Goal: Task Accomplishment & Management: Complete application form

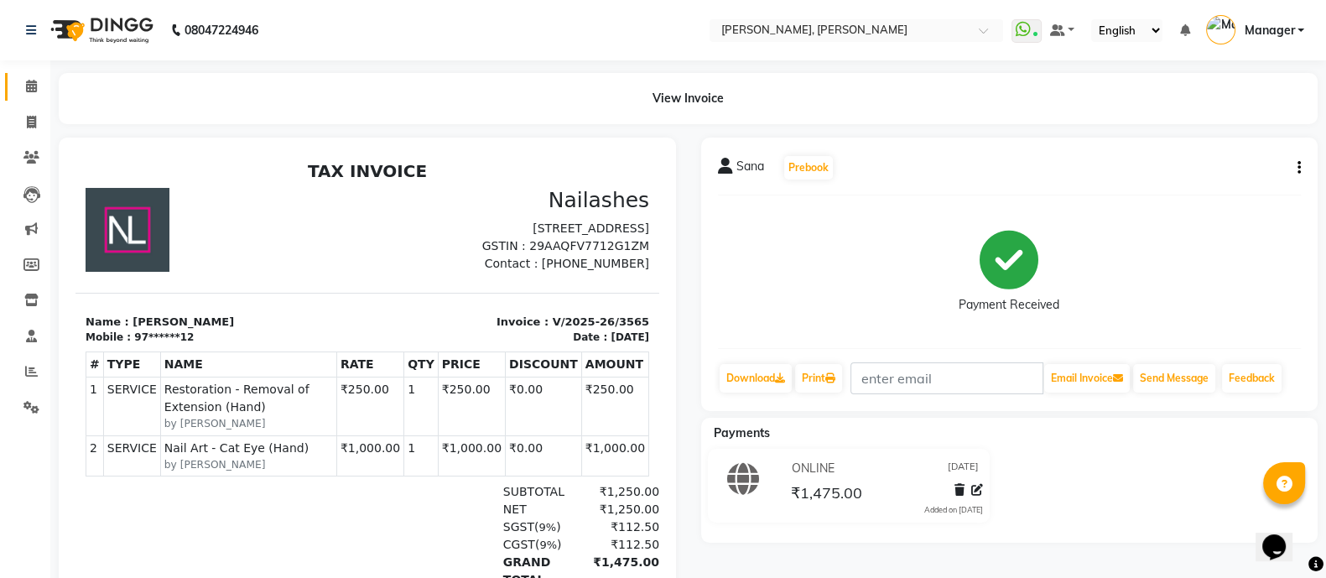
click at [31, 80] on icon at bounding box center [31, 86] width 11 height 13
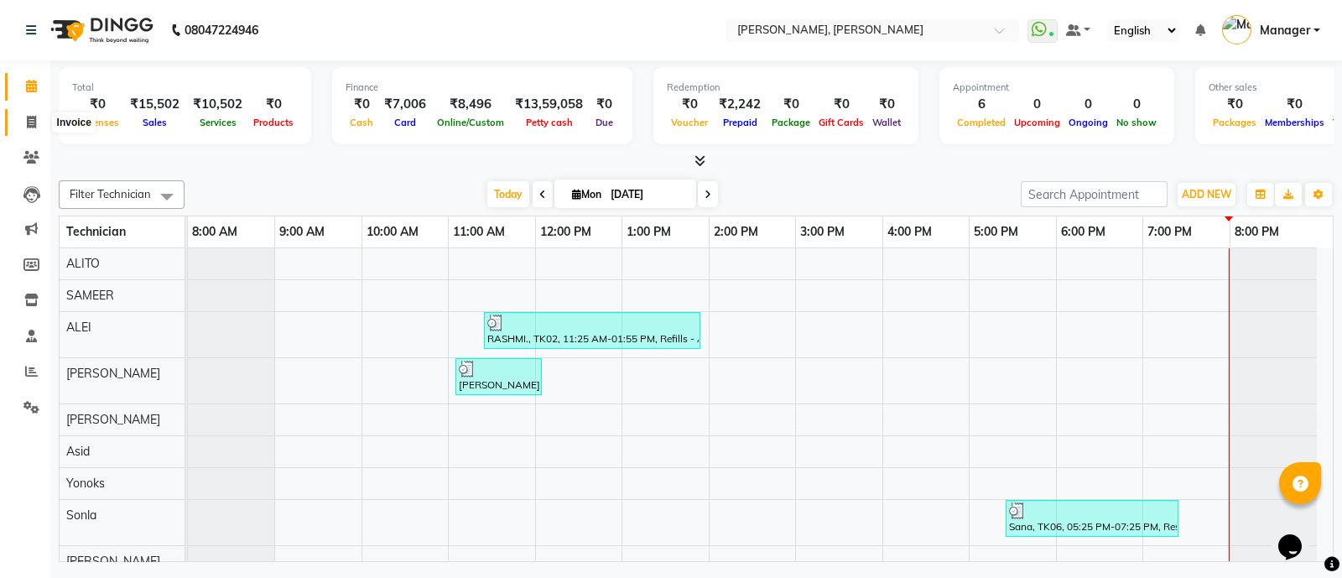
click at [27, 119] on icon at bounding box center [31, 122] width 9 height 13
select select "service"
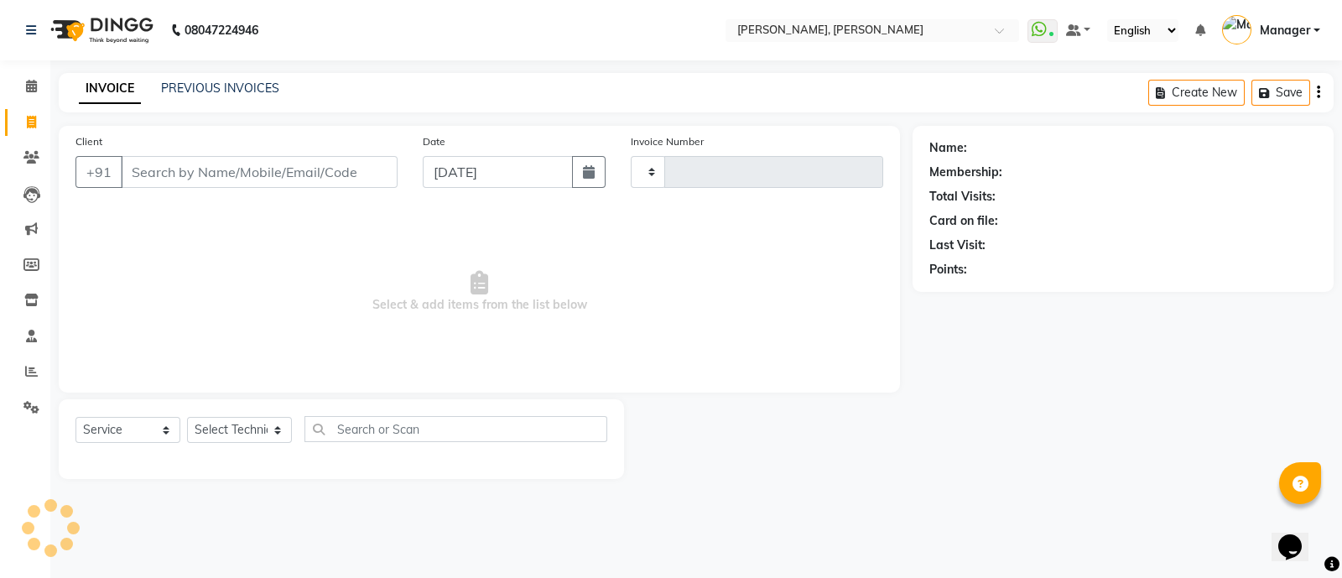
type input "3566"
select select "3767"
click at [228, 429] on select "Select Technician [PERSON_NAME] [PERSON_NAME] Asid Hanmi [PERSON_NAME] Manager …" at bounding box center [239, 430] width 105 height 26
select select "38070"
click at [187, 418] on select "Select Technician [PERSON_NAME] [PERSON_NAME] Asid Hanmi [PERSON_NAME] Manager …" at bounding box center [239, 430] width 105 height 26
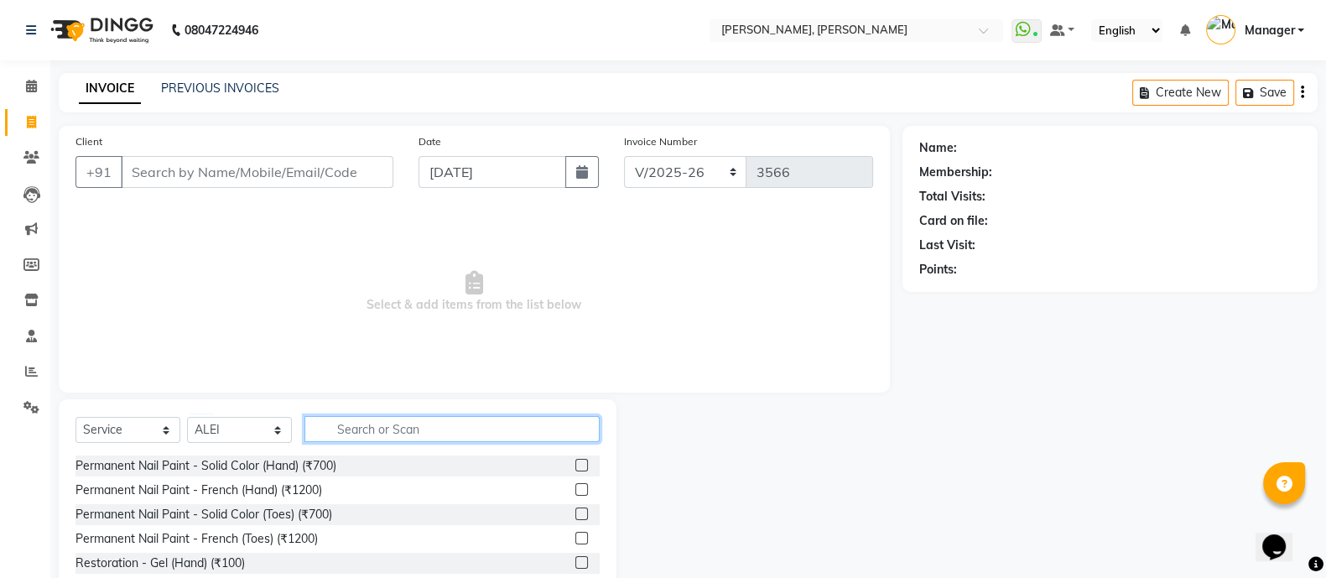
click at [403, 417] on input "text" at bounding box center [451, 429] width 295 height 26
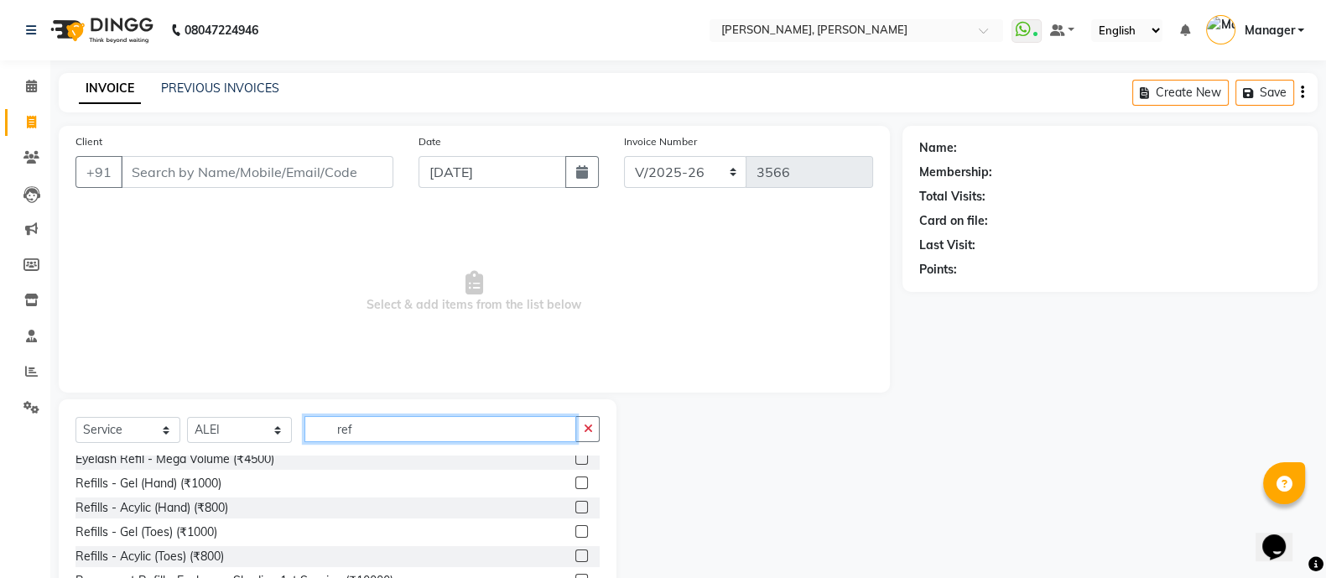
scroll to position [105, 0]
type input "ref"
click at [575, 506] on label at bounding box center [581, 506] width 13 height 13
click at [575, 506] on input "checkbox" at bounding box center [580, 506] width 11 height 11
checkbox input "true"
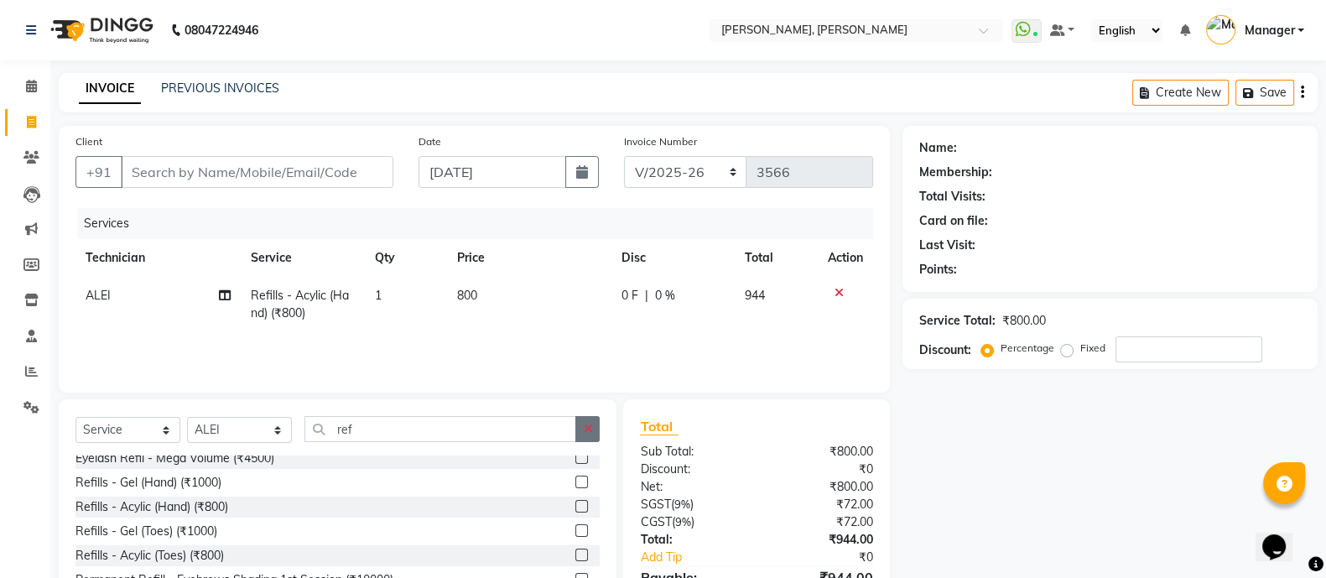
click at [591, 434] on icon "button" at bounding box center [587, 429] width 9 height 12
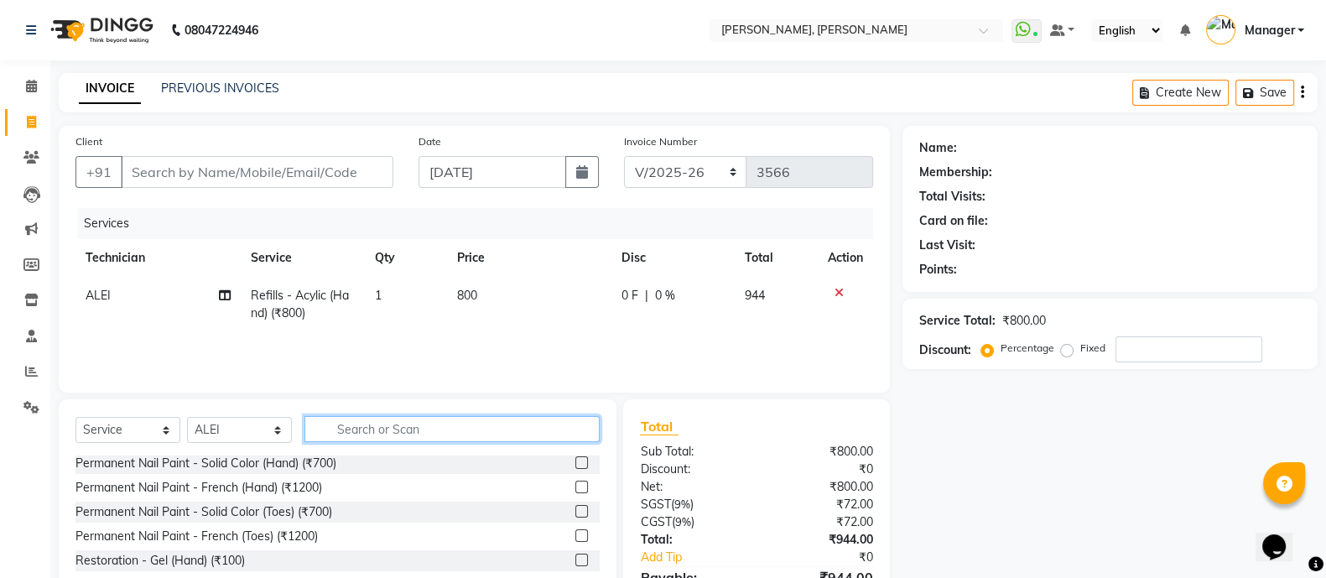
scroll to position [0, 0]
click at [575, 468] on label at bounding box center [581, 465] width 13 height 13
click at [575, 468] on input "checkbox" at bounding box center [580, 465] width 11 height 11
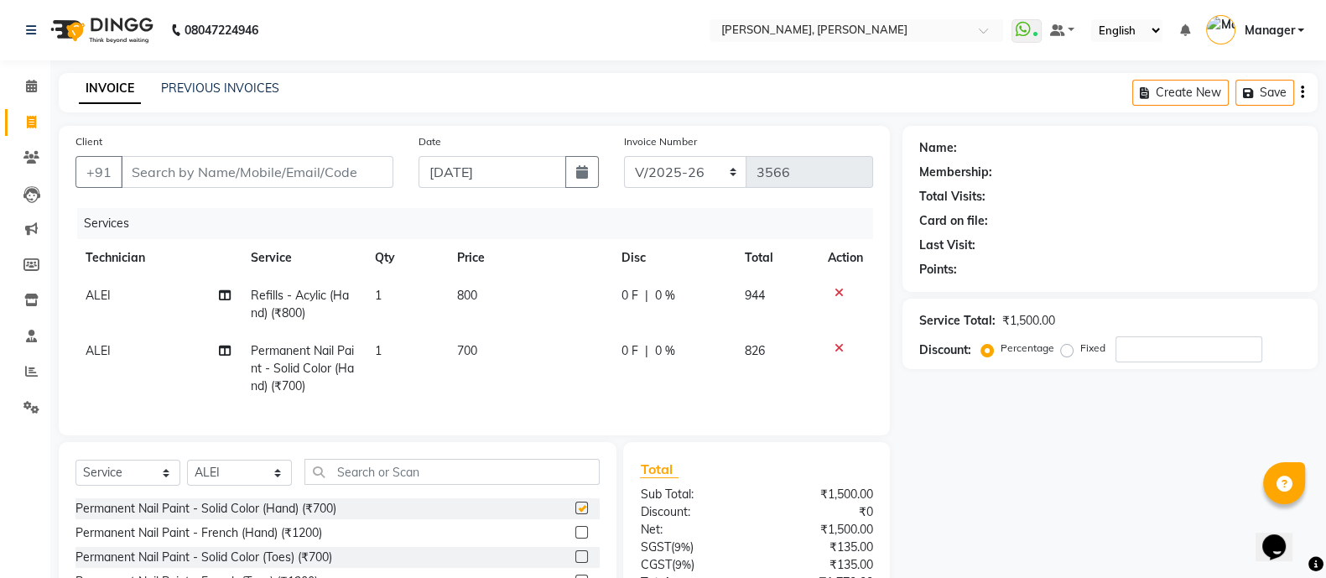
checkbox input "false"
click at [221, 171] on input "Client" at bounding box center [257, 172] width 273 height 32
type input "8"
type input "0"
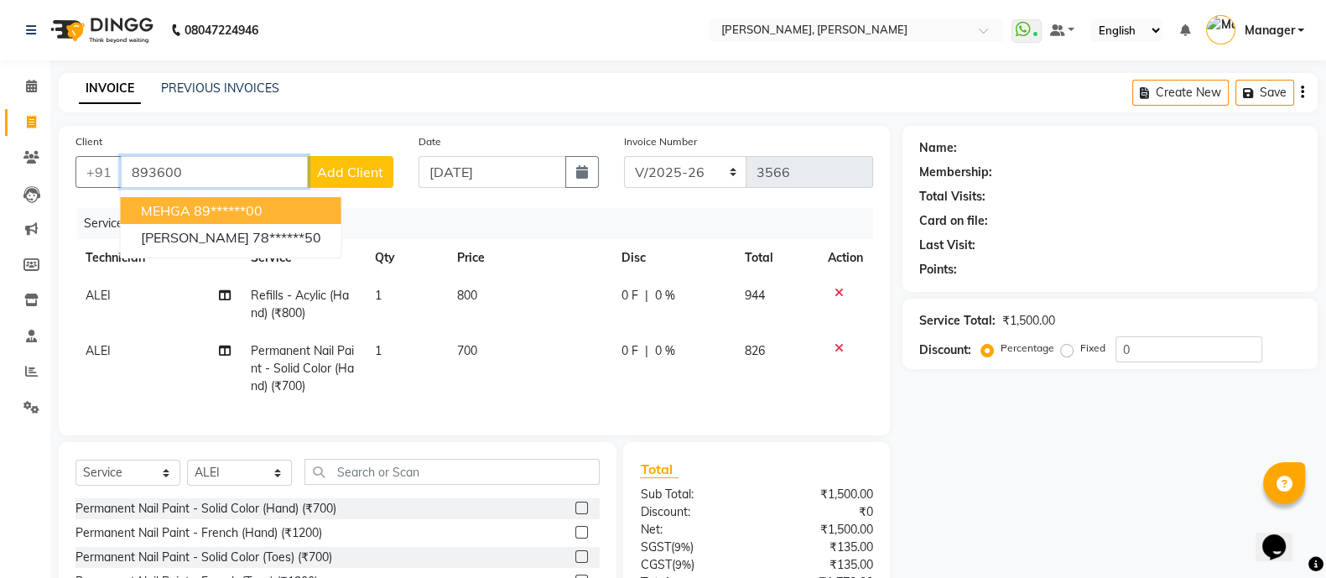
click at [242, 214] on ngb-highlight "89******00" at bounding box center [228, 210] width 69 height 17
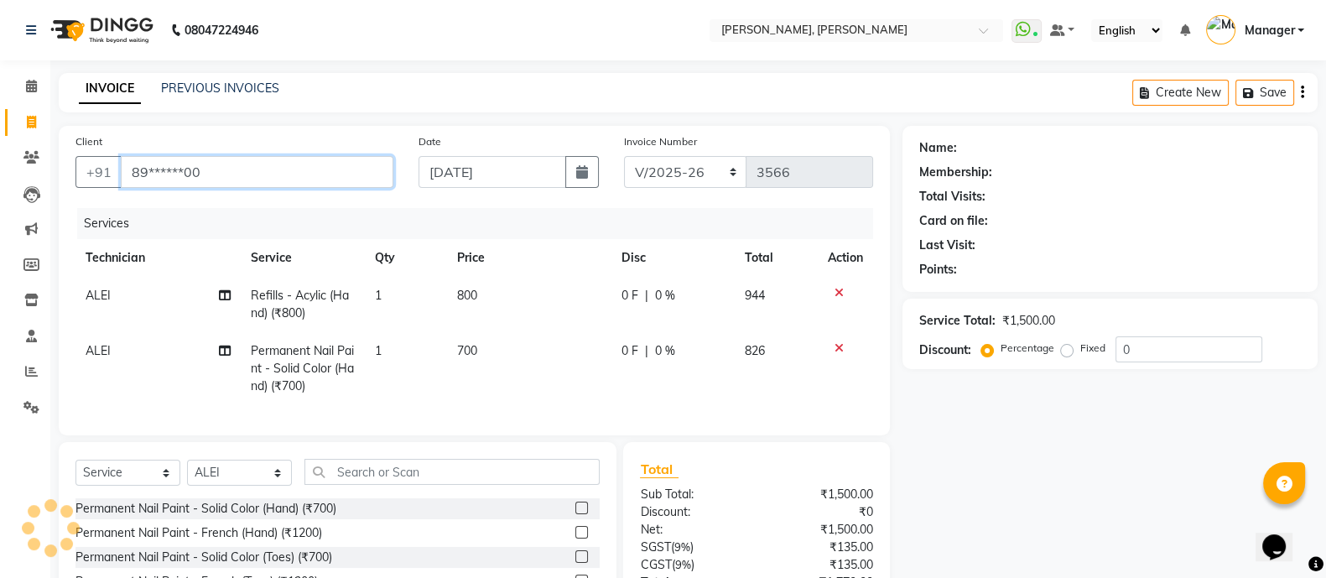
type input "89******00"
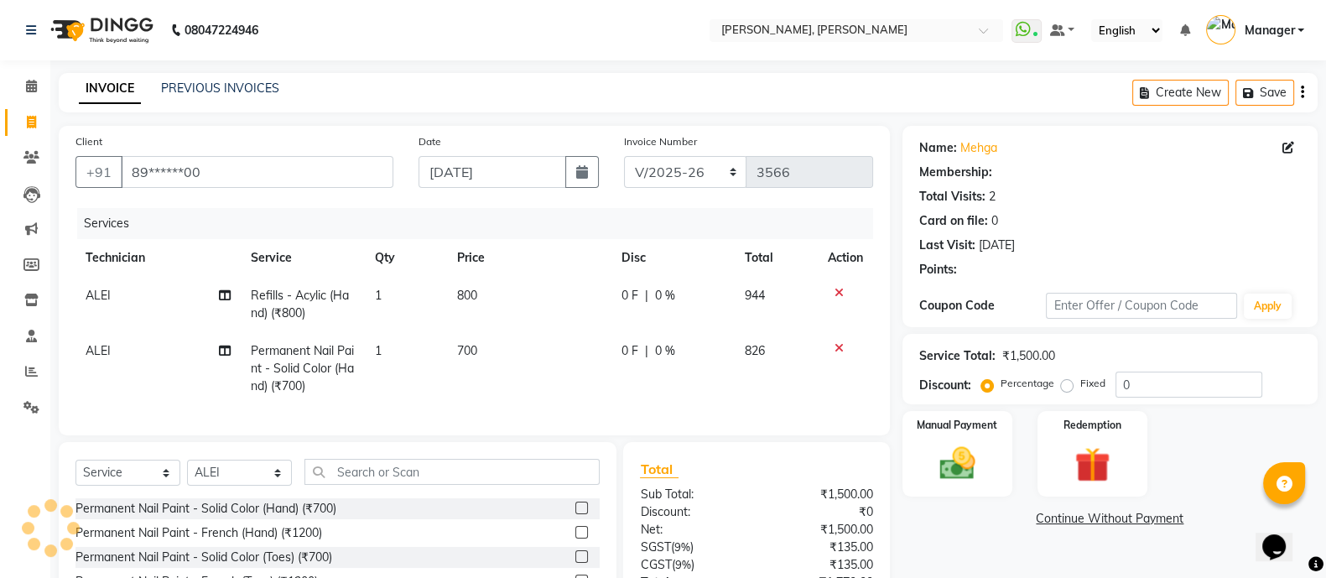
select select "1: Object"
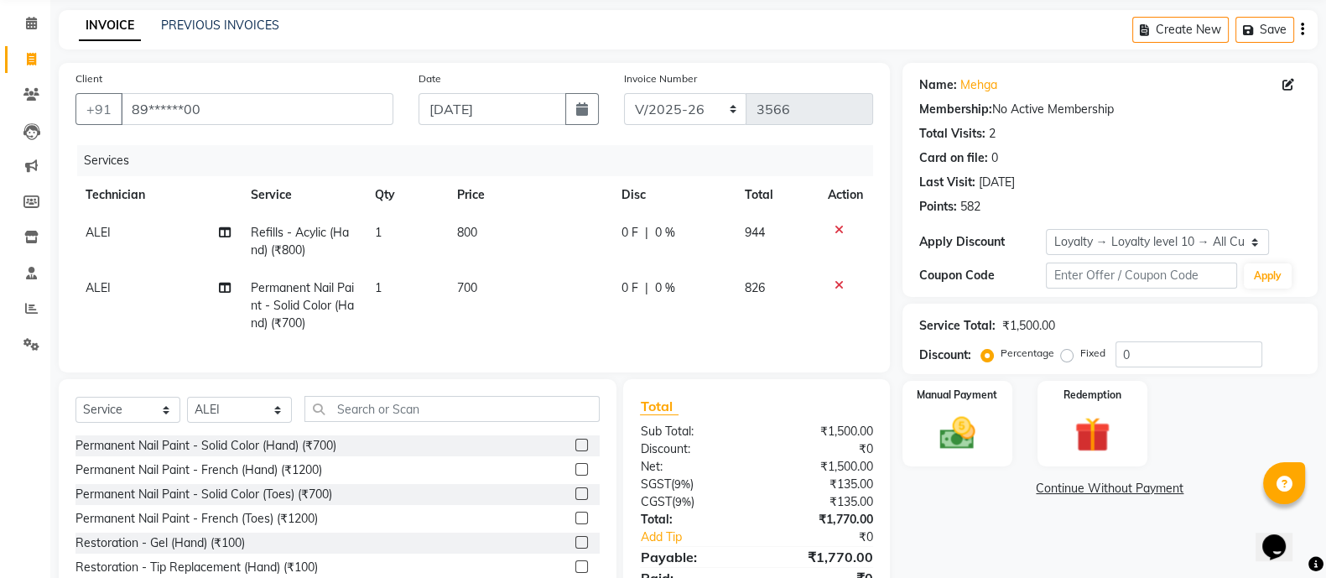
scroll to position [153, 0]
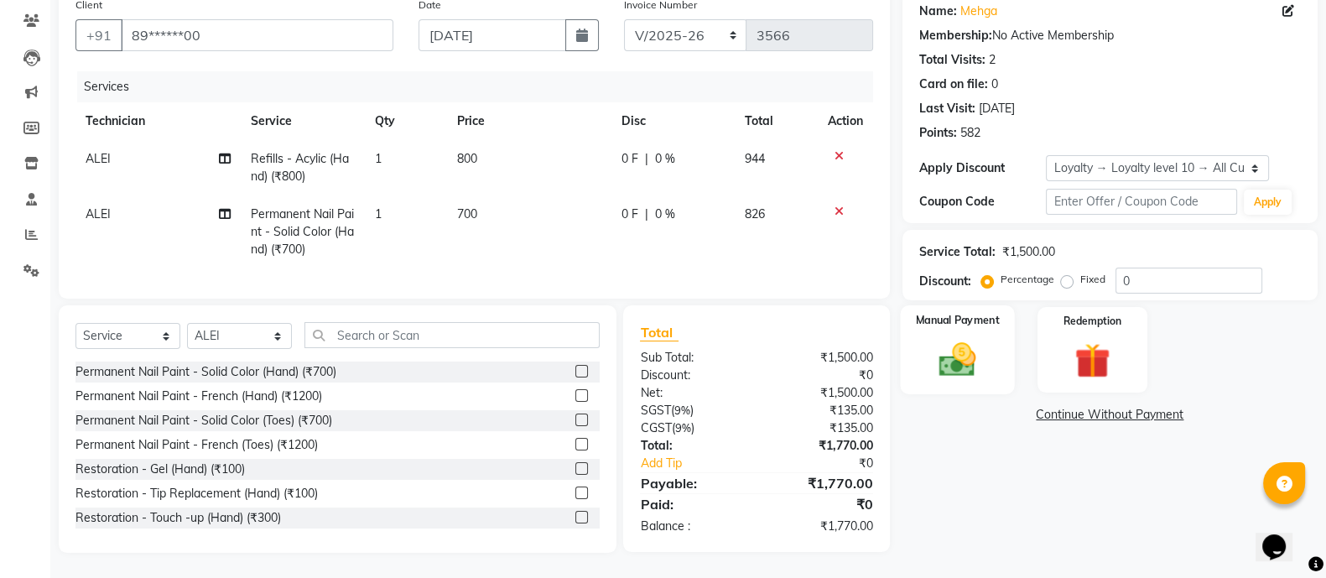
click at [965, 338] on img at bounding box center [957, 359] width 60 height 42
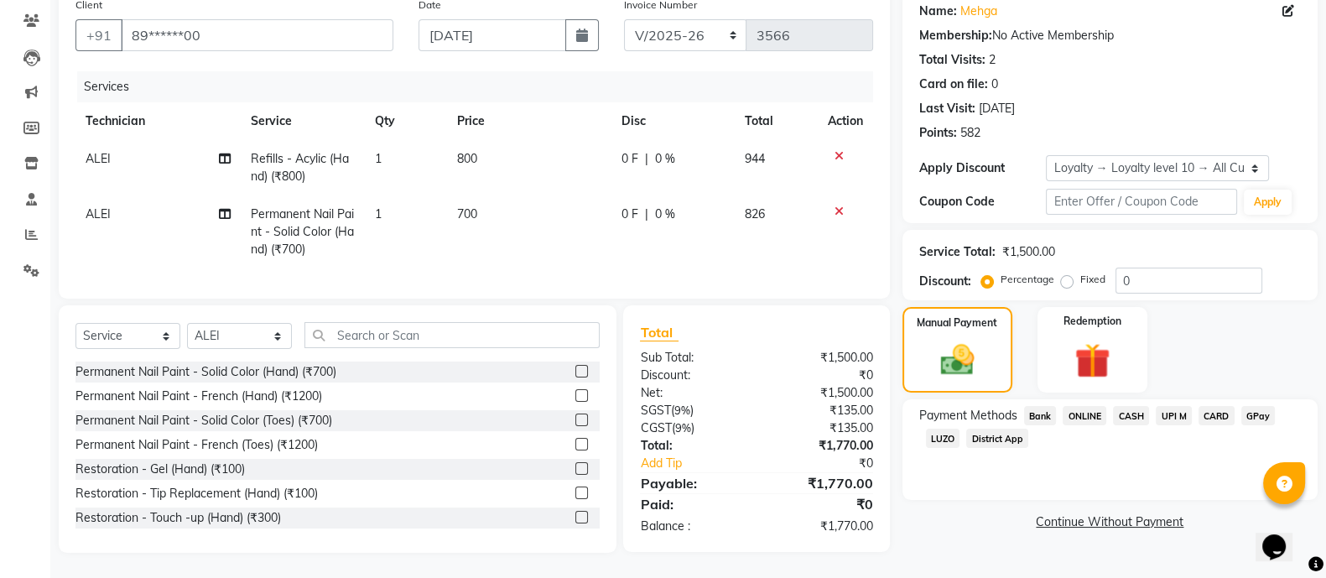
click at [1082, 406] on span "ONLINE" at bounding box center [1084, 415] width 44 height 19
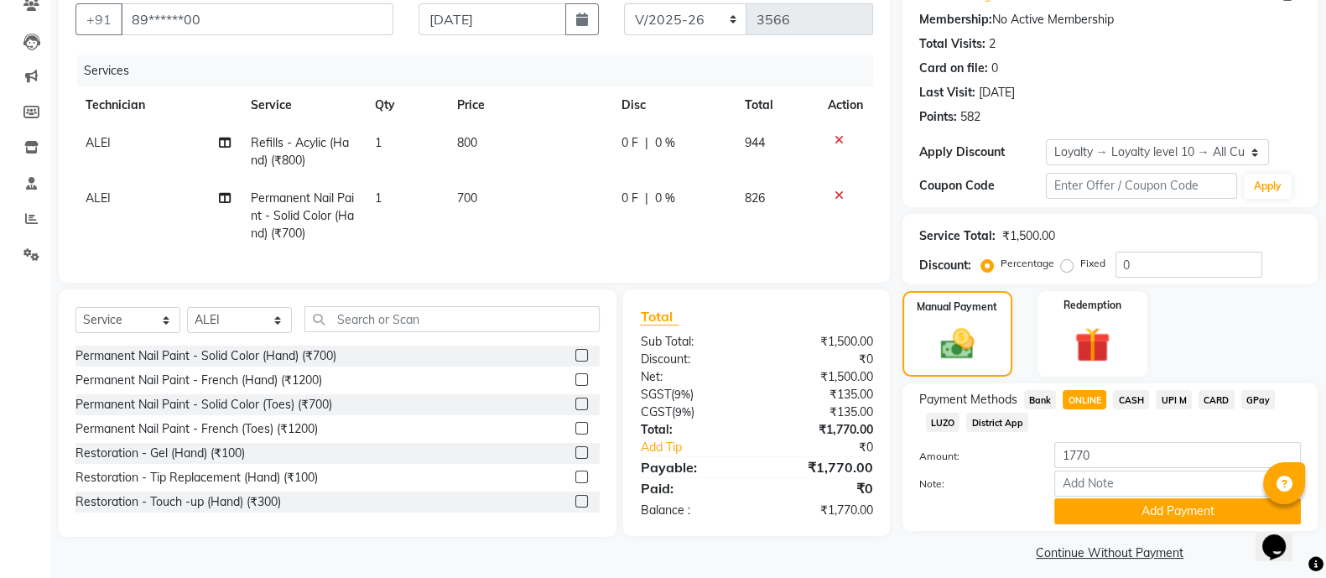
scroll to position [167, 0]
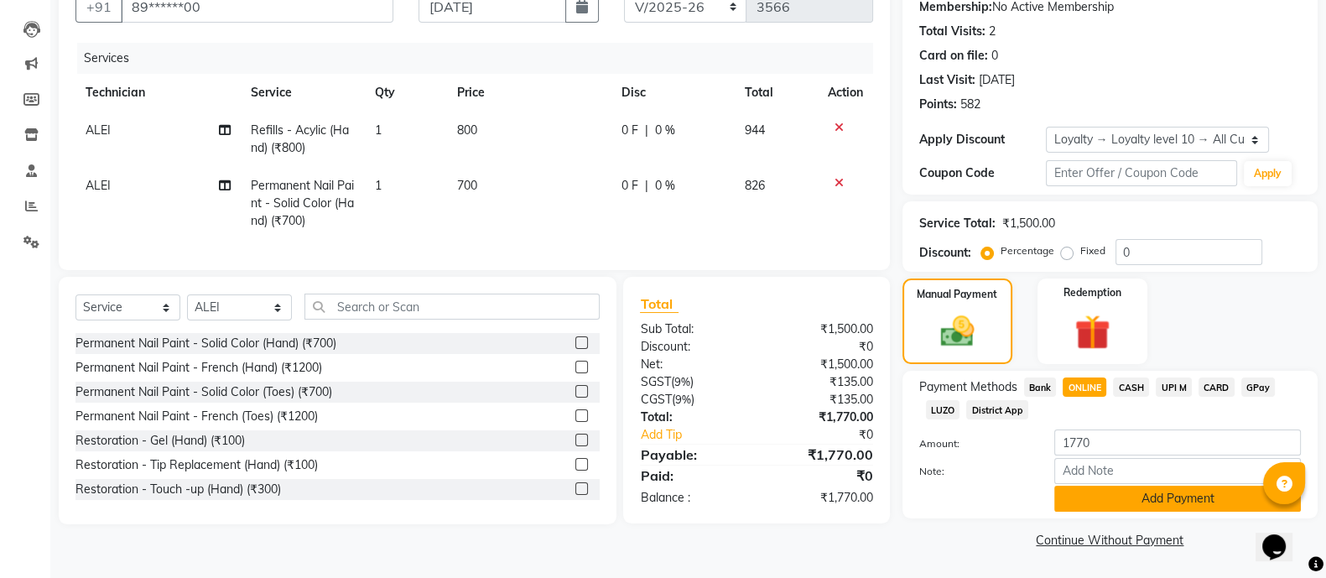
click at [1166, 507] on button "Add Payment" at bounding box center [1177, 499] width 247 height 26
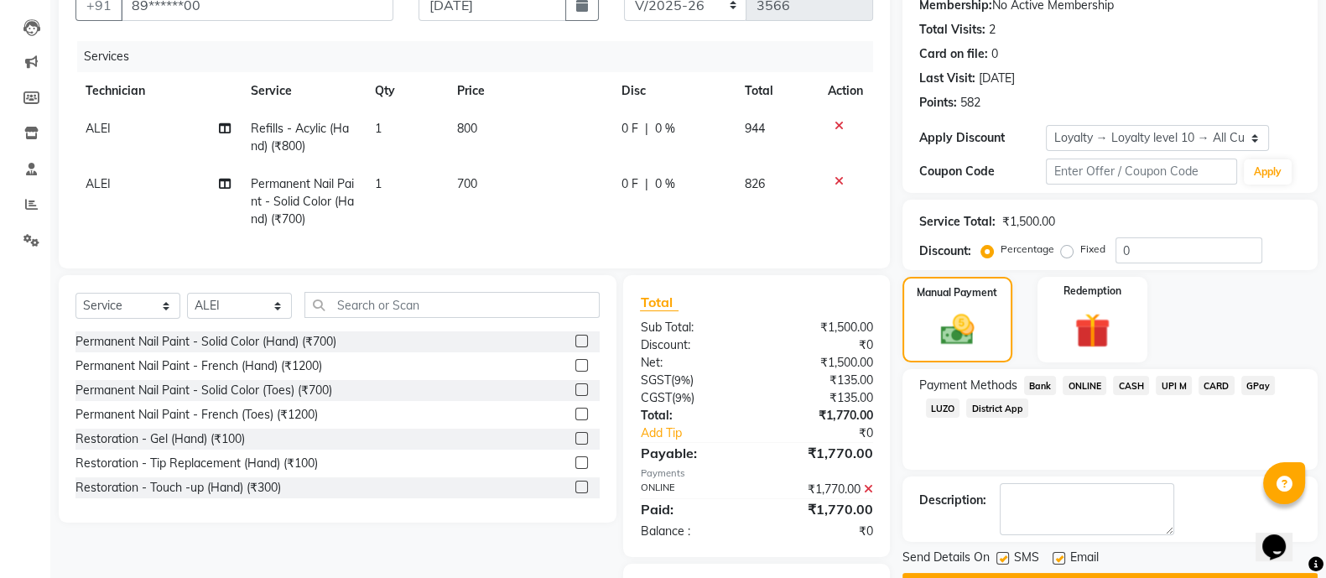
scroll to position [272, 0]
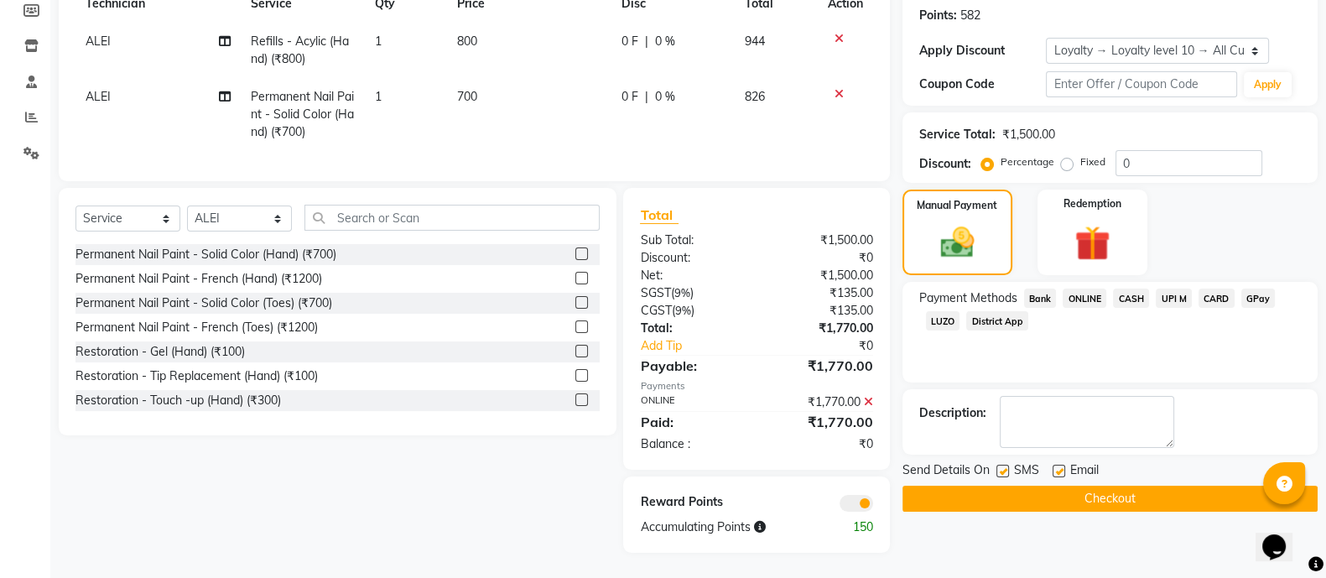
click at [1115, 492] on button "Checkout" at bounding box center [1109, 499] width 415 height 26
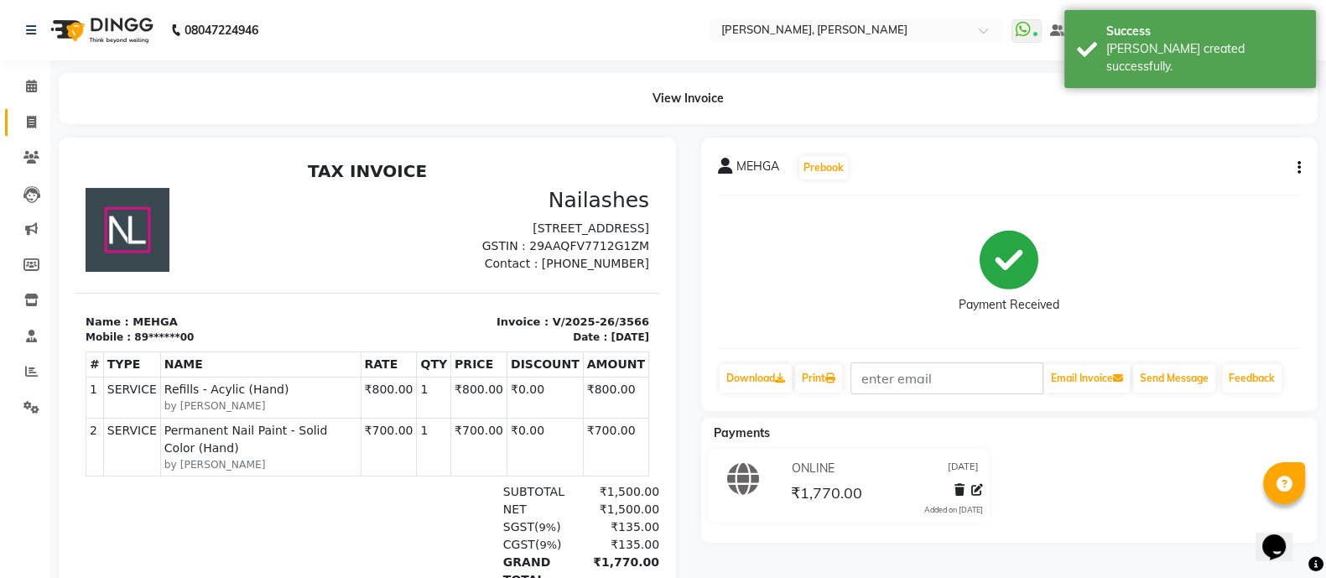
click at [29, 117] on icon at bounding box center [31, 122] width 9 height 13
select select "service"
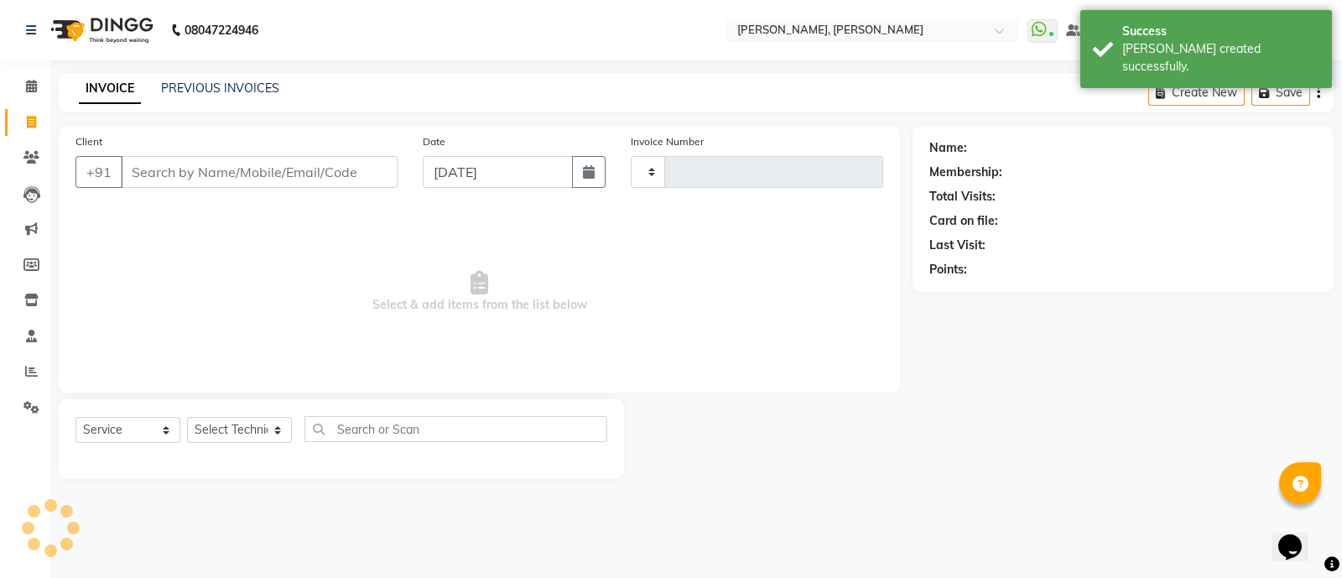
type input "3567"
select select "3767"
click at [252, 436] on select "Select Technician [PERSON_NAME] [PERSON_NAME] Asid Hanmi [PERSON_NAME] Manager …" at bounding box center [239, 430] width 105 height 26
select select "51846"
click at [187, 418] on select "Select Technician [PERSON_NAME] [PERSON_NAME] Asid Hanmi [PERSON_NAME] Manager …" at bounding box center [239, 430] width 105 height 26
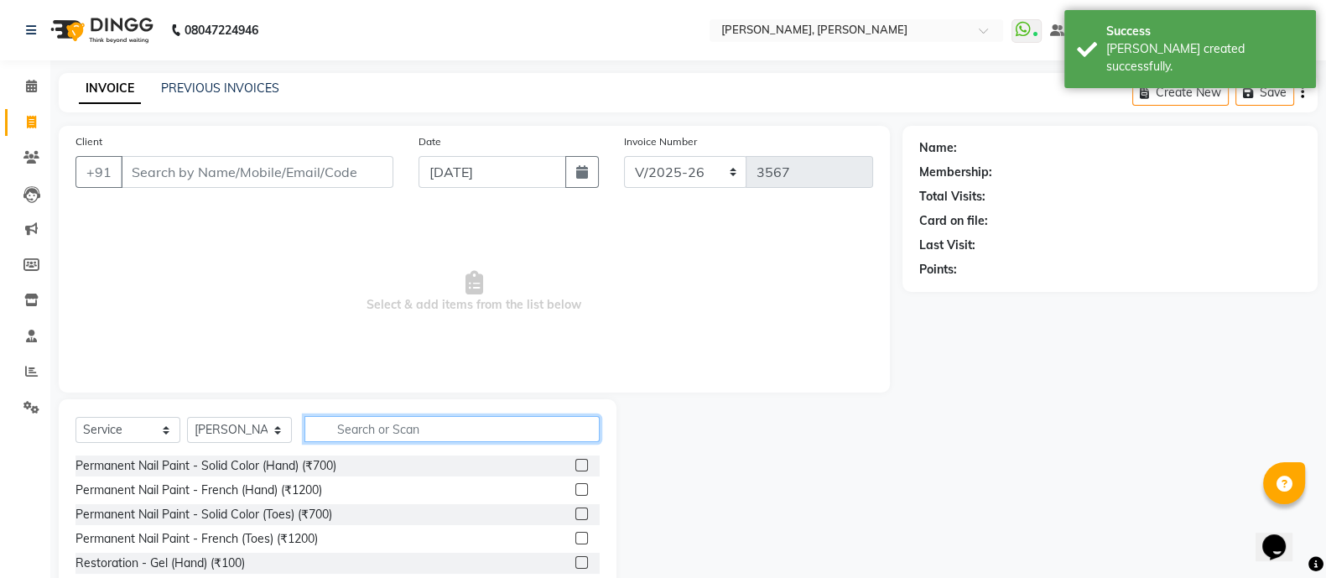
click at [362, 431] on input "text" at bounding box center [451, 429] width 295 height 26
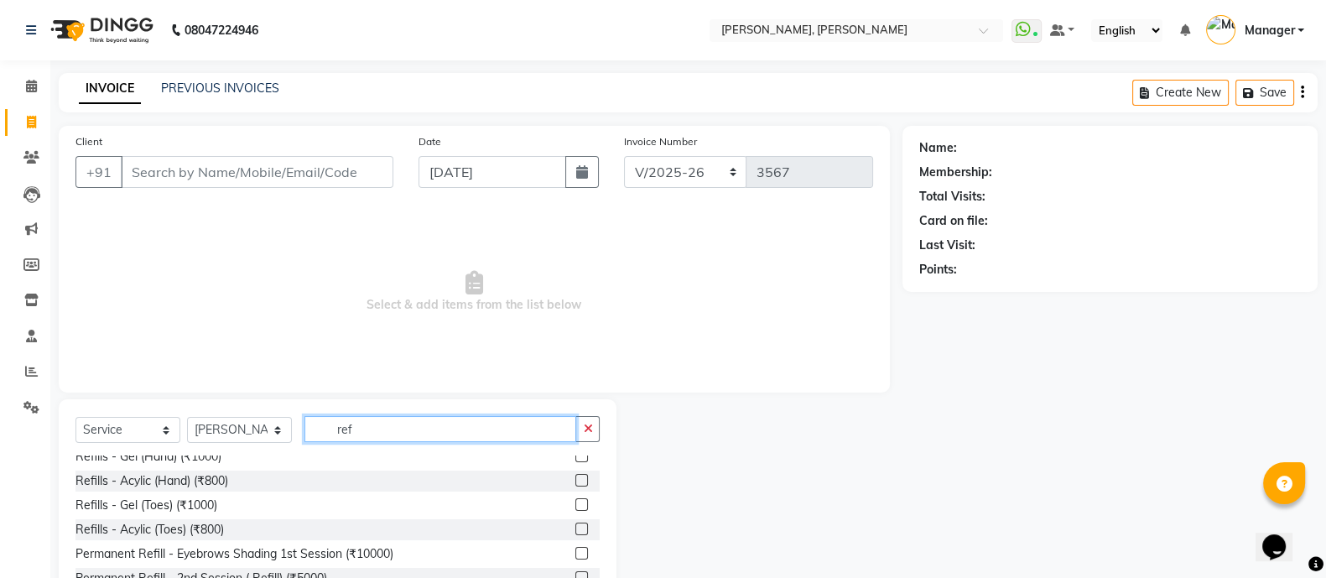
scroll to position [132, 0]
type input "ref"
click at [575, 482] on label at bounding box center [581, 479] width 13 height 13
click at [575, 482] on input "checkbox" at bounding box center [580, 480] width 11 height 11
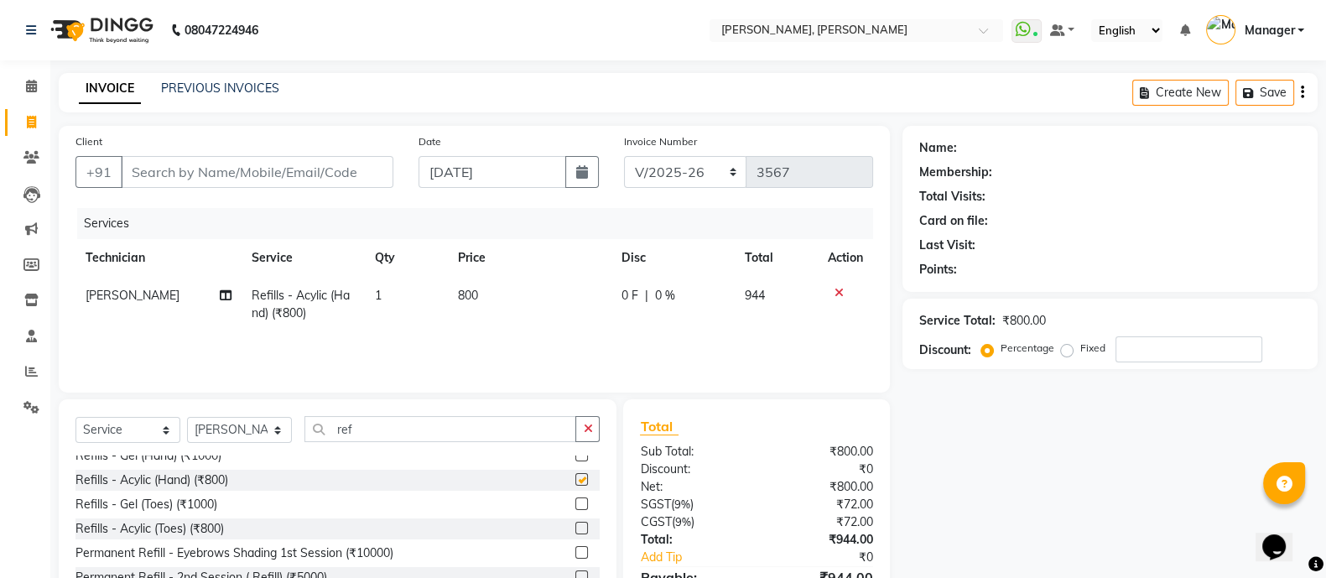
checkbox input "false"
click at [579, 439] on button "button" at bounding box center [587, 429] width 24 height 26
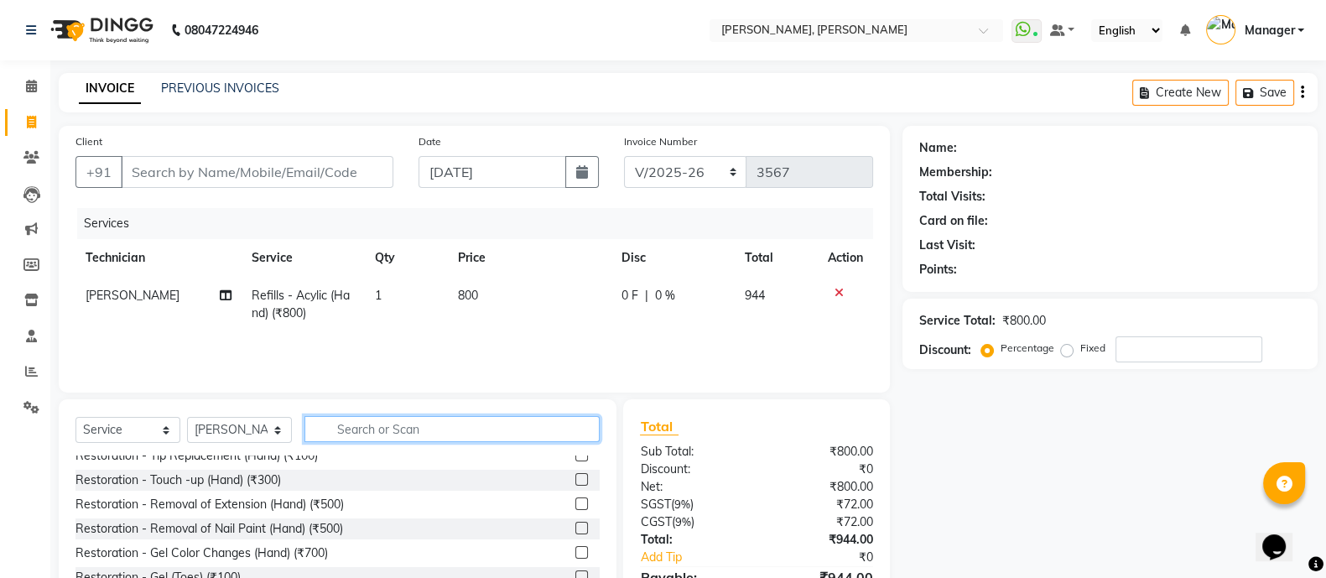
scroll to position [0, 0]
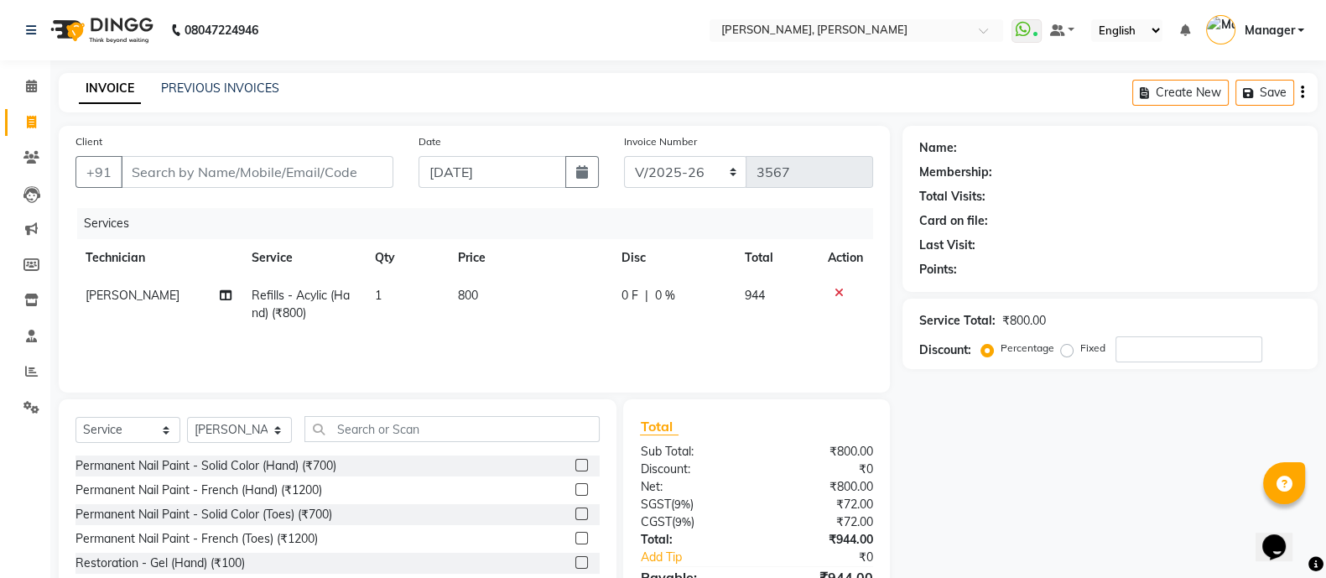
click at [575, 465] on label at bounding box center [581, 465] width 13 height 13
click at [575, 465] on input "checkbox" at bounding box center [580, 465] width 11 height 11
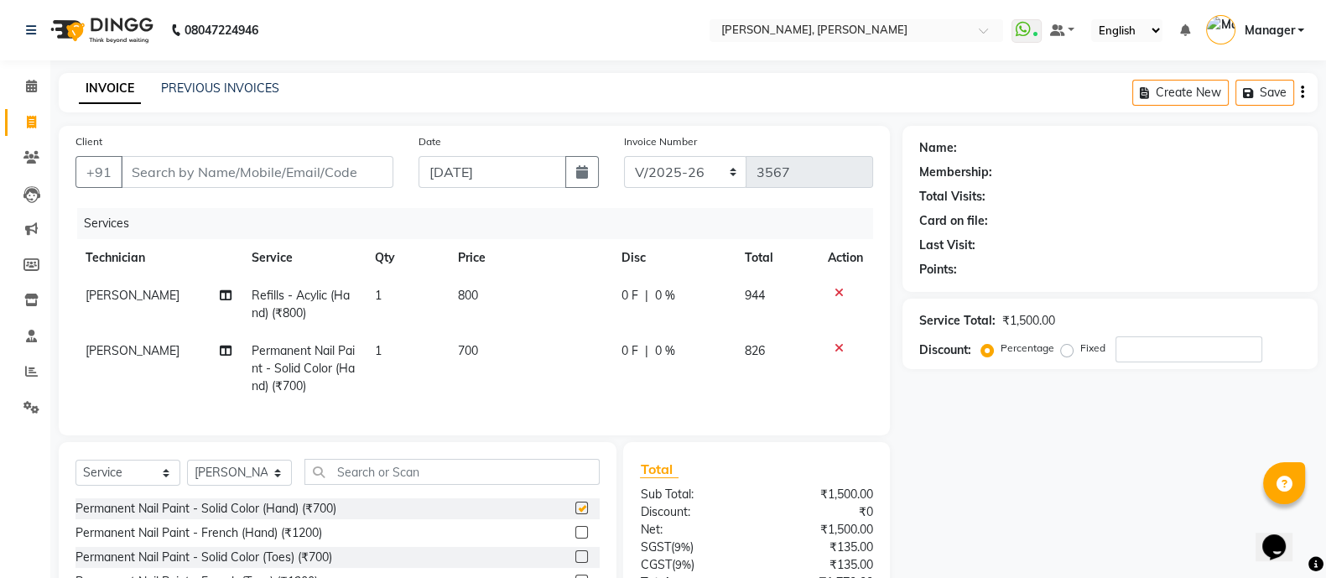
checkbox input "false"
click at [177, 168] on input "Client" at bounding box center [257, 172] width 273 height 32
type input "8"
type input "0"
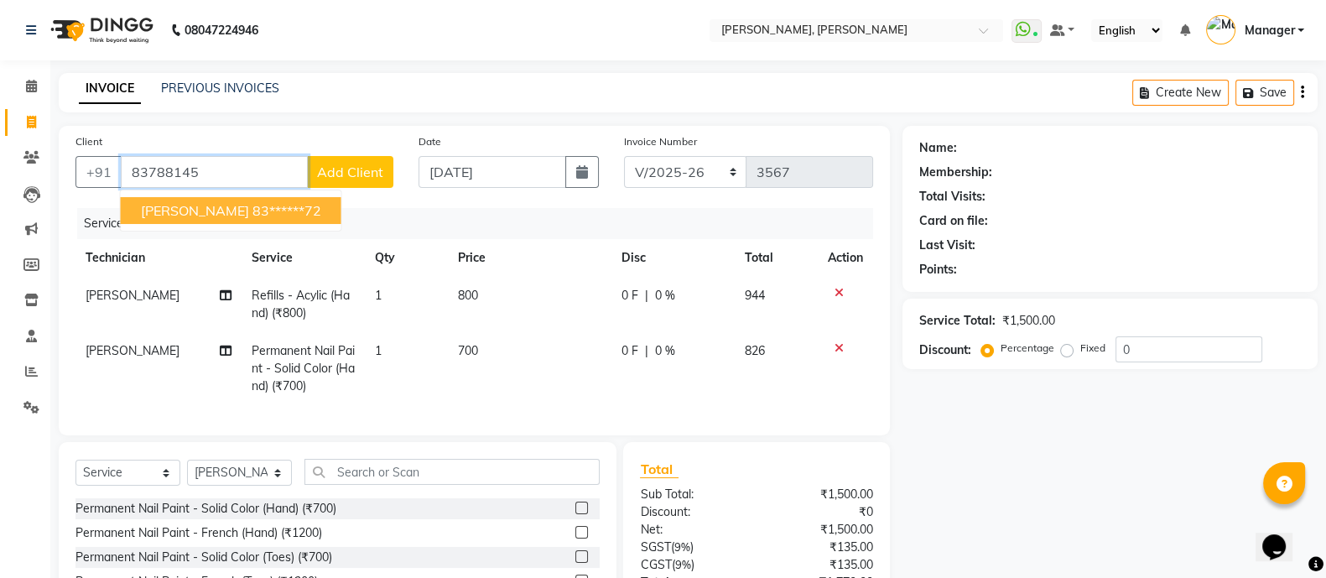
click at [252, 210] on ngb-highlight "83******72" at bounding box center [286, 210] width 69 height 17
type input "83******72"
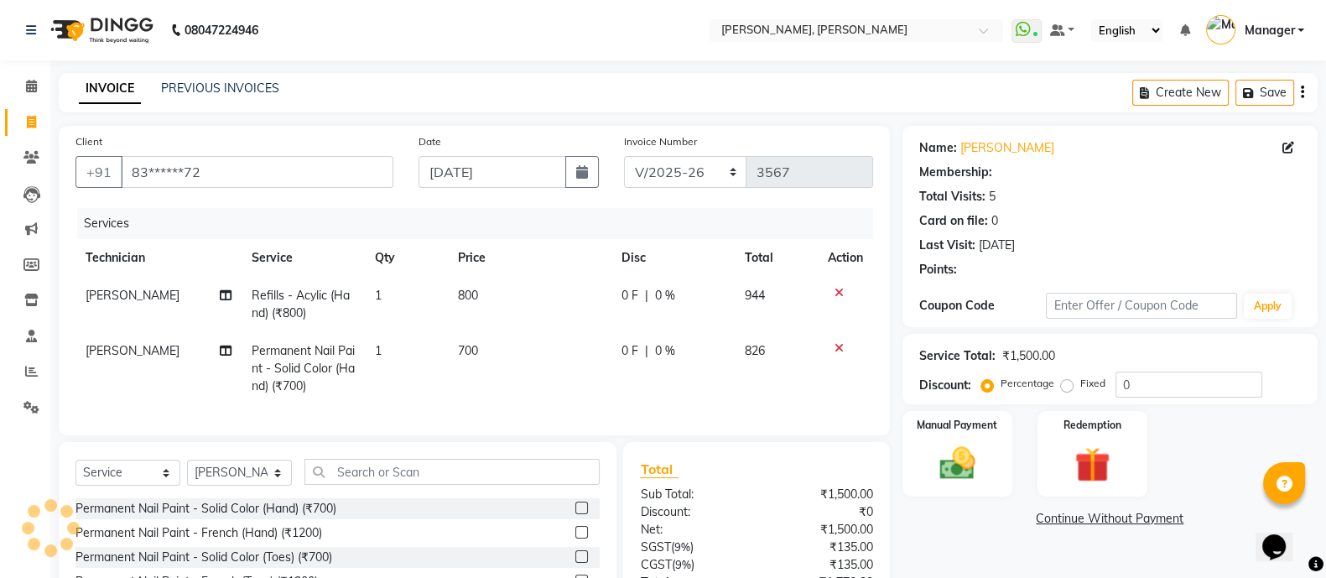
select select "1: Object"
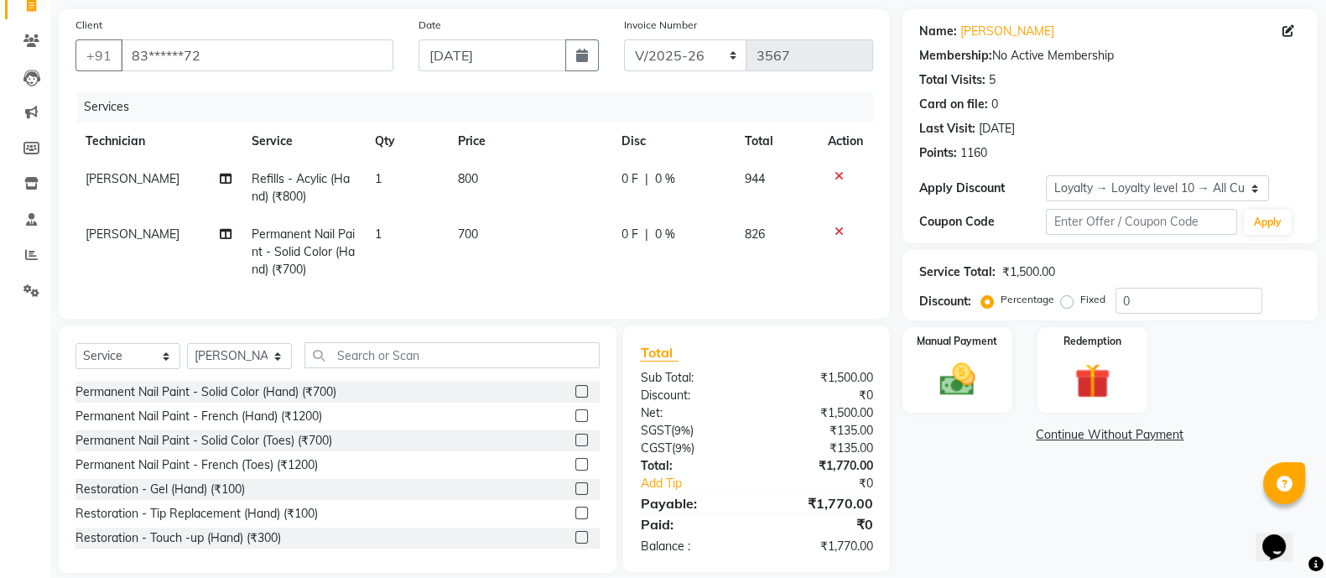
scroll to position [153, 0]
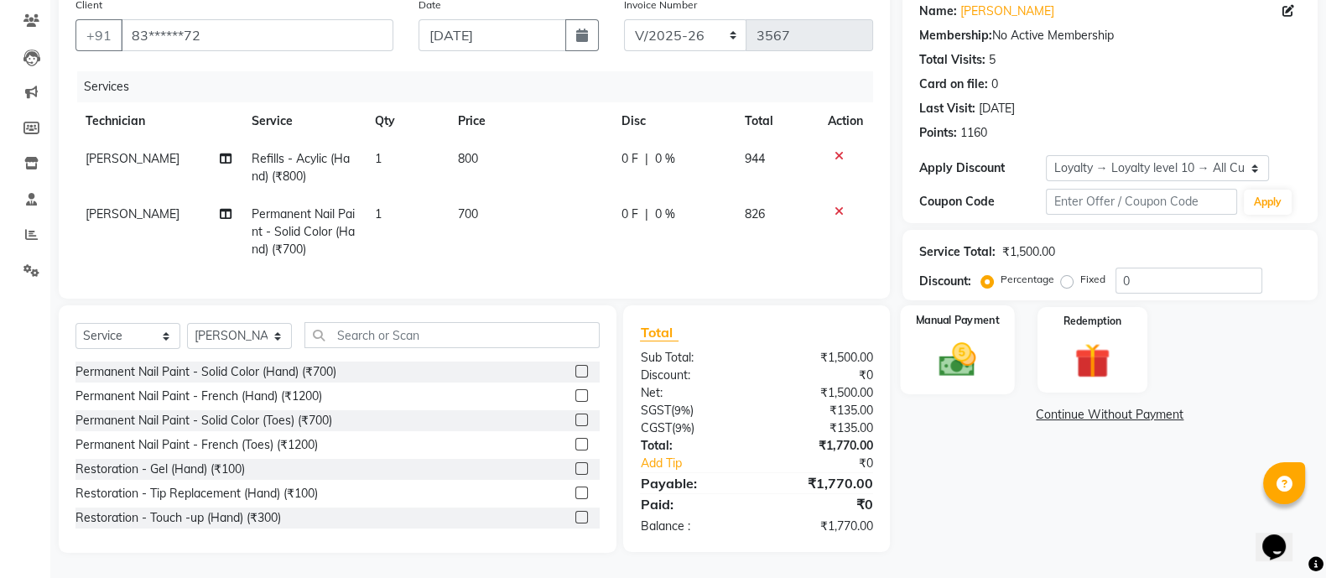
click at [972, 345] on img at bounding box center [957, 359] width 60 height 42
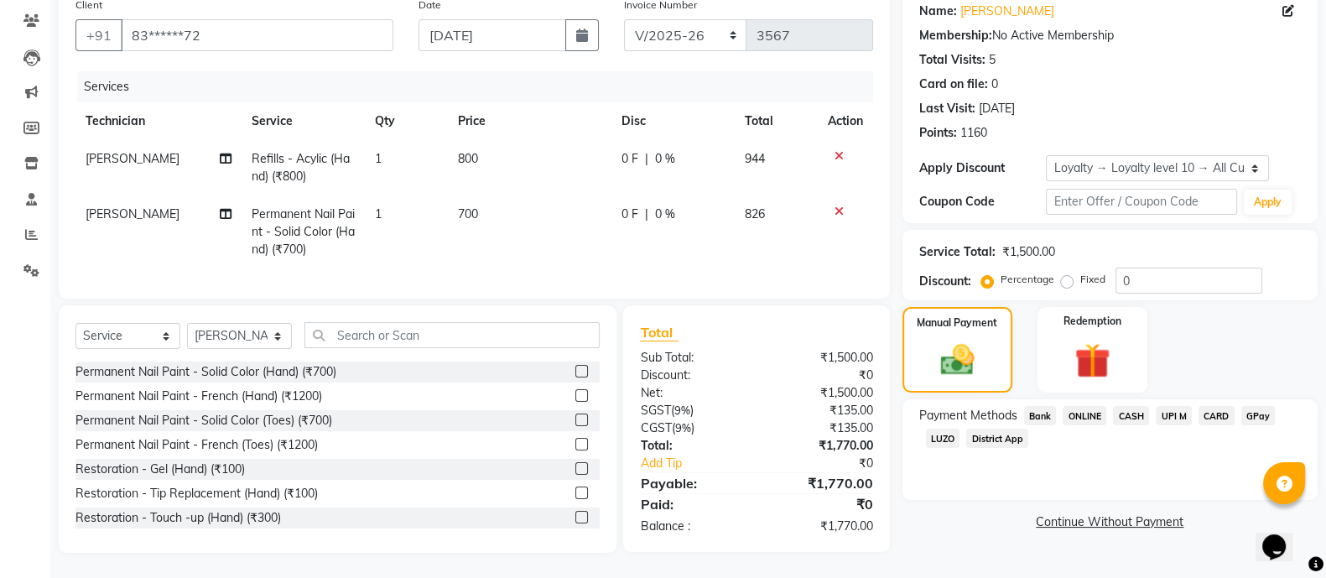
click at [1220, 406] on span "CARD" at bounding box center [1216, 415] width 36 height 19
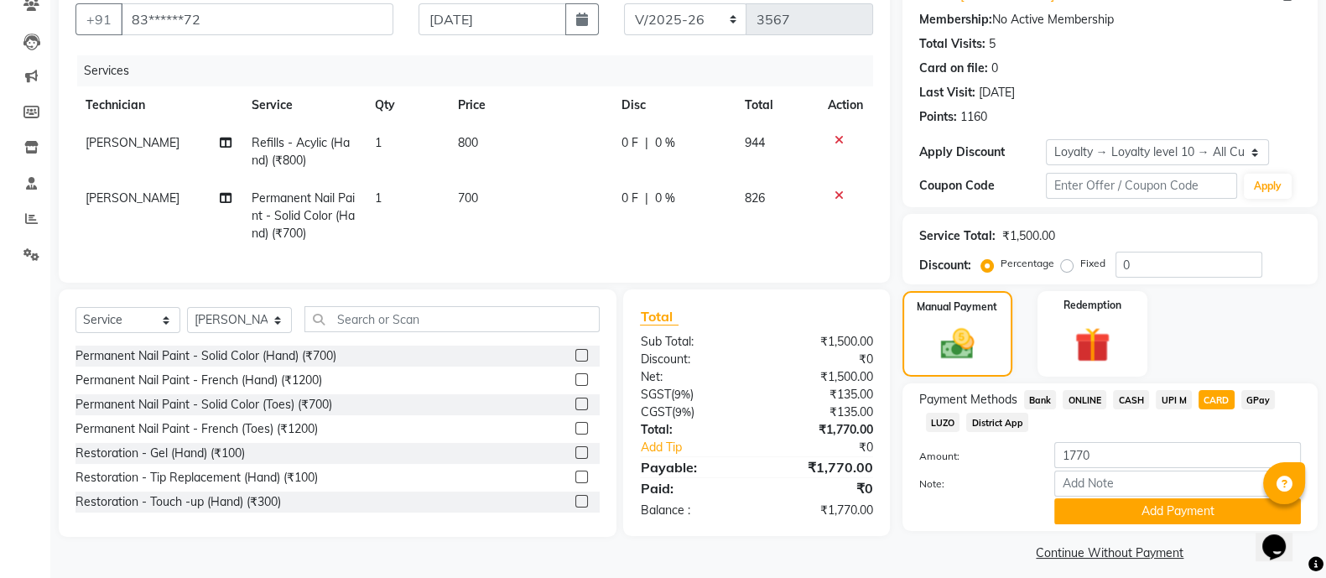
scroll to position [167, 0]
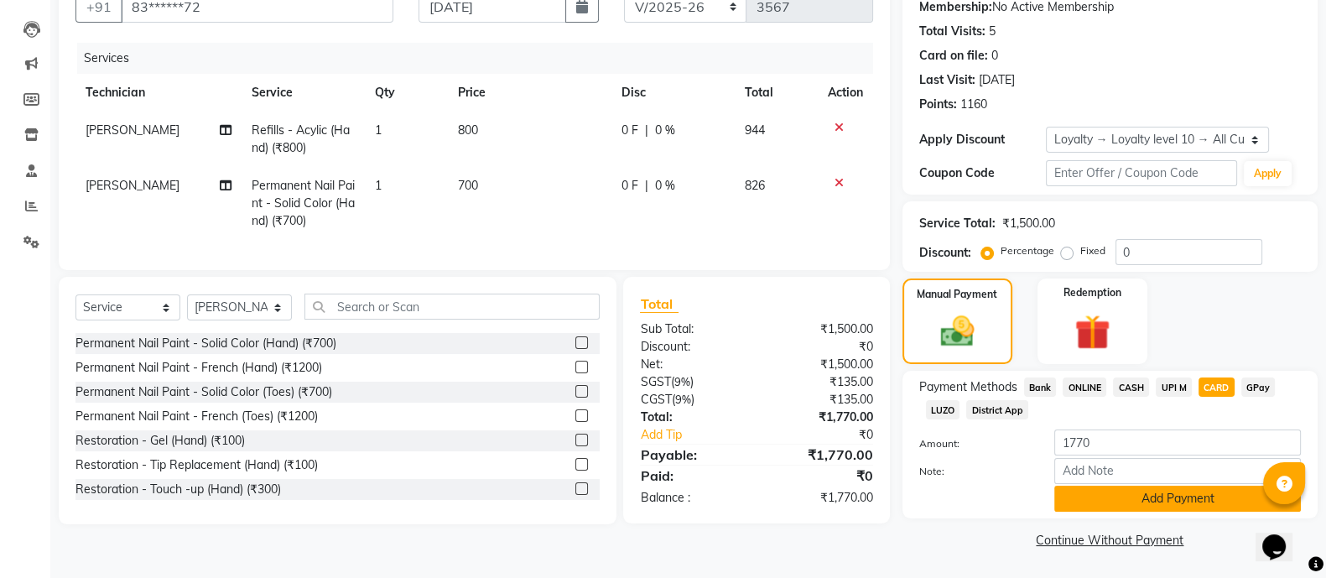
click at [1204, 499] on button "Add Payment" at bounding box center [1177, 499] width 247 height 26
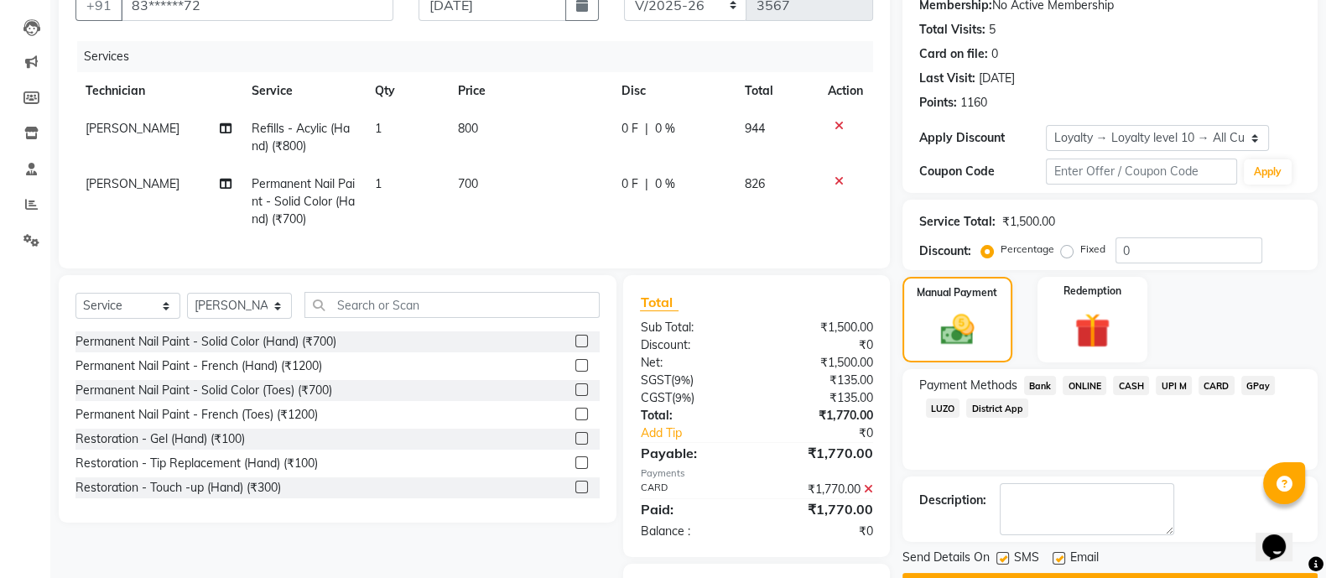
scroll to position [272, 0]
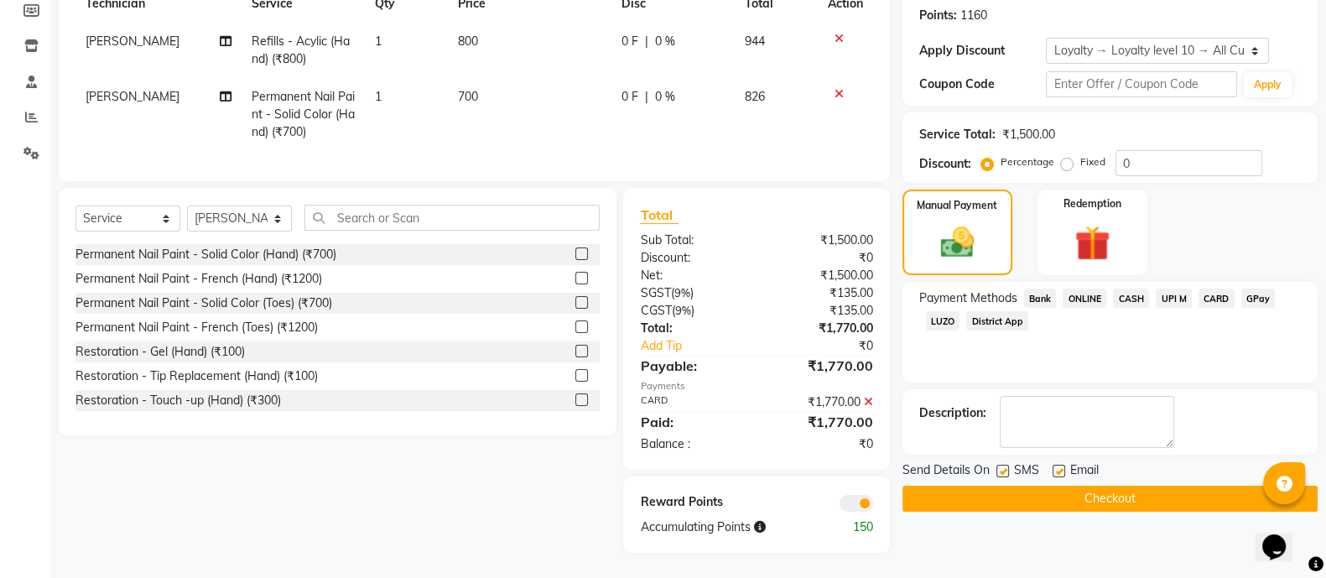
click at [1081, 486] on button "Checkout" at bounding box center [1109, 499] width 415 height 26
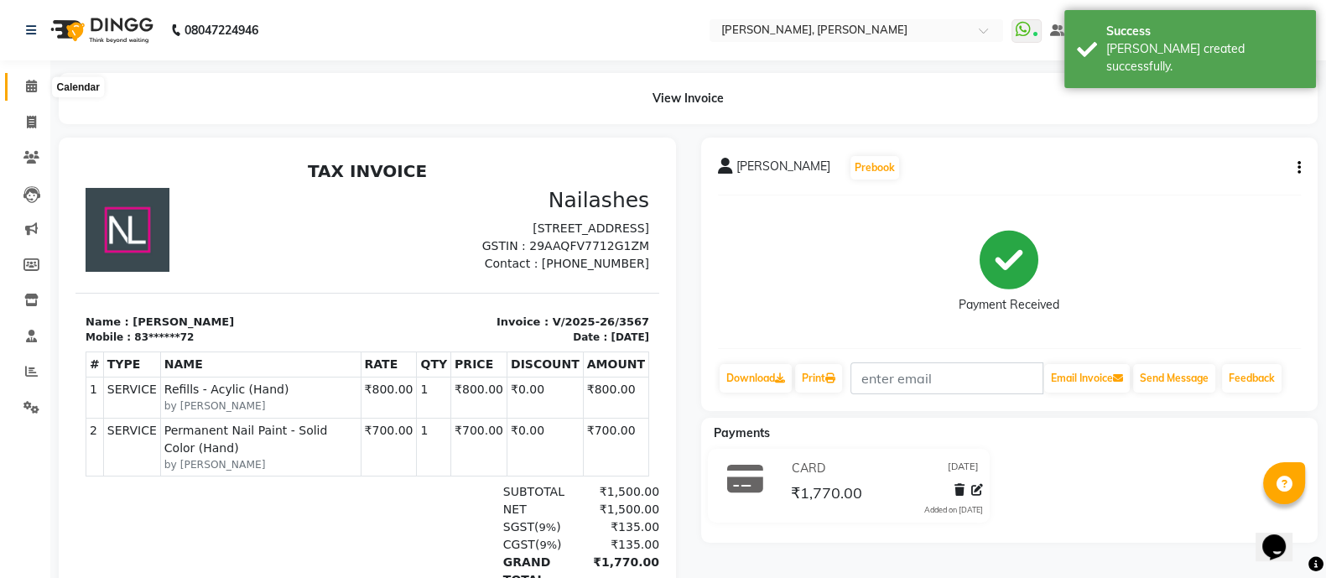
click at [29, 80] on icon at bounding box center [31, 86] width 11 height 13
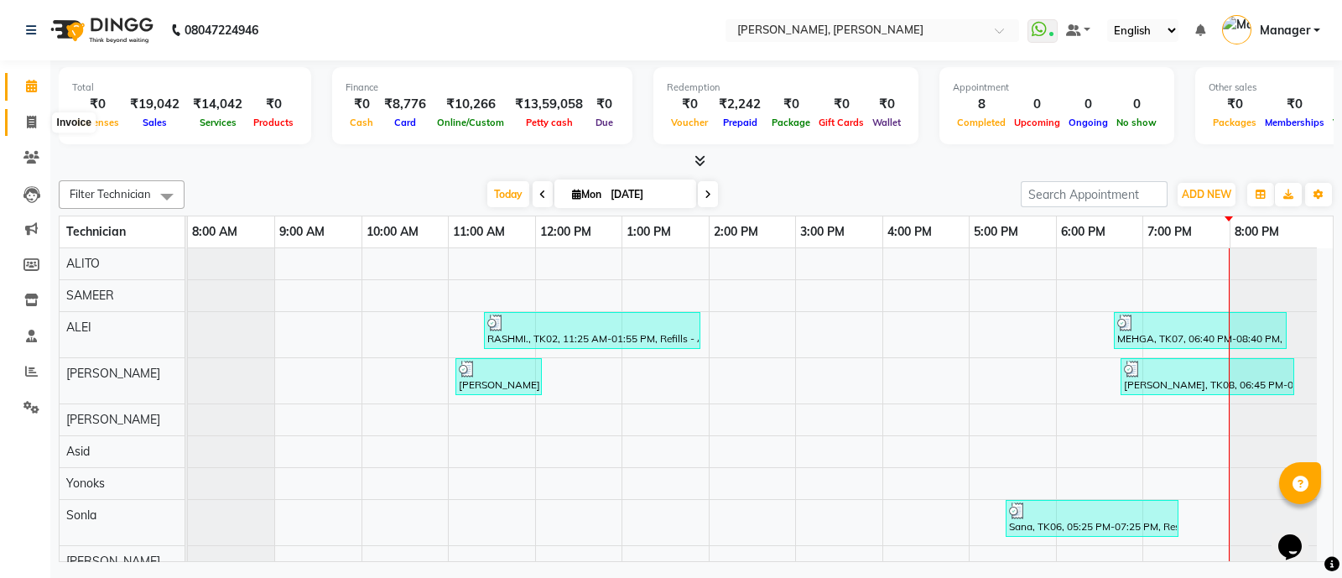
click at [38, 113] on span at bounding box center [31, 122] width 29 height 19
select select "service"
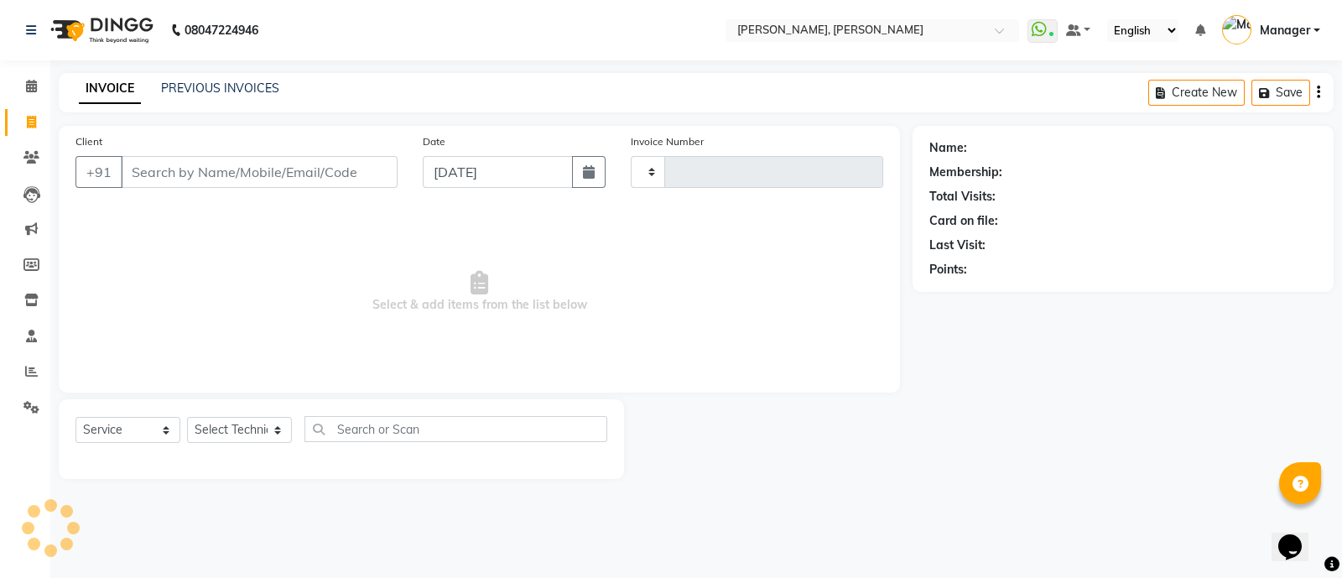
type input "3568"
select select "3767"
click at [233, 434] on select "Select Technician [PERSON_NAME] [PERSON_NAME] Asid Hanmi [PERSON_NAME] Manager …" at bounding box center [239, 430] width 105 height 26
select select "58535"
click at [187, 418] on select "Select Technician [PERSON_NAME] [PERSON_NAME] Asid Hanmi [PERSON_NAME] Manager …" at bounding box center [239, 430] width 105 height 26
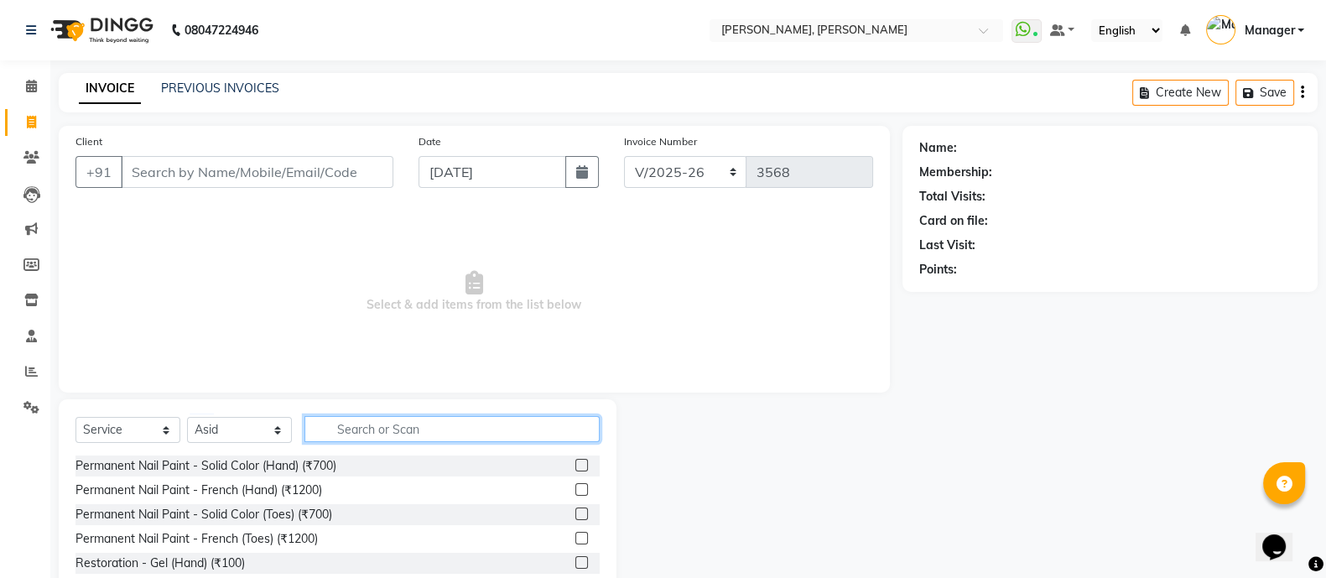
click at [353, 418] on input "text" at bounding box center [451, 429] width 295 height 26
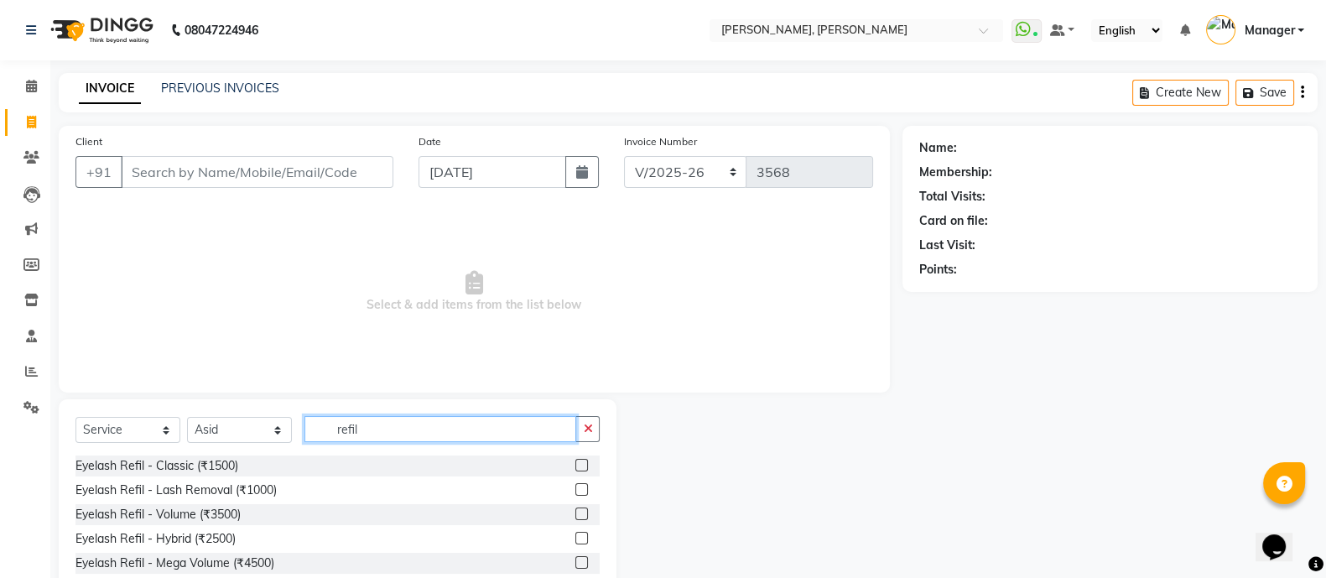
scroll to position [94, 0]
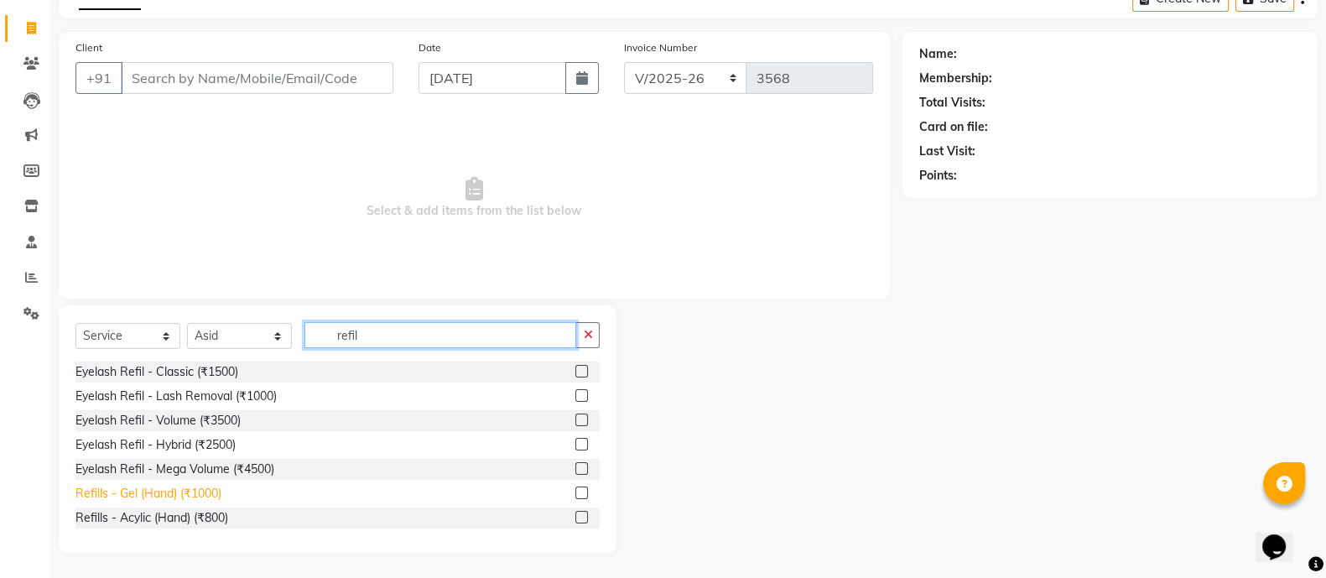
type input "refil"
click at [193, 489] on div "Refills - Gel (Hand) (₹1000)" at bounding box center [148, 494] width 146 height 18
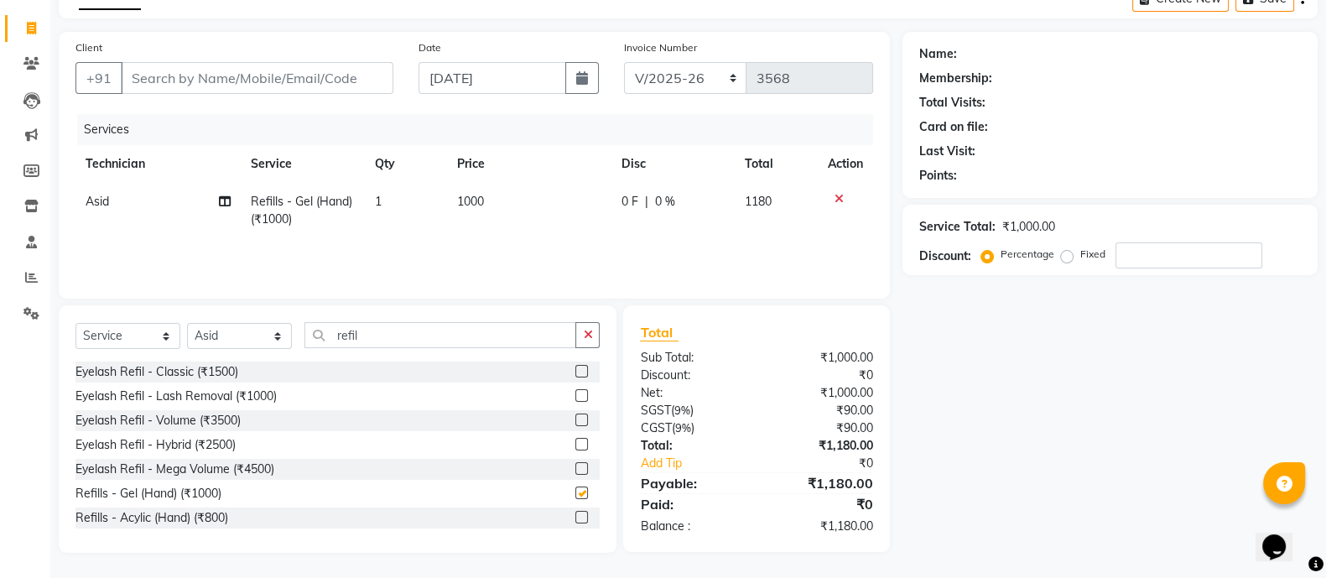
checkbox input "false"
click at [382, 333] on input "refil" at bounding box center [440, 335] width 272 height 26
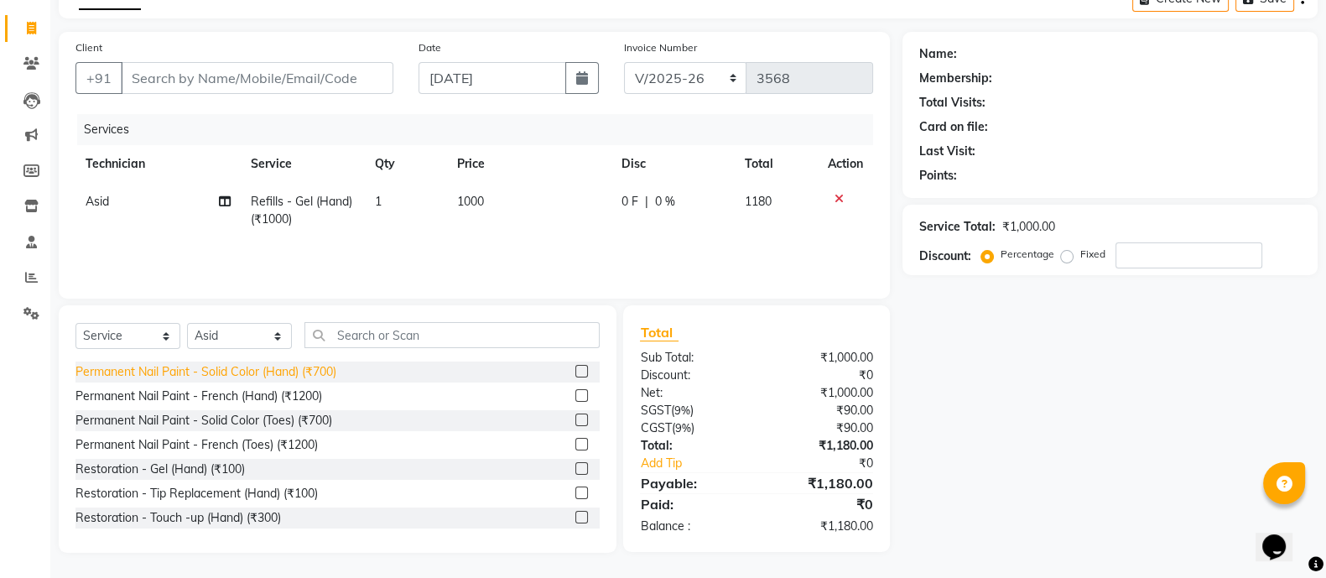
click at [301, 370] on div "Permanent Nail Paint - Solid Color (Hand) (₹700)" at bounding box center [205, 372] width 261 height 18
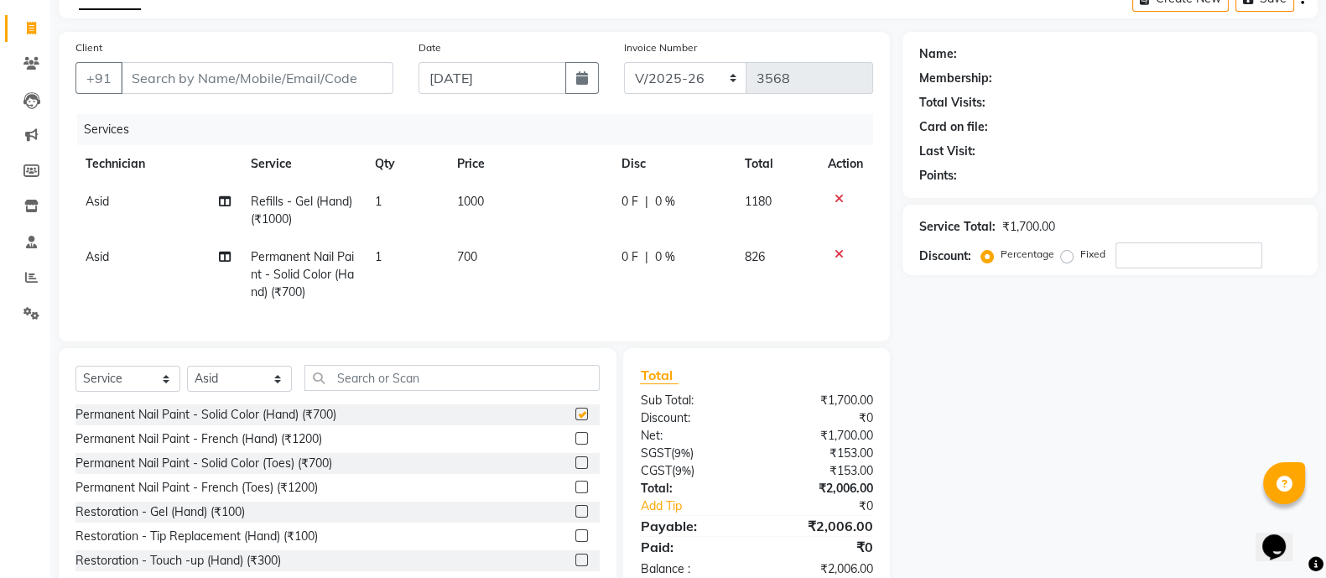
checkbox input "false"
click at [264, 72] on input "Client" at bounding box center [257, 78] width 273 height 32
type input "8"
type input "0"
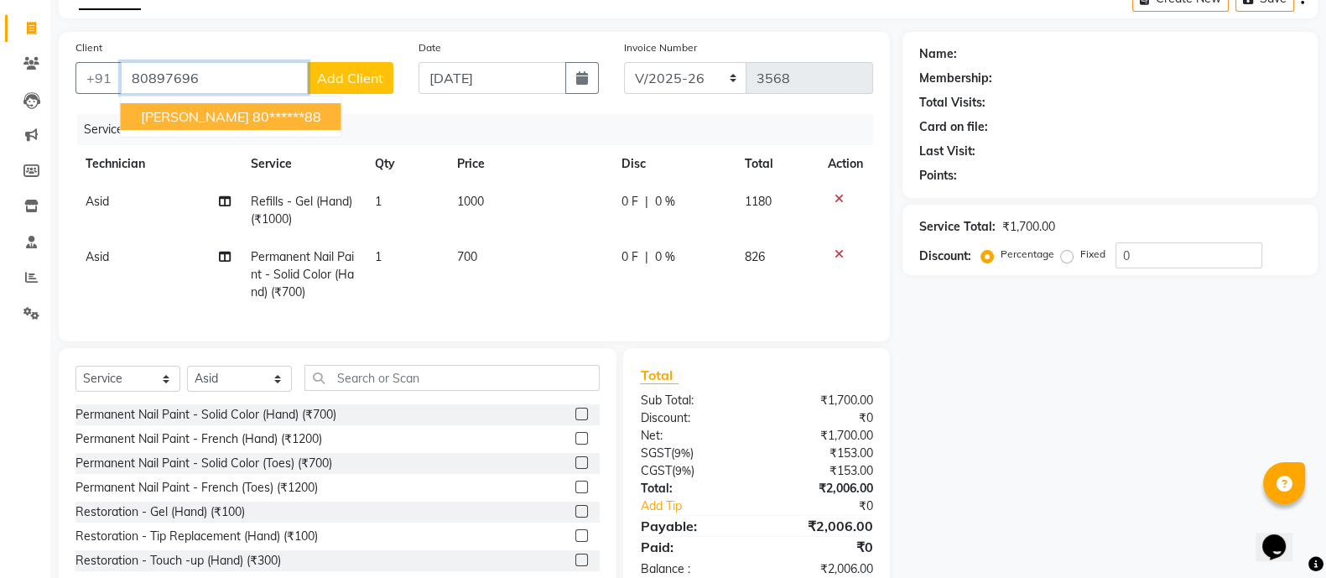
click at [252, 115] on ngb-highlight "80******88" at bounding box center [286, 116] width 69 height 17
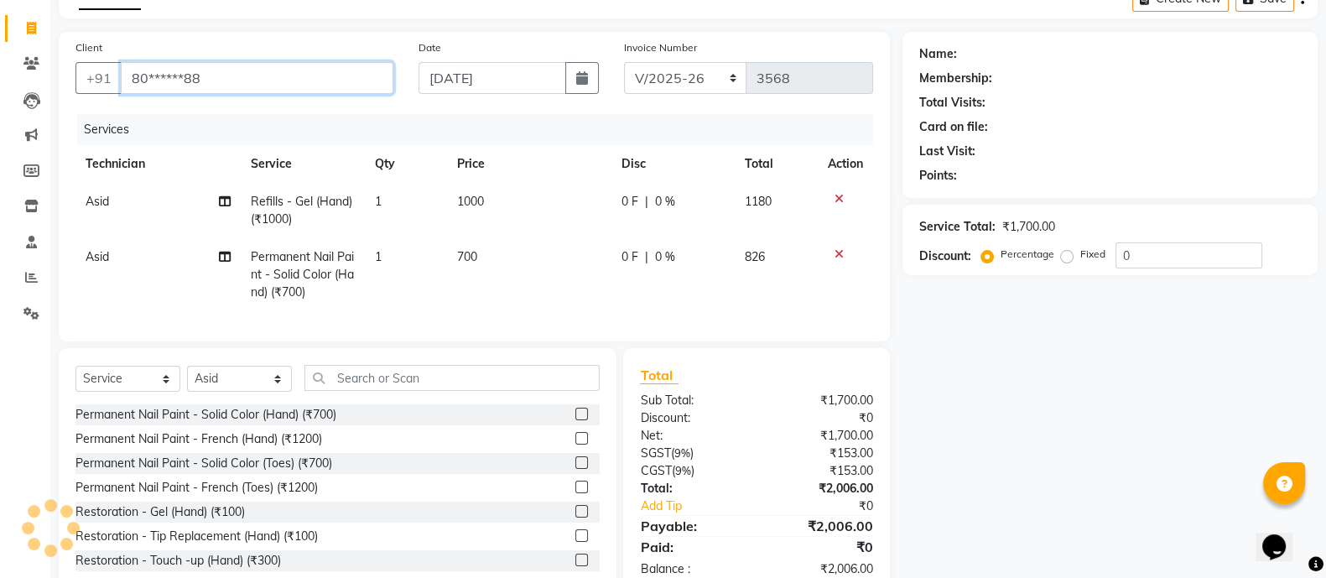
type input "80******88"
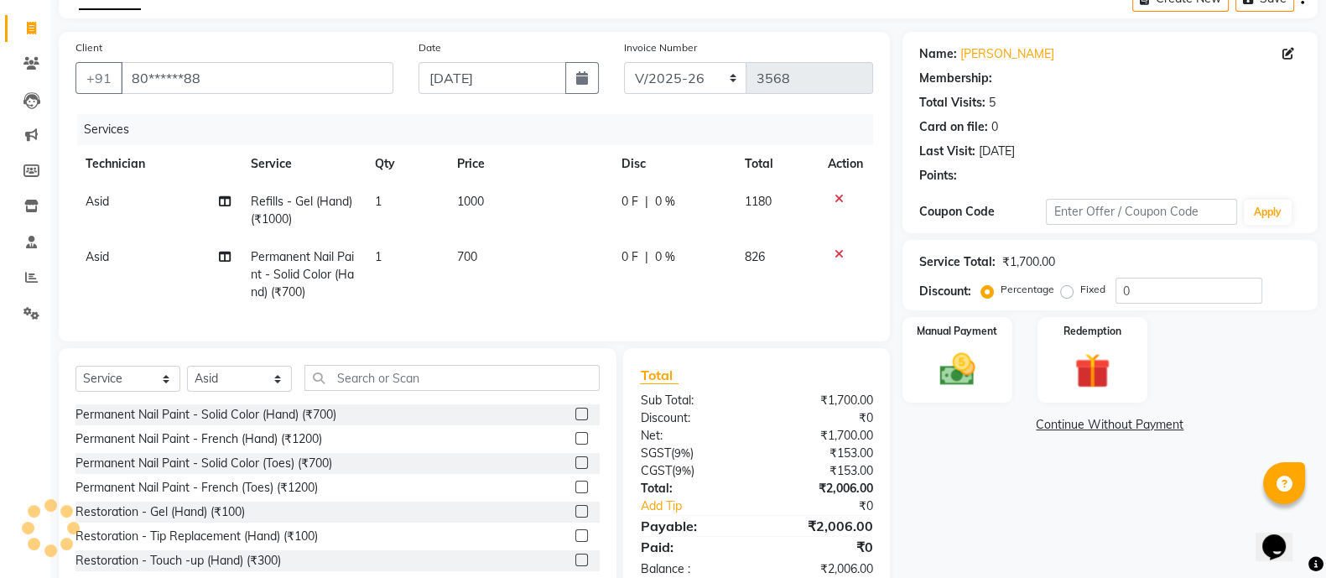
select select "1: Object"
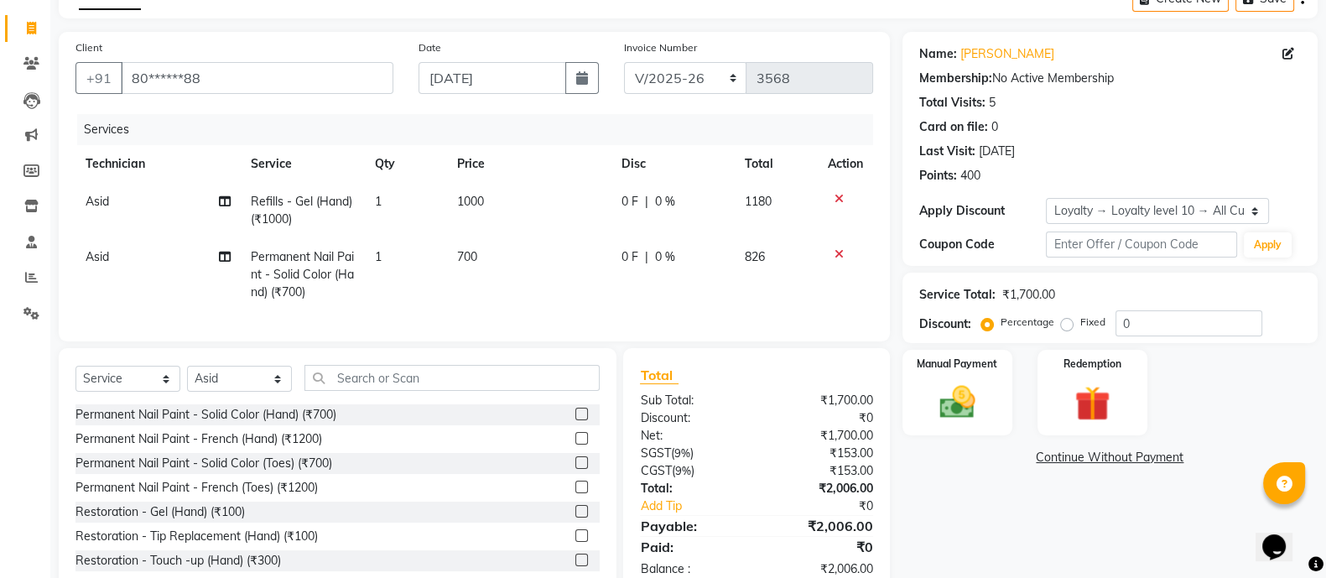
scroll to position [153, 0]
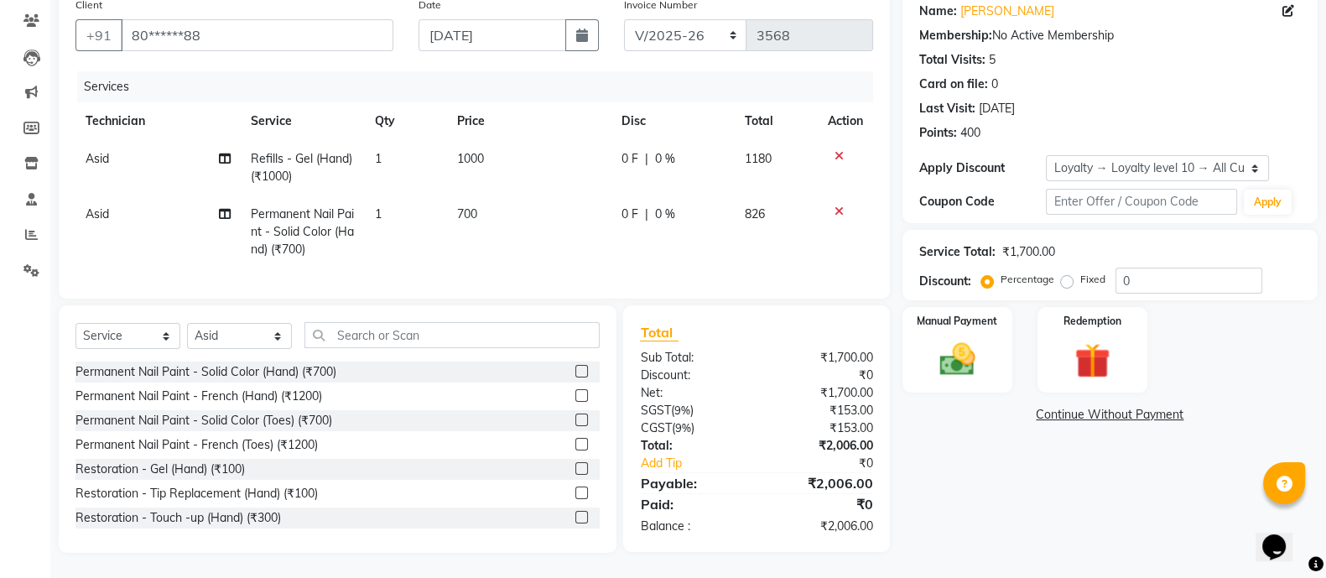
click at [1080, 272] on label "Fixed" at bounding box center [1092, 279] width 25 height 15
click at [1069, 273] on input "Fixed" at bounding box center [1070, 279] width 12 height 12
radio input "true"
click at [1153, 268] on input "0" at bounding box center [1188, 281] width 147 height 26
type input "6"
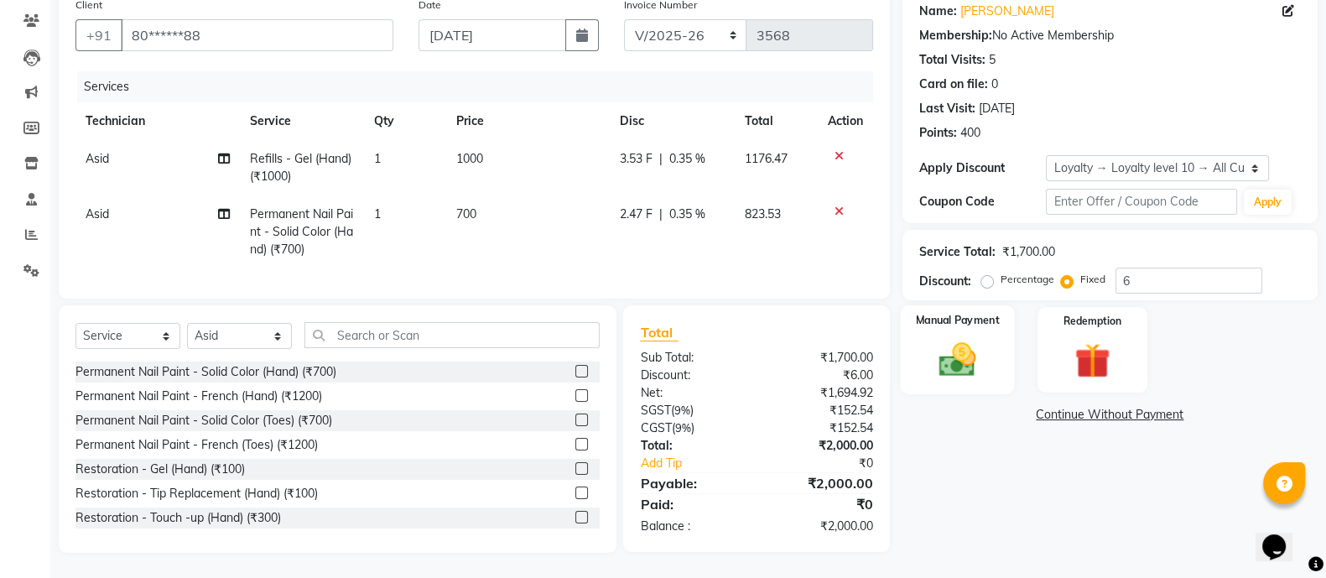
click at [985, 338] on img at bounding box center [957, 359] width 60 height 42
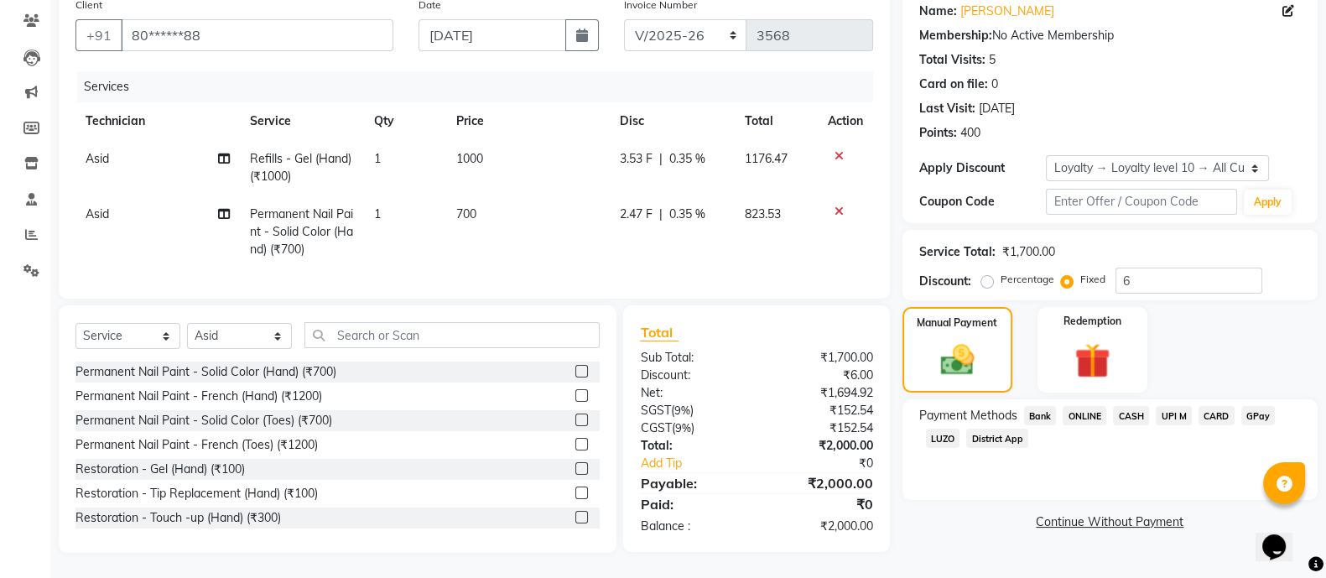
click at [1122, 406] on span "CASH" at bounding box center [1131, 415] width 36 height 19
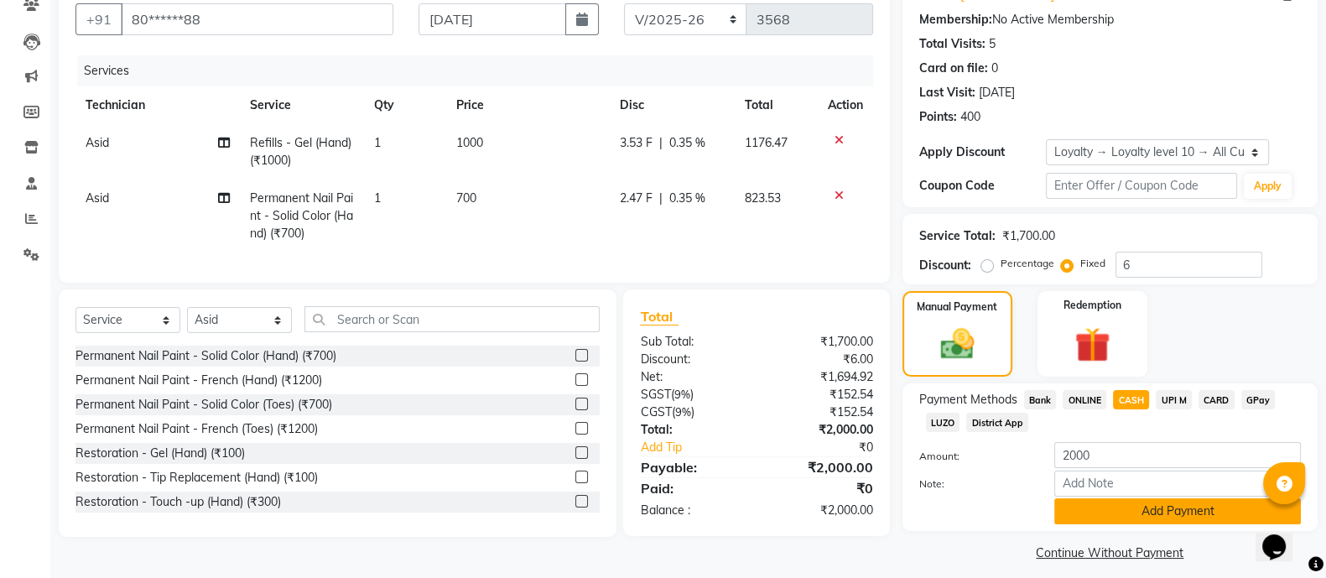
click at [1175, 504] on button "Add Payment" at bounding box center [1177, 511] width 247 height 26
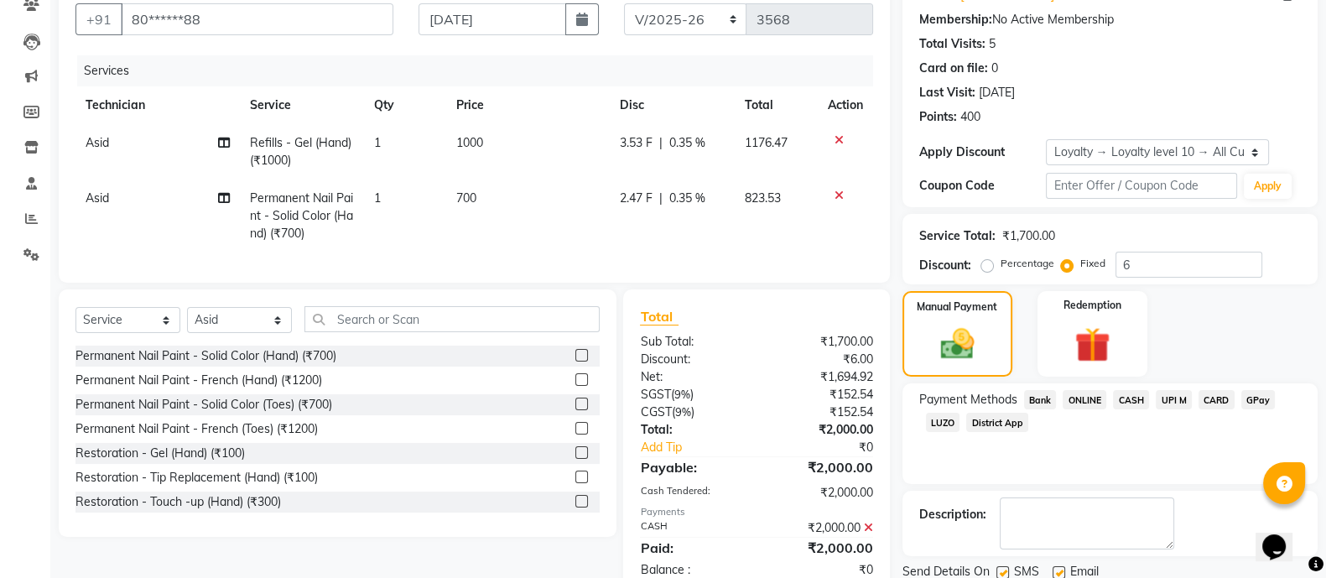
scroll to position [295, 0]
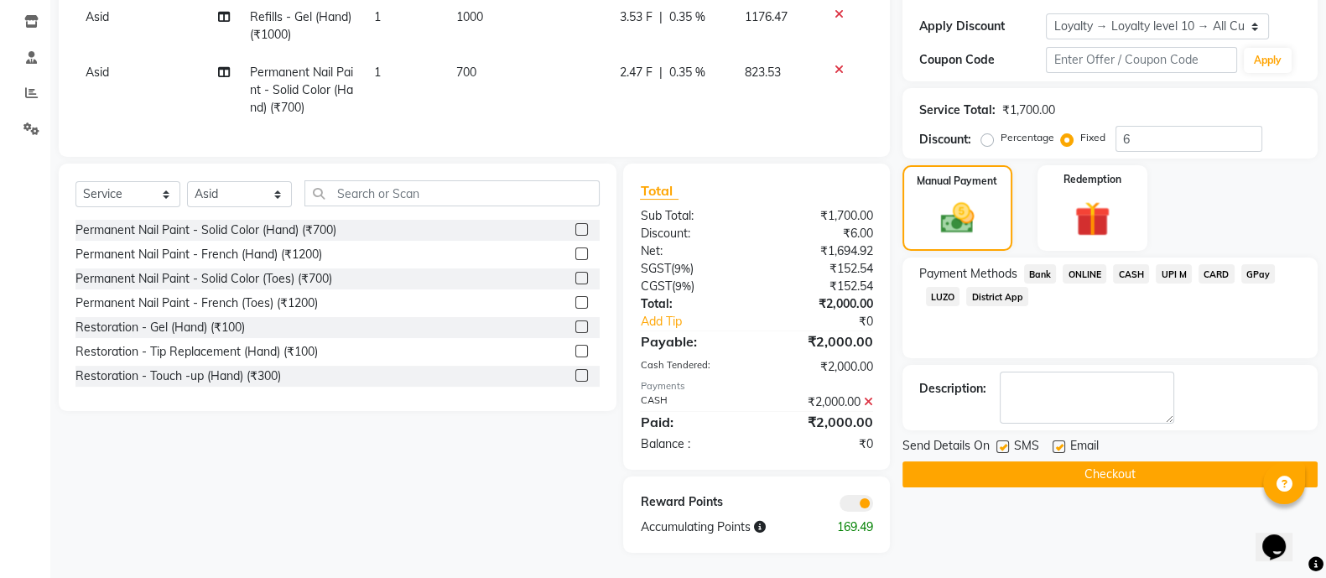
click at [1000, 440] on label at bounding box center [1002, 446] width 13 height 13
click at [1000, 442] on input "checkbox" at bounding box center [1001, 447] width 11 height 11
checkbox input "false"
click at [1061, 440] on label at bounding box center [1058, 446] width 13 height 13
click at [1061, 442] on input "checkbox" at bounding box center [1057, 447] width 11 height 11
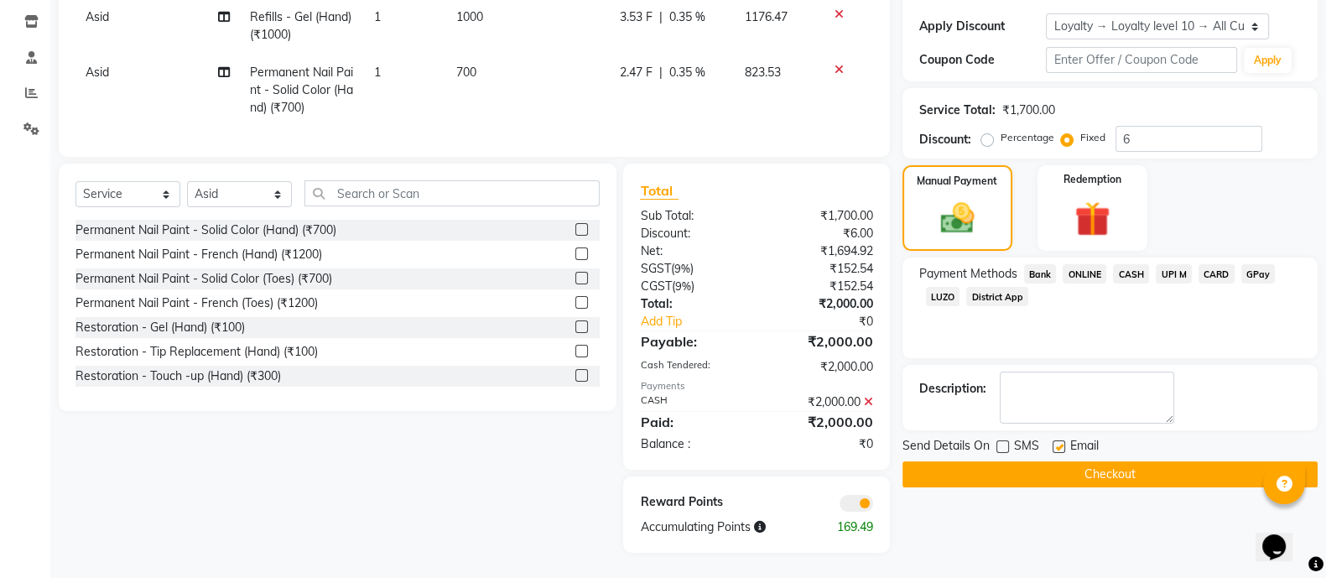
checkbox input "false"
click at [1135, 462] on button "Checkout" at bounding box center [1109, 474] width 415 height 26
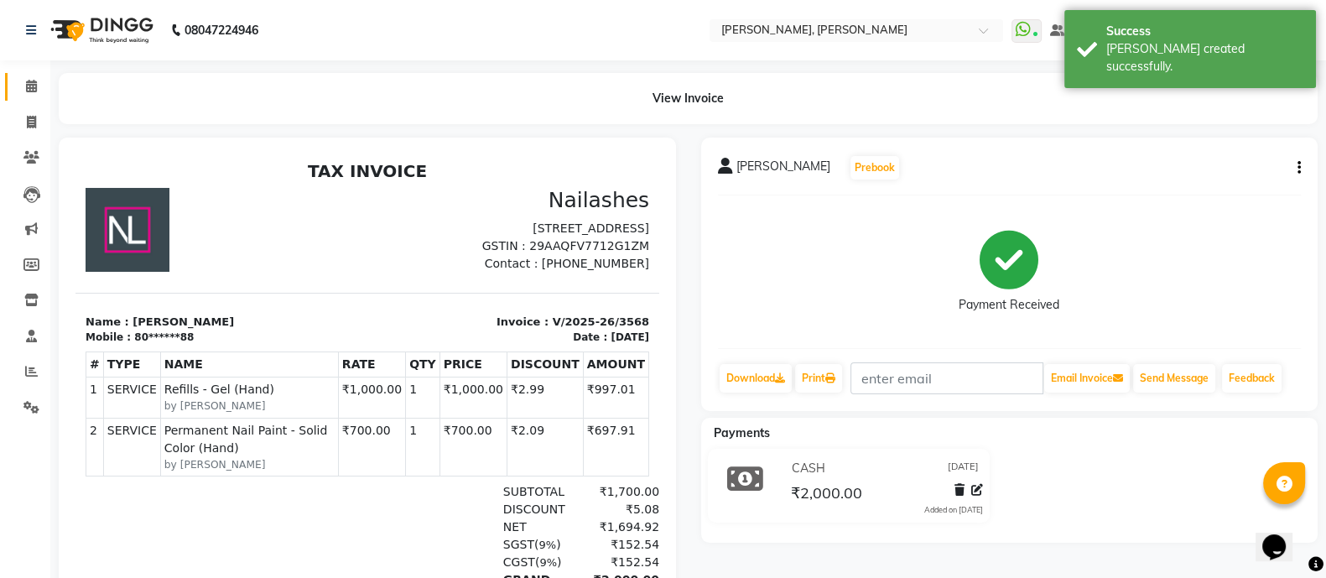
click at [21, 80] on span at bounding box center [31, 86] width 29 height 19
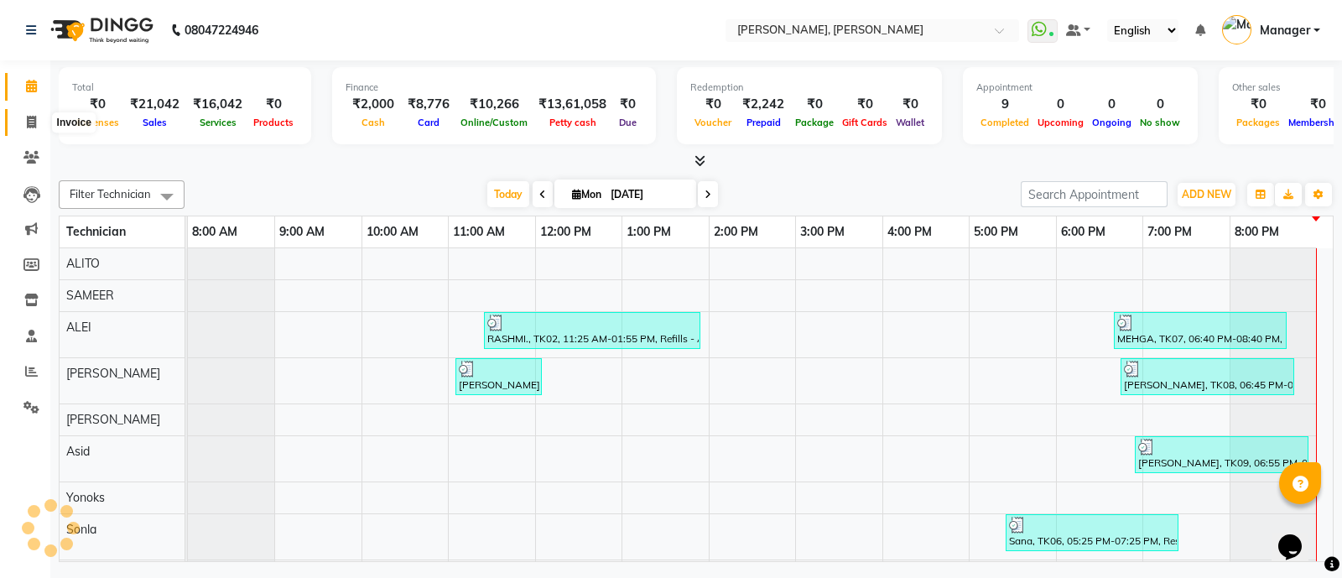
click at [34, 127] on icon at bounding box center [31, 122] width 9 height 13
select select "service"
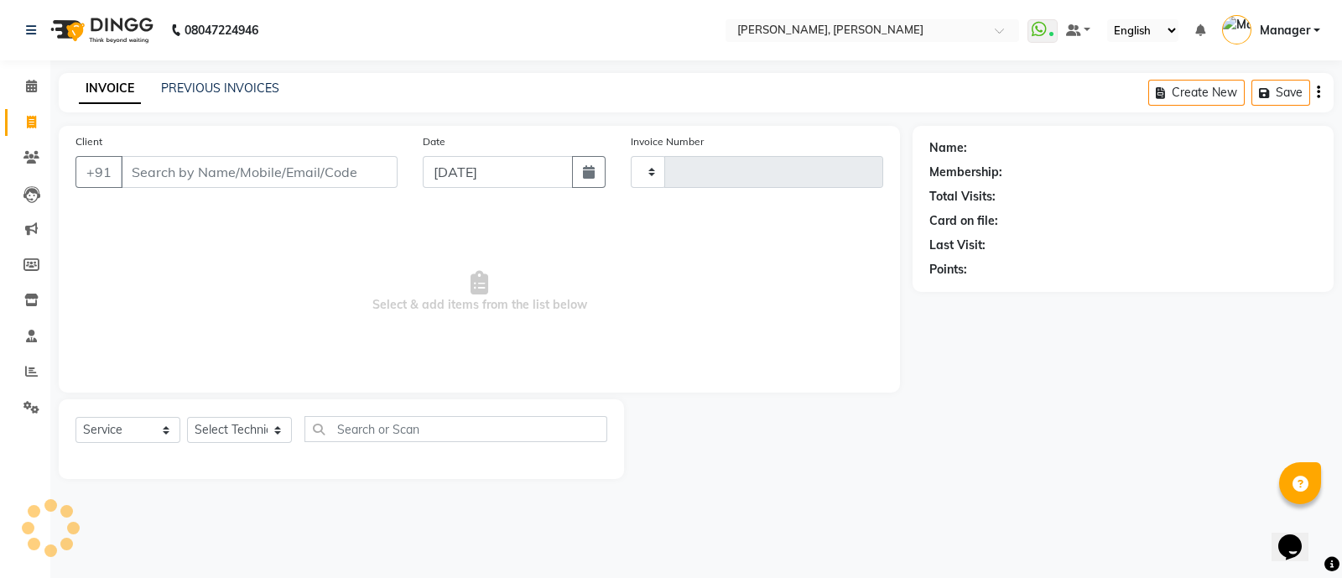
type input "3570"
select select "3767"
click at [240, 94] on link "PREVIOUS INVOICES" at bounding box center [220, 88] width 118 height 15
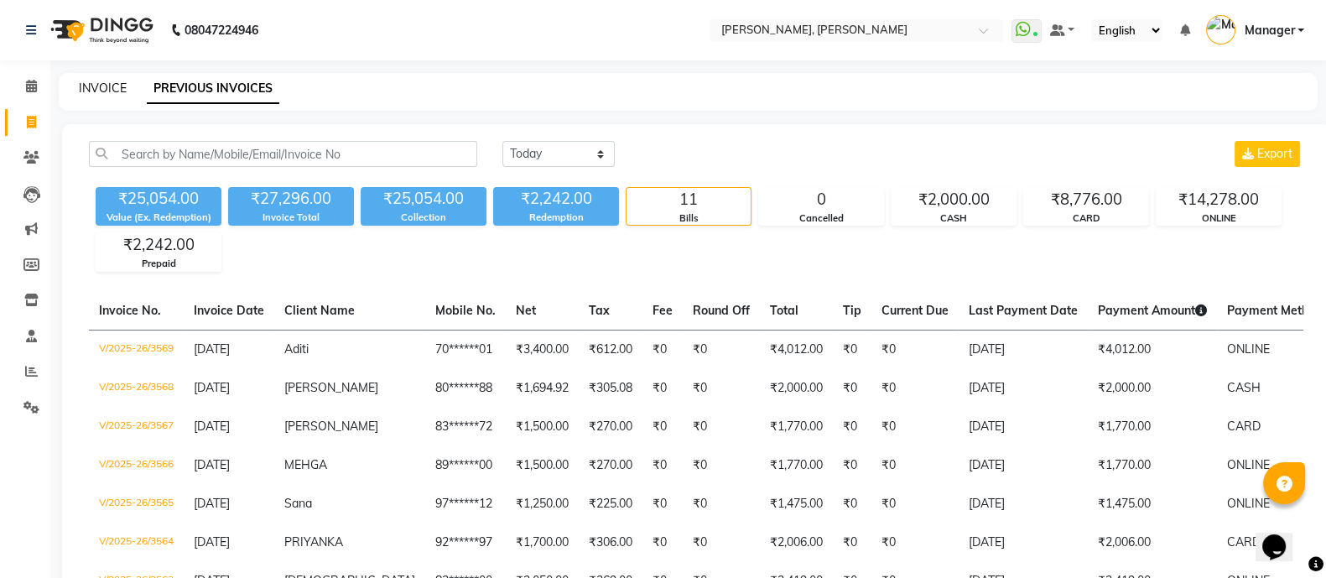
click at [107, 84] on link "INVOICE" at bounding box center [103, 88] width 48 height 15
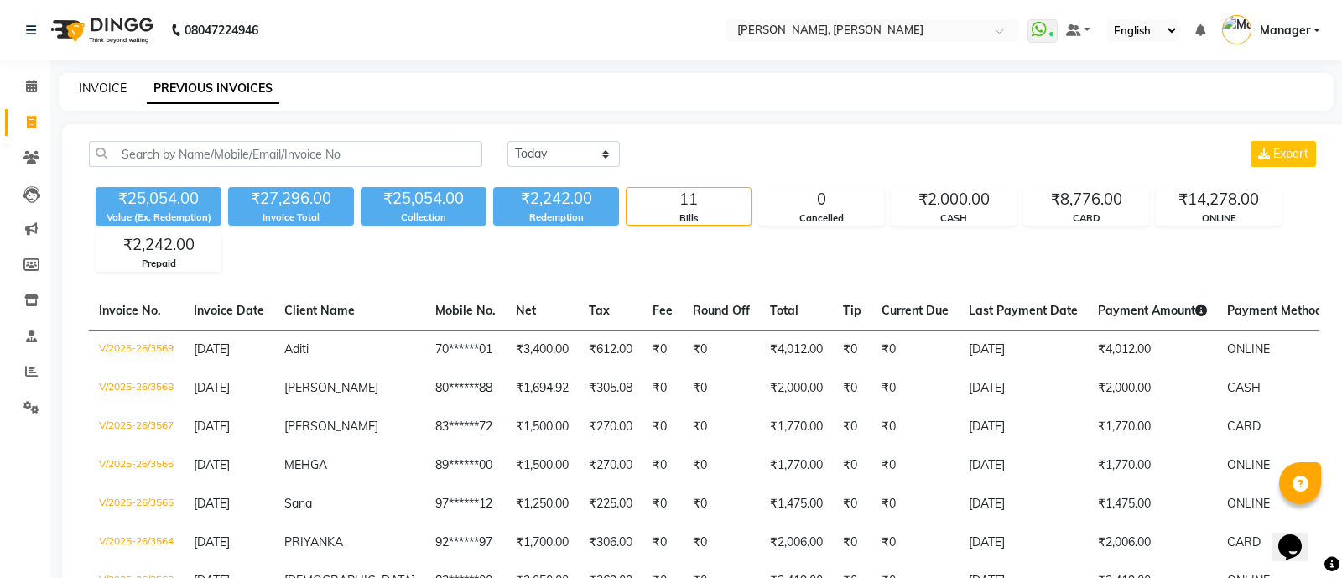
select select "service"
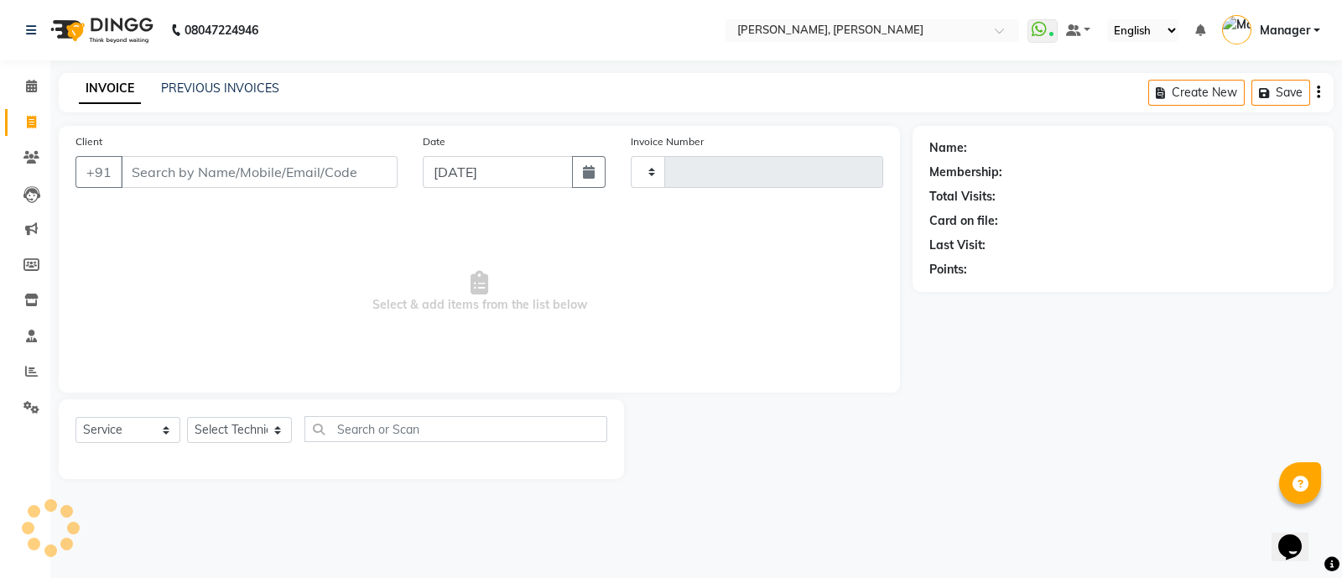
type input "3570"
select select "3767"
click at [29, 364] on span at bounding box center [31, 371] width 29 height 19
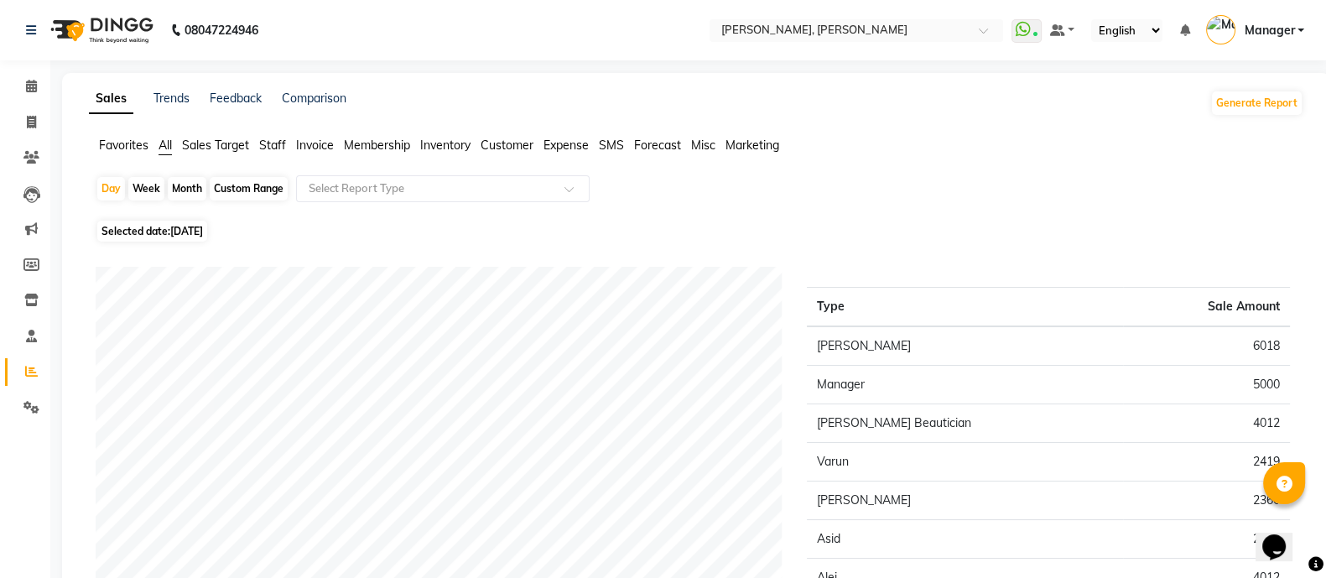
click at [273, 142] on span "Staff" at bounding box center [272, 145] width 27 height 15
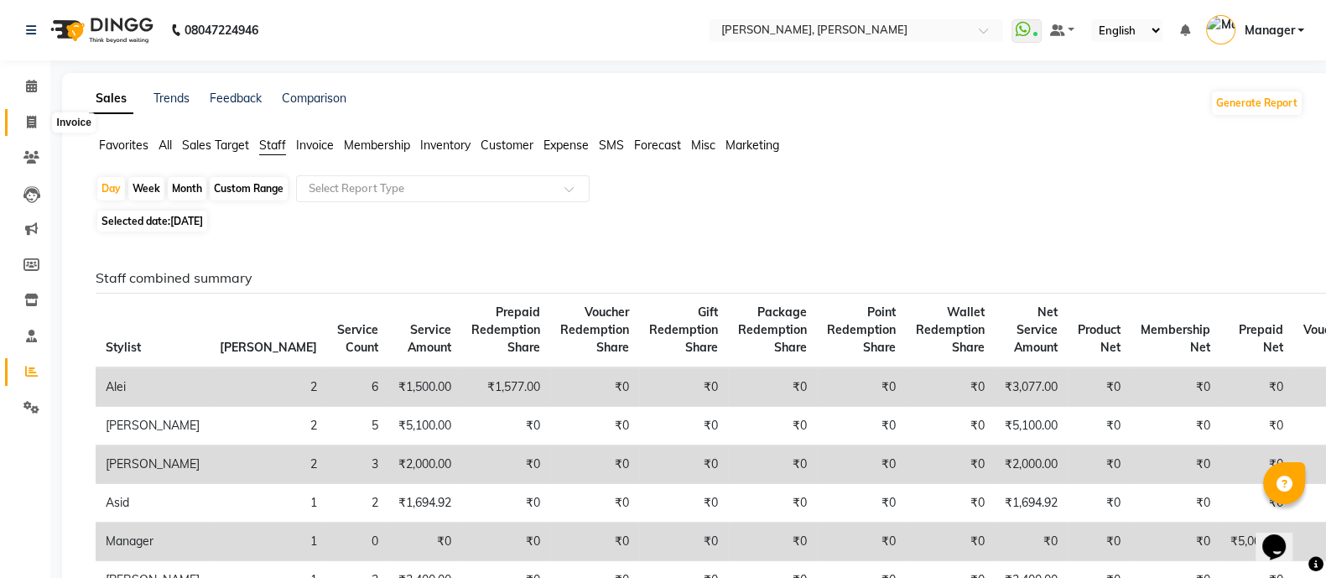
click at [33, 113] on span at bounding box center [31, 122] width 29 height 19
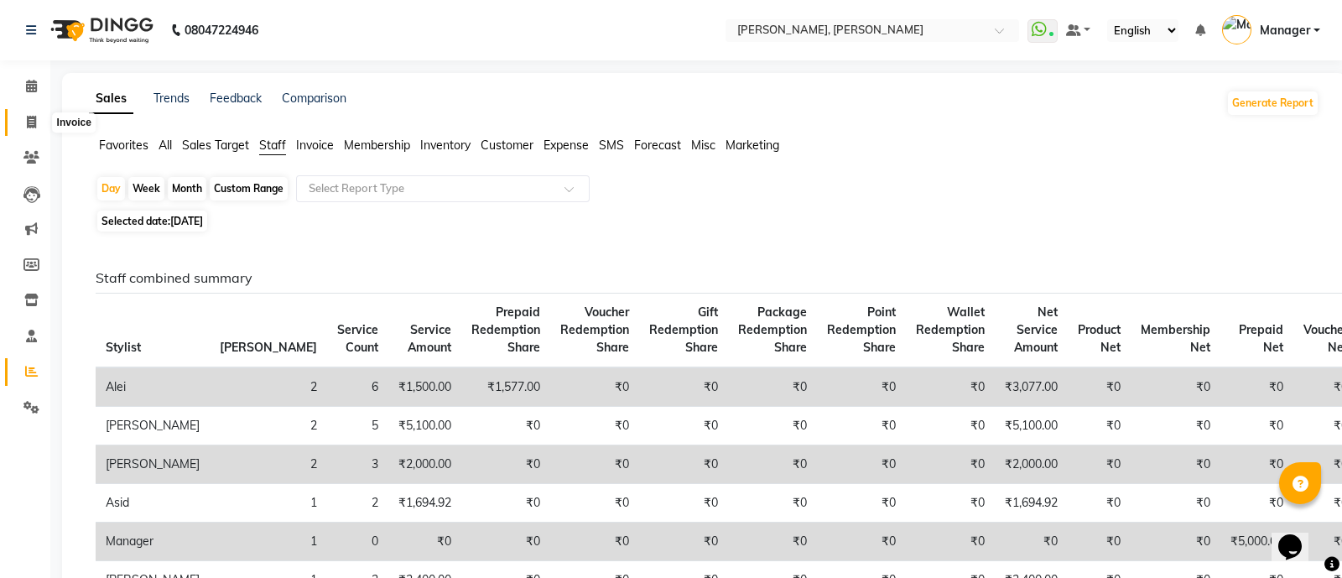
select select "3767"
select select "service"
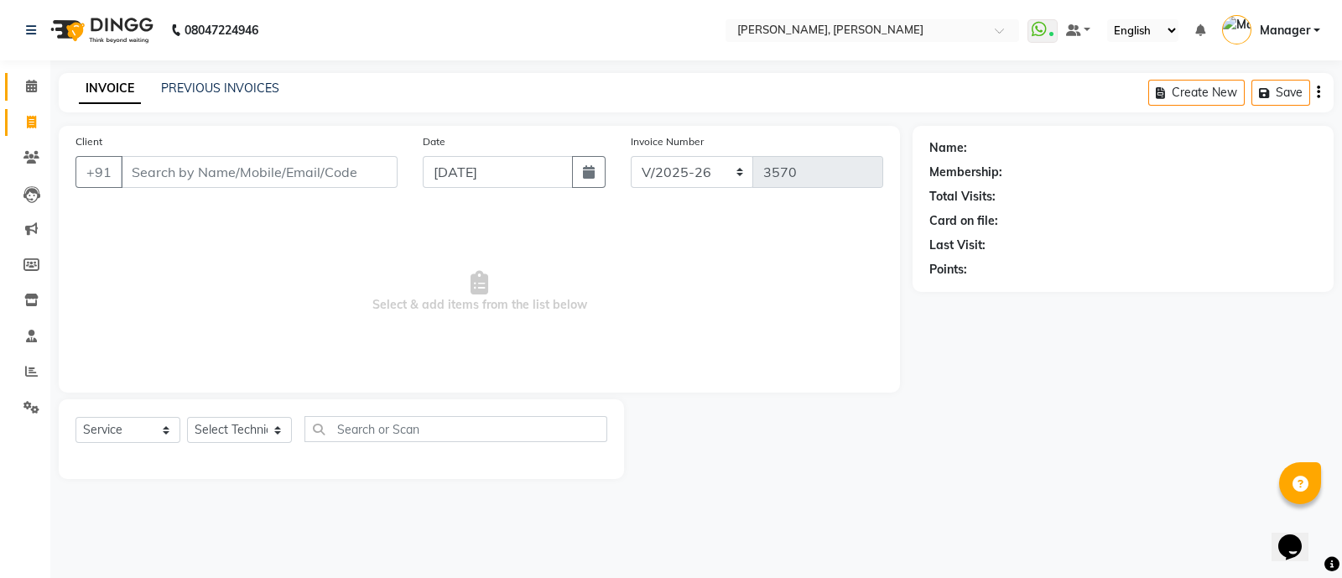
click at [39, 78] on span at bounding box center [31, 86] width 29 height 19
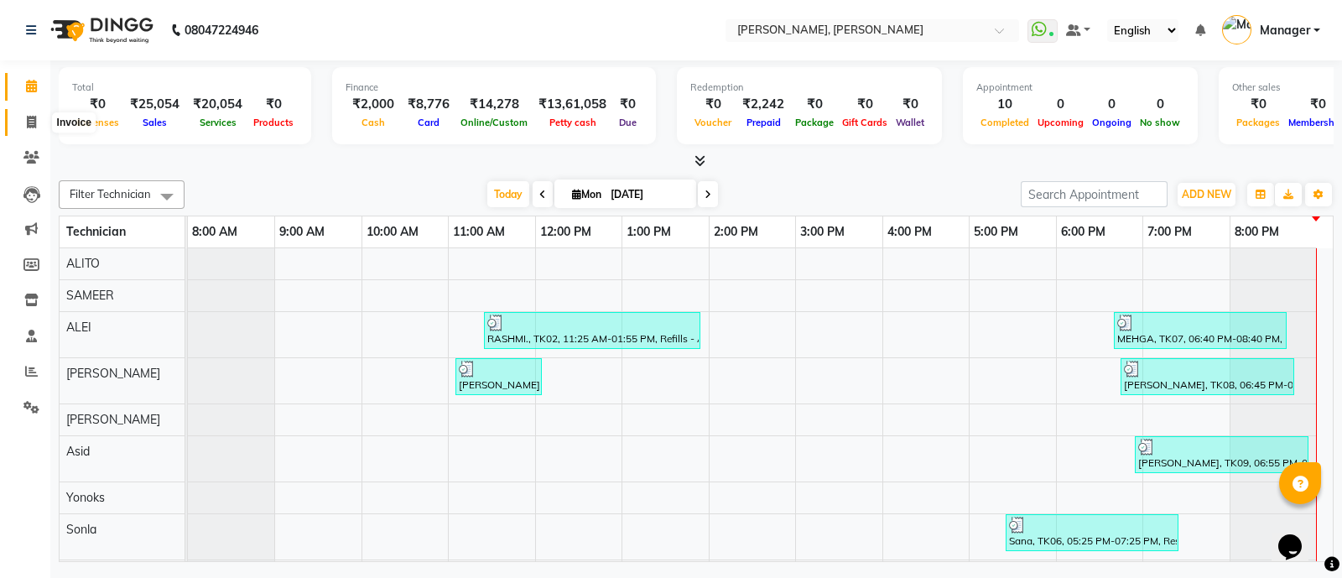
click at [29, 116] on icon at bounding box center [31, 122] width 9 height 13
select select "service"
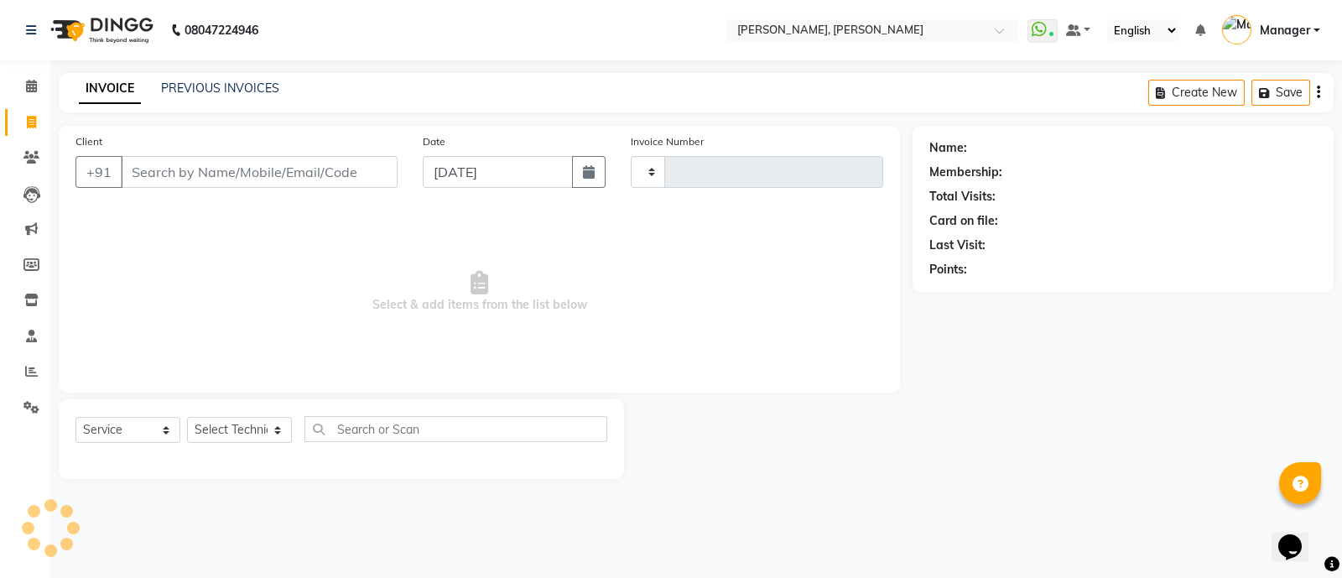
type input "3570"
select select "3767"
click at [243, 432] on select "Select Technician [PERSON_NAME] [PERSON_NAME] Asid Hanmi [PERSON_NAME] Manager …" at bounding box center [239, 430] width 105 height 26
select select "63957"
click at [187, 418] on select "Select Technician [PERSON_NAME] [PERSON_NAME] Asid Hanmi [PERSON_NAME] Manager …" at bounding box center [239, 430] width 105 height 26
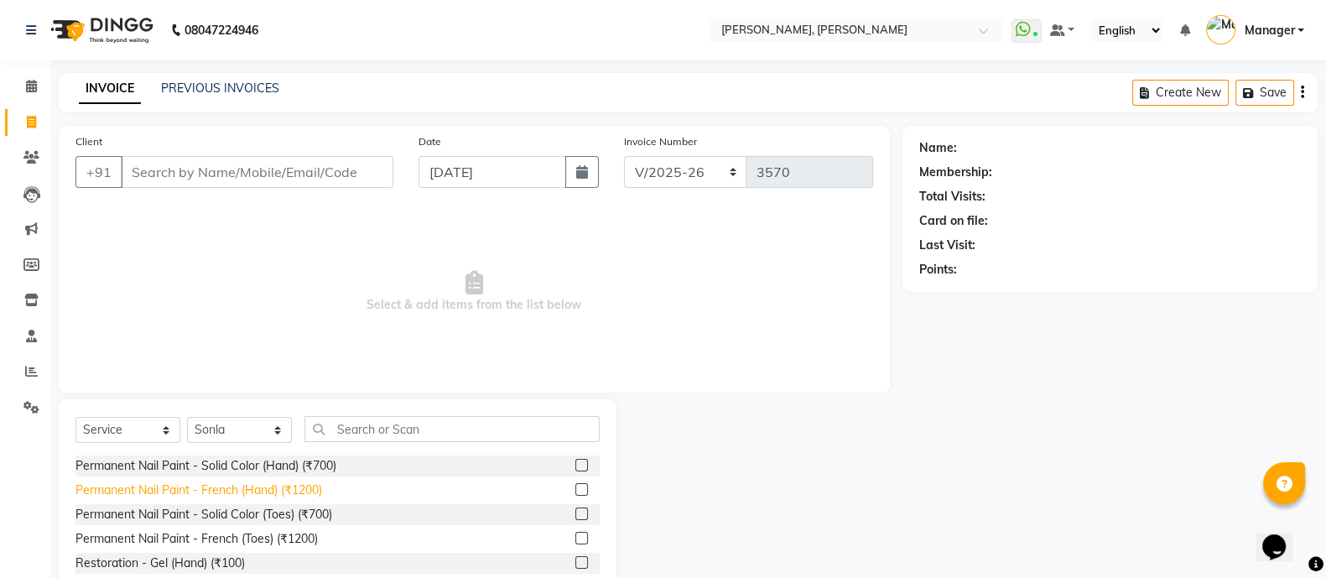
click at [290, 489] on div "Permanent Nail Paint - French (Hand) (₹1200)" at bounding box center [198, 490] width 247 height 18
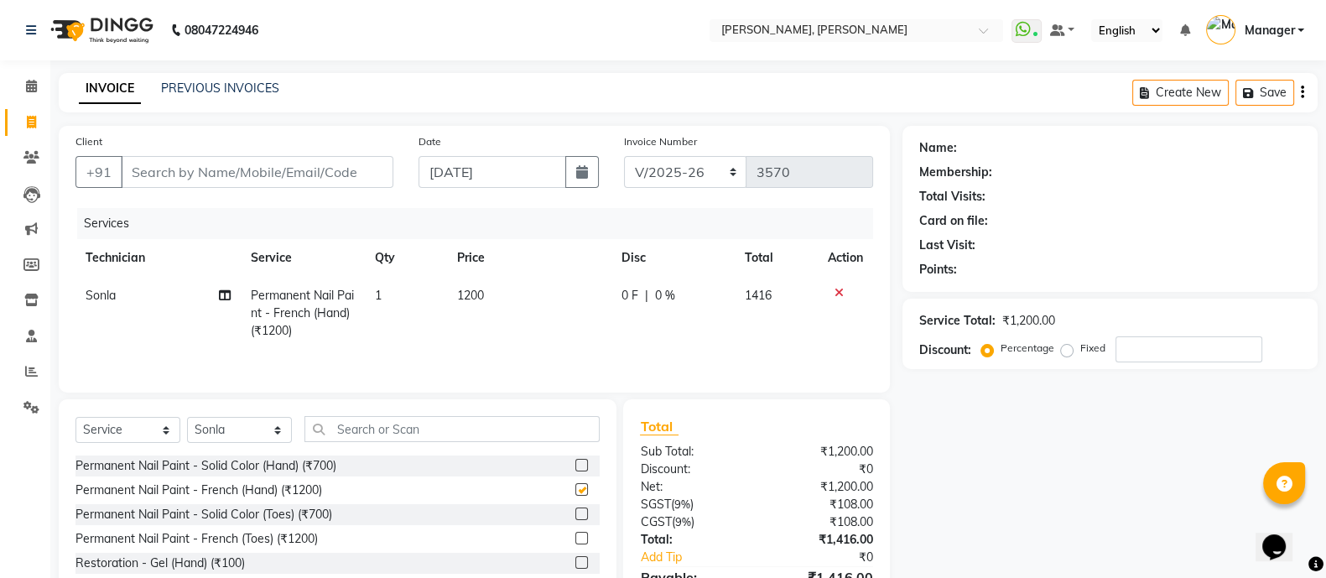
checkbox input "false"
click at [411, 426] on input "text" at bounding box center [451, 429] width 295 height 26
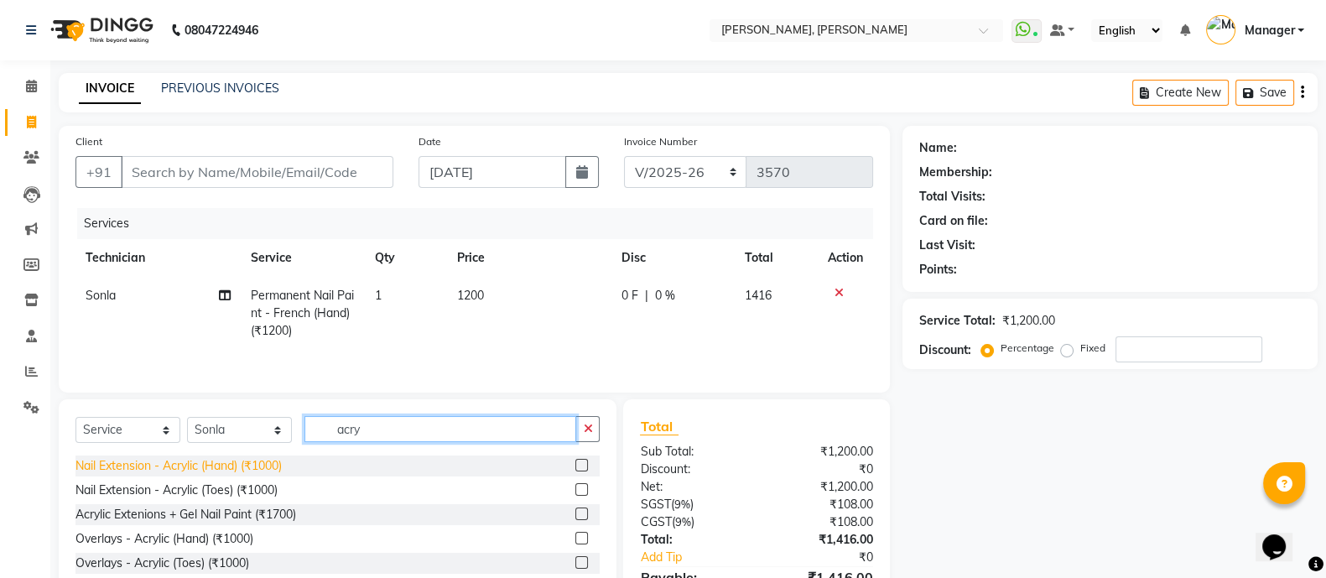
type input "acry"
click at [256, 463] on div "Nail Extension - Acrylic (Hand) (₹1000)" at bounding box center [178, 466] width 206 height 18
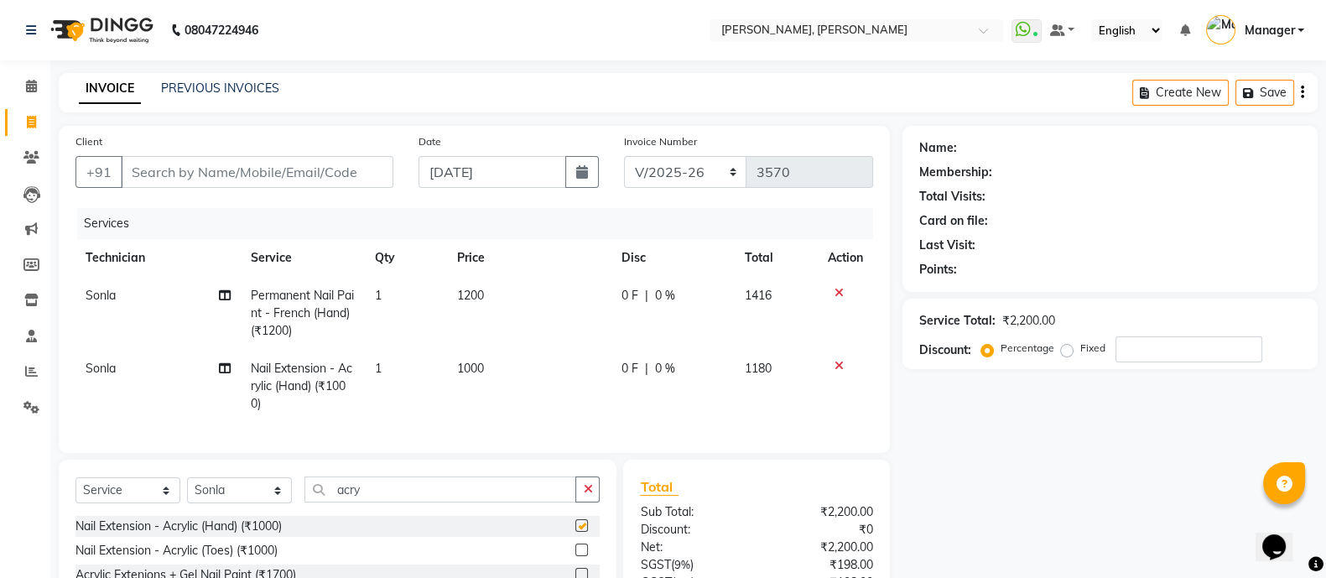
checkbox input "false"
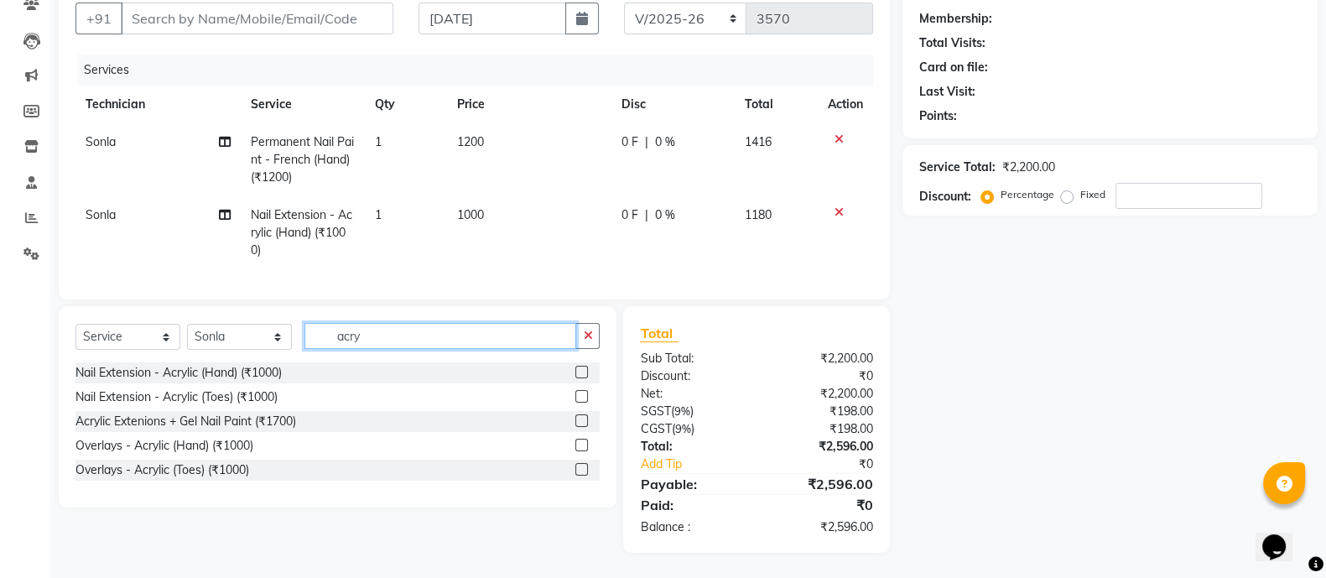
click at [386, 336] on input "acry" at bounding box center [440, 336] width 272 height 26
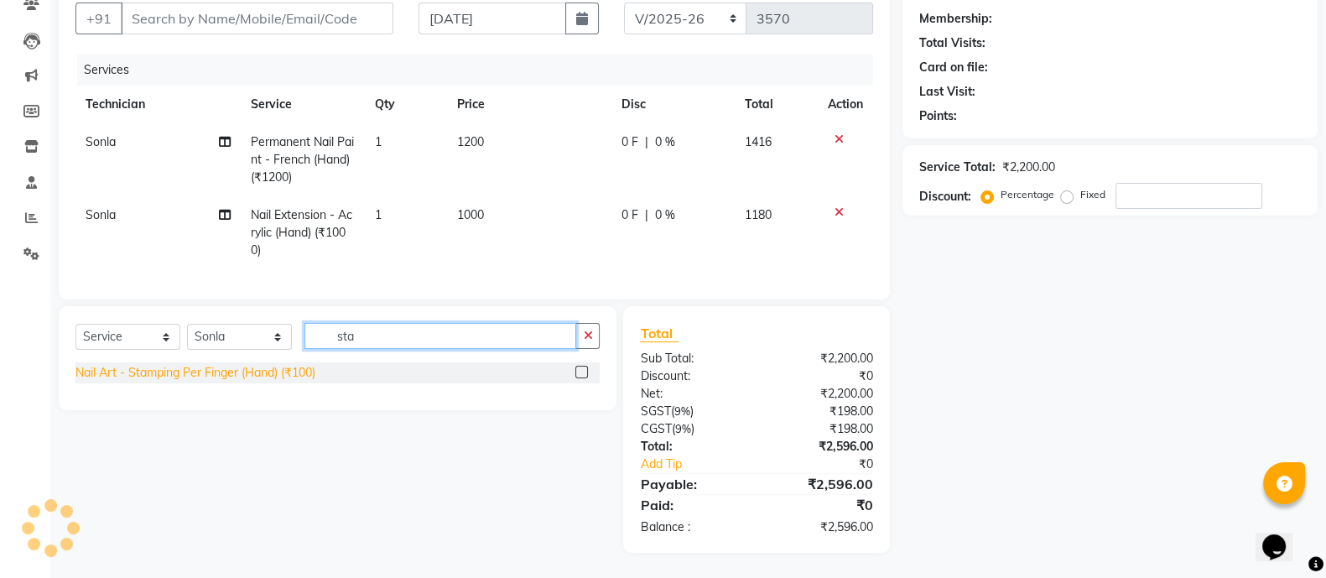
type input "sta"
click at [294, 368] on div "Nail Art - Stamping Per Finger (Hand) (₹100)" at bounding box center [195, 373] width 240 height 18
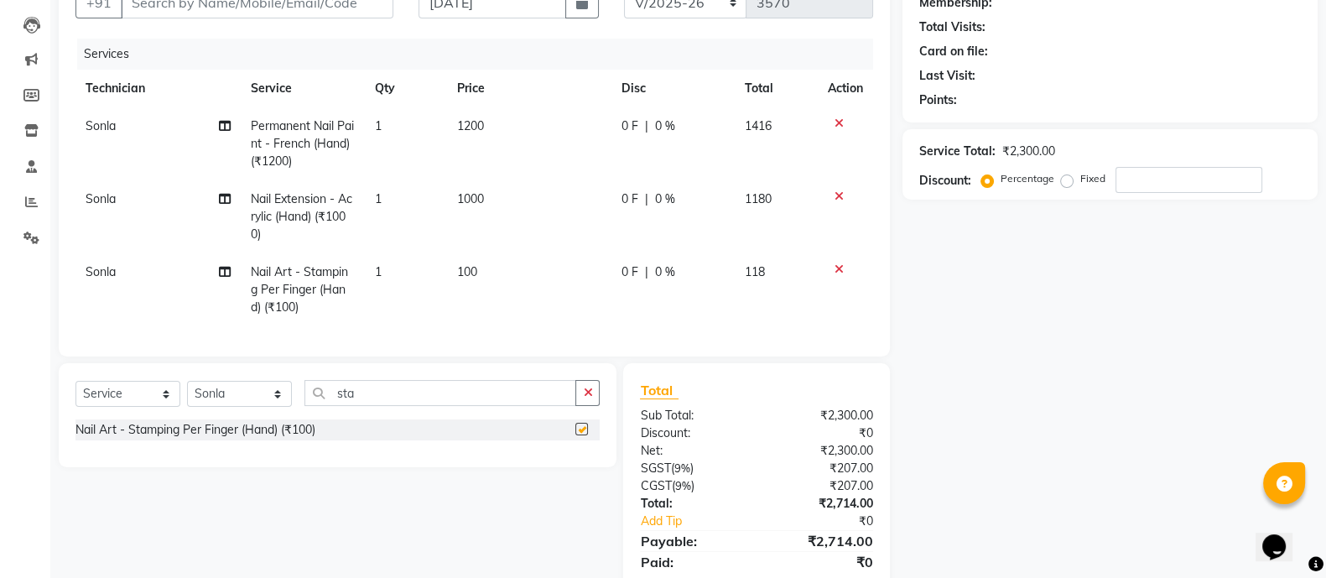
checkbox input "false"
click at [389, 268] on td "1" at bounding box center [405, 289] width 82 height 73
select select "63957"
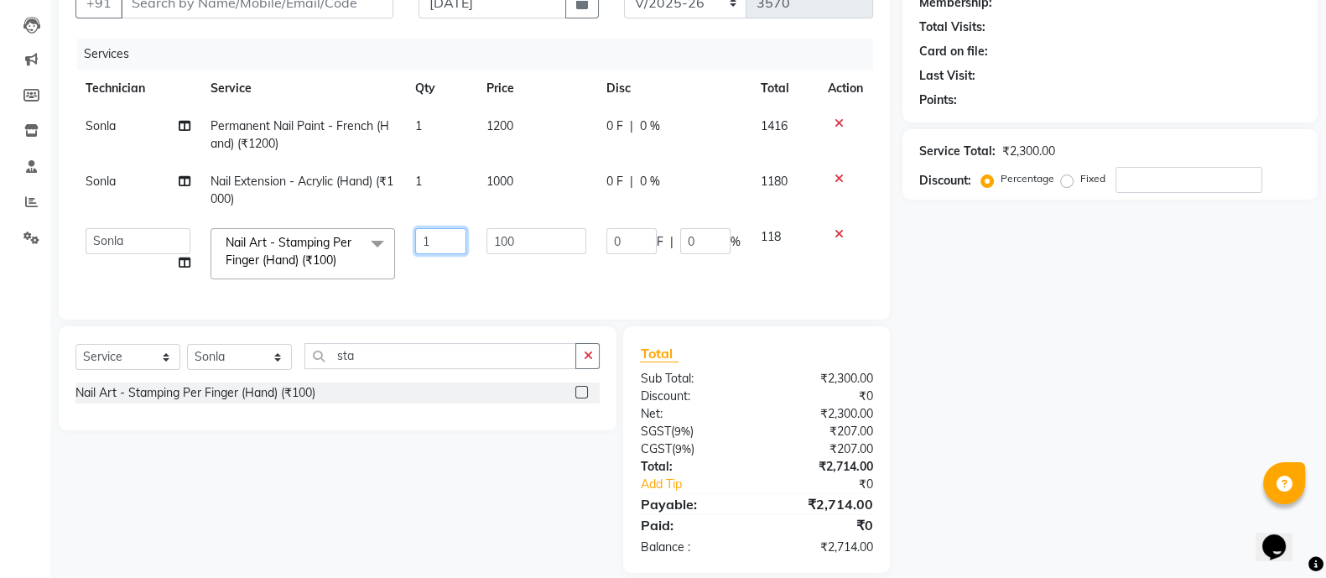
click at [449, 242] on input "1" at bounding box center [440, 241] width 51 height 26
type input "5"
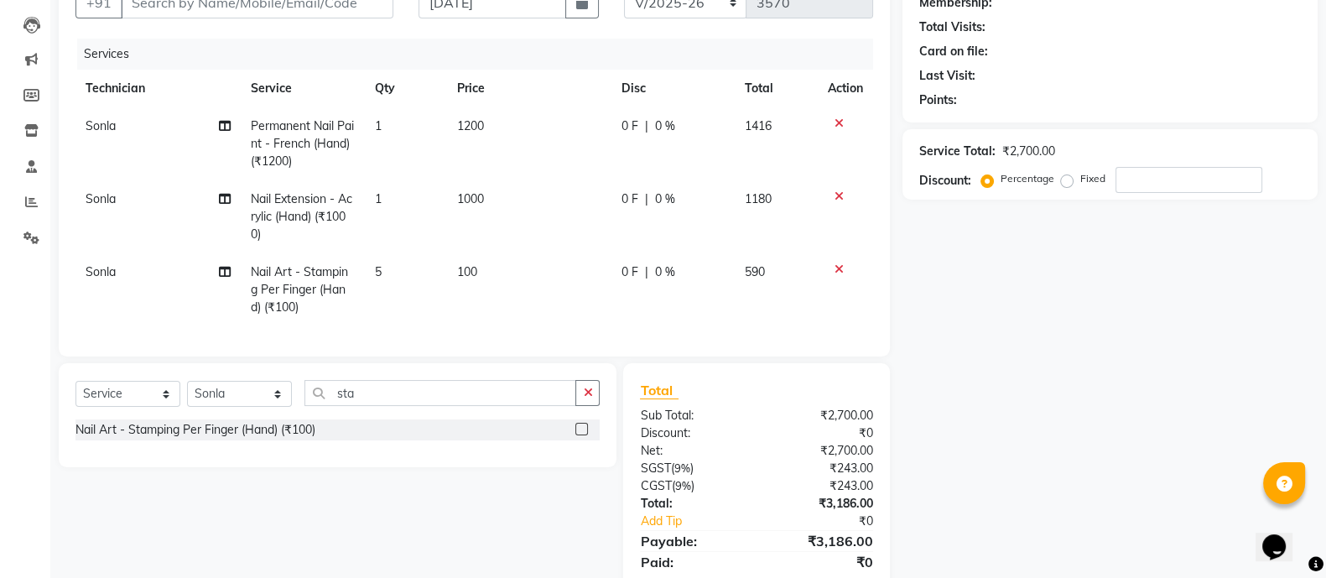
click at [473, 269] on span "100" at bounding box center [467, 271] width 20 height 15
select select "63957"
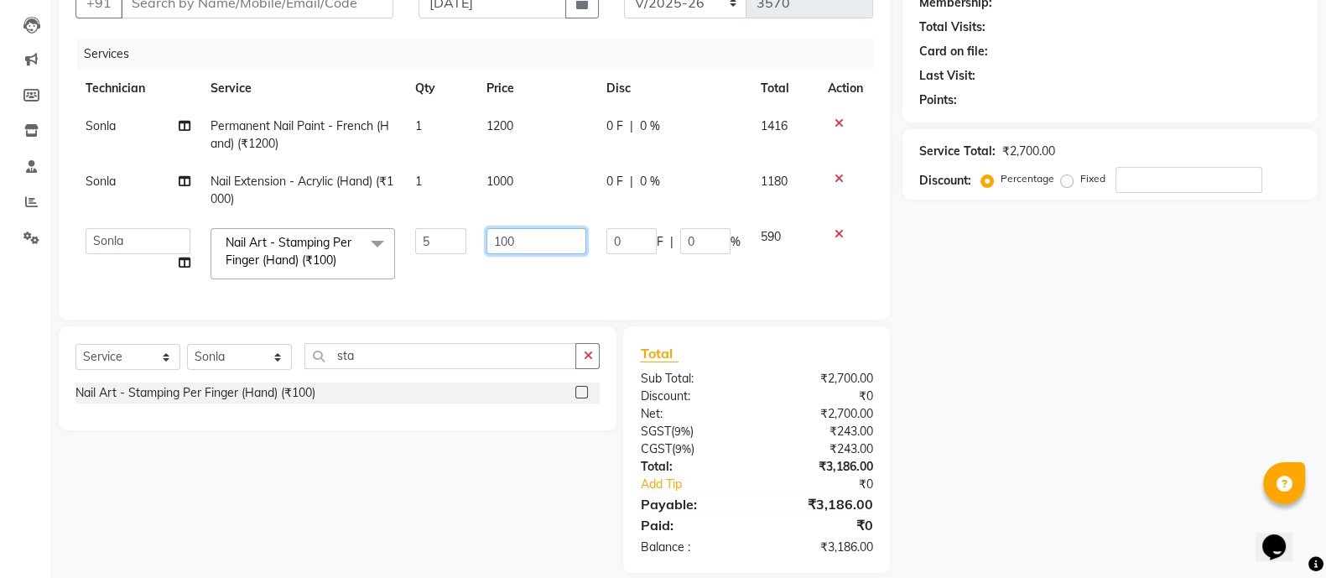
click at [527, 233] on input "100" at bounding box center [536, 241] width 100 height 26
type input "150"
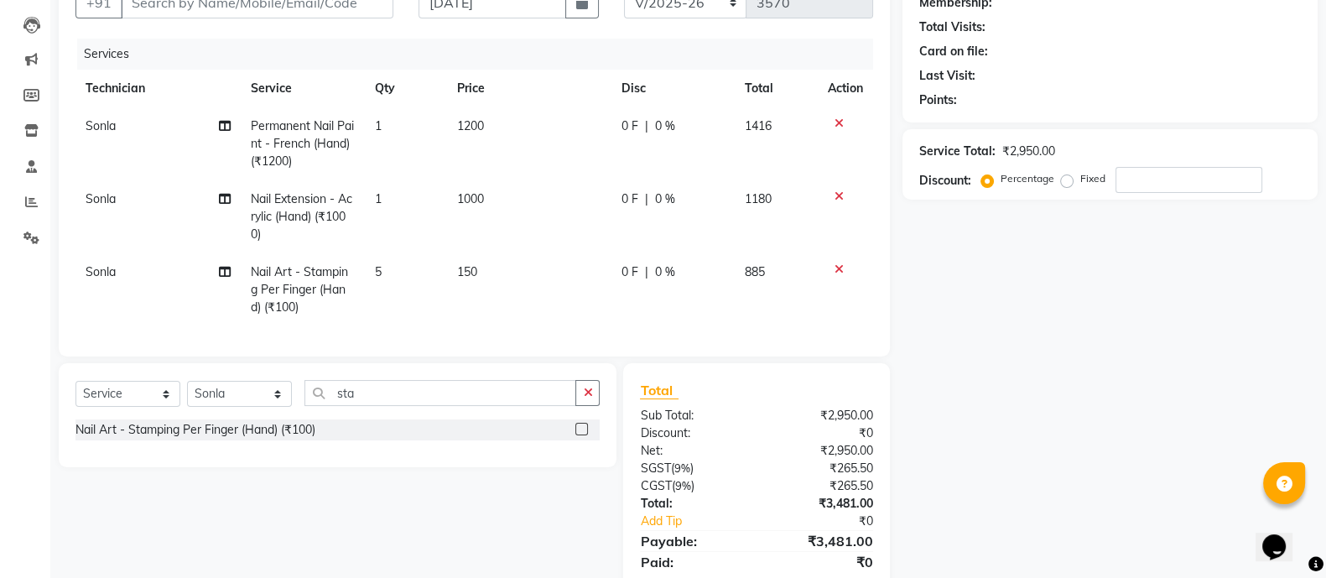
click at [483, 129] on span "1200" at bounding box center [470, 125] width 27 height 15
select select "63957"
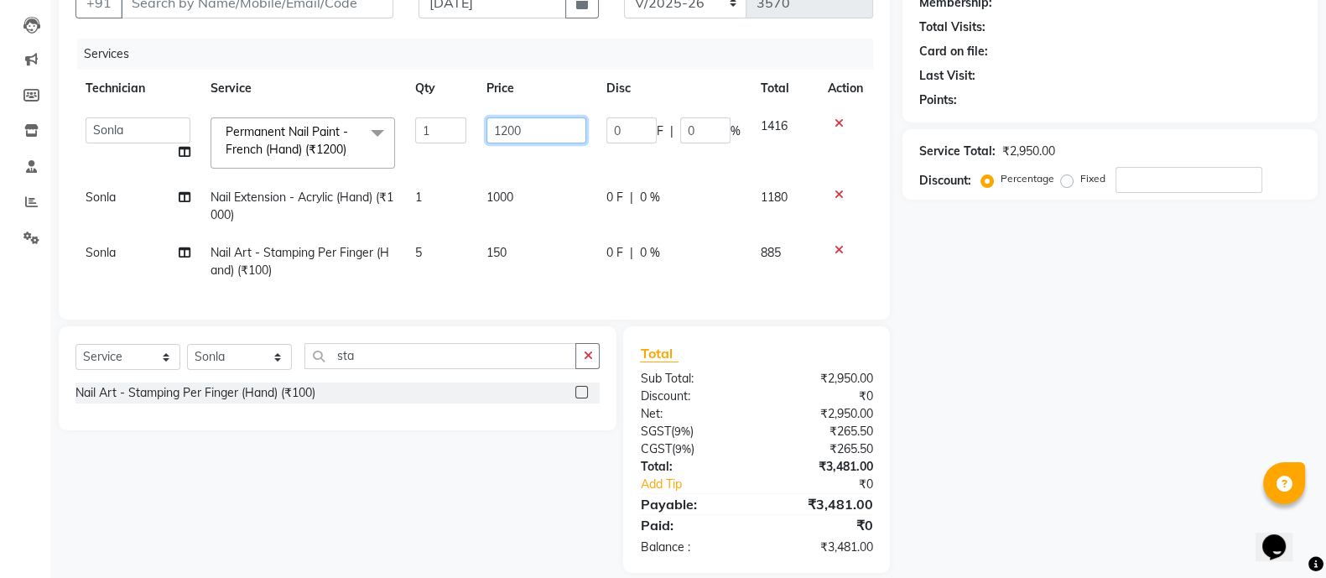
click at [543, 129] on input "1200" at bounding box center [536, 130] width 100 height 26
type input "600"
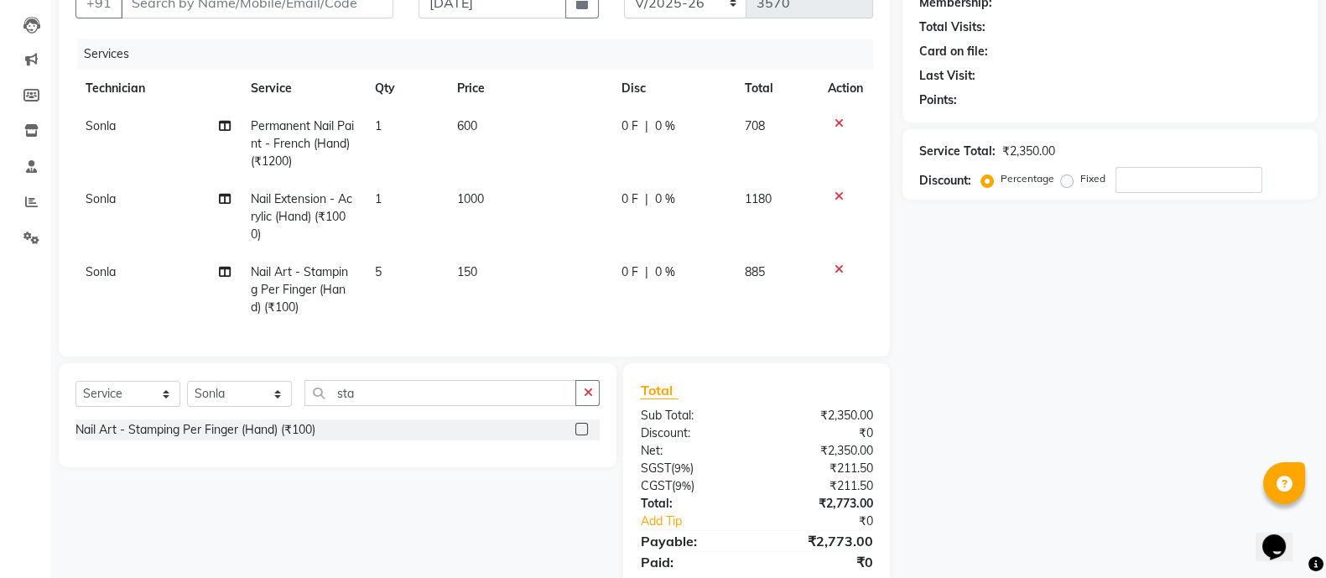
click at [498, 199] on td "1000" at bounding box center [529, 216] width 164 height 73
select select "63957"
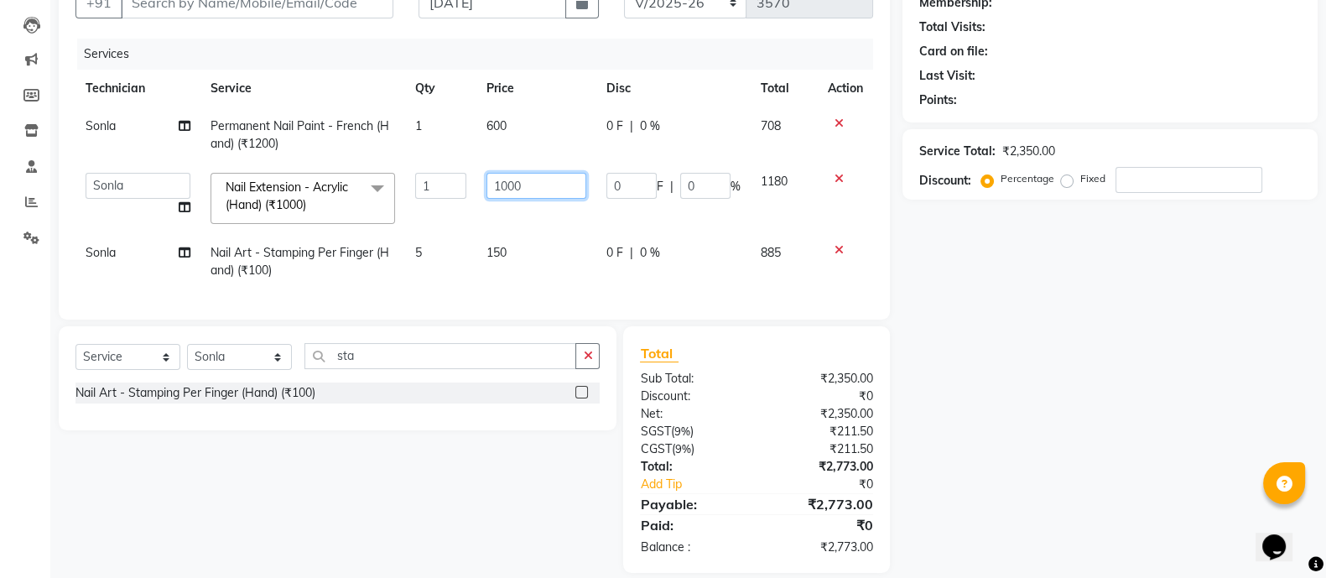
click at [556, 182] on input "1000" at bounding box center [536, 186] width 100 height 26
type input "500"
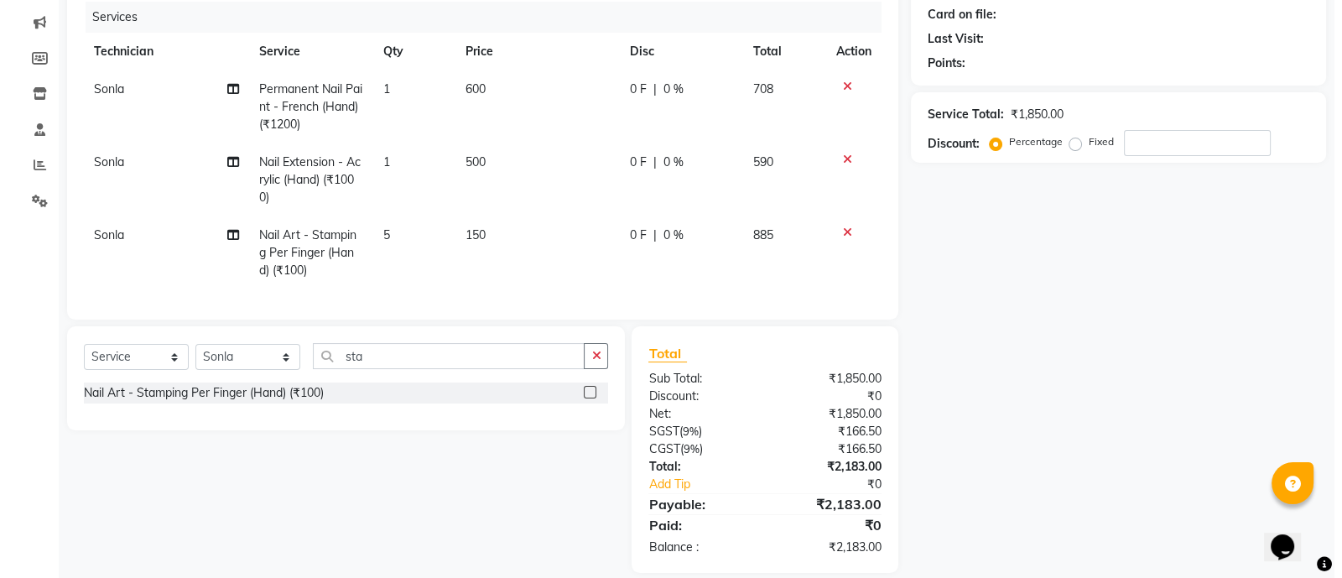
scroll to position [0, 0]
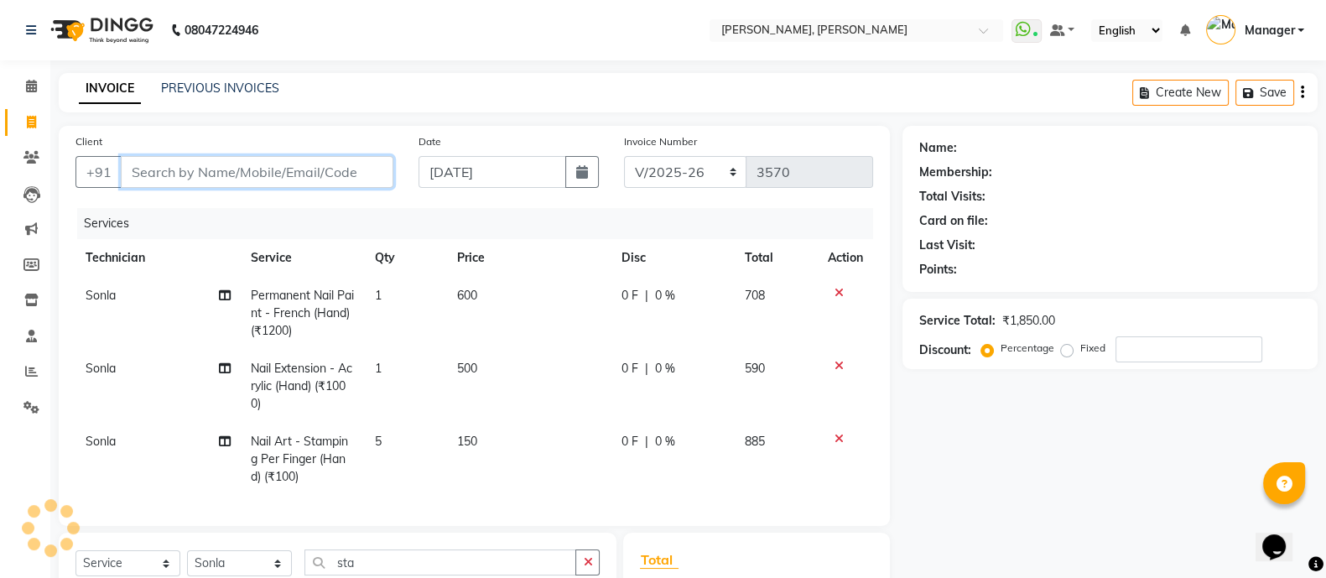
click at [205, 168] on input "Client" at bounding box center [257, 172] width 273 height 32
type input "9"
type input "0"
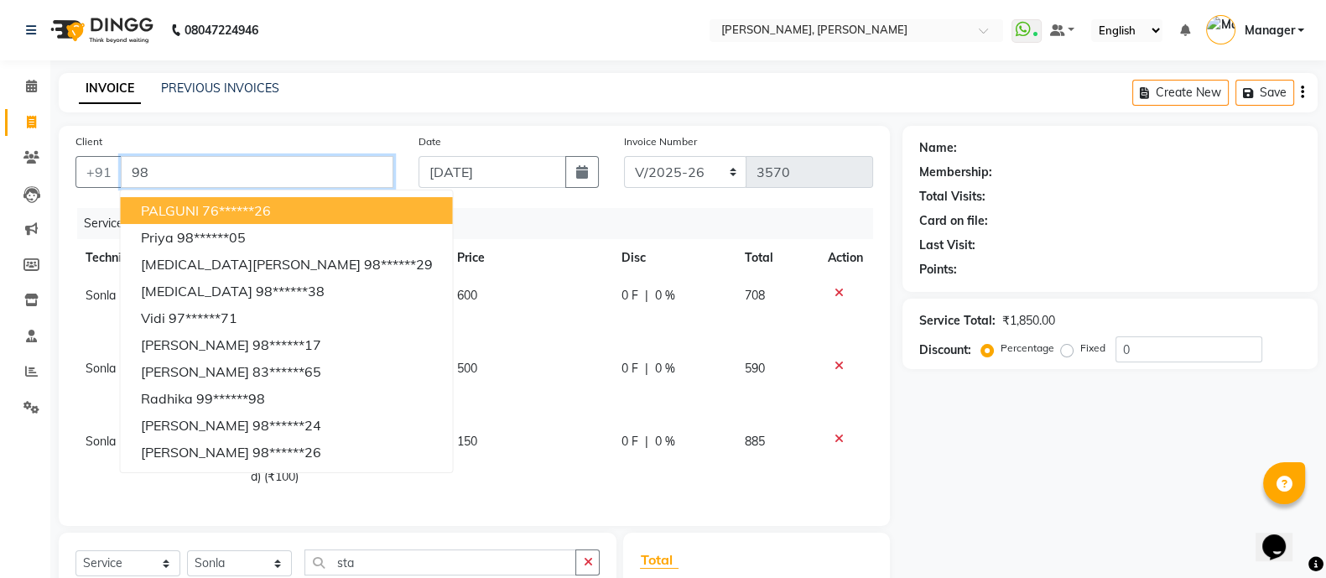
type input "9"
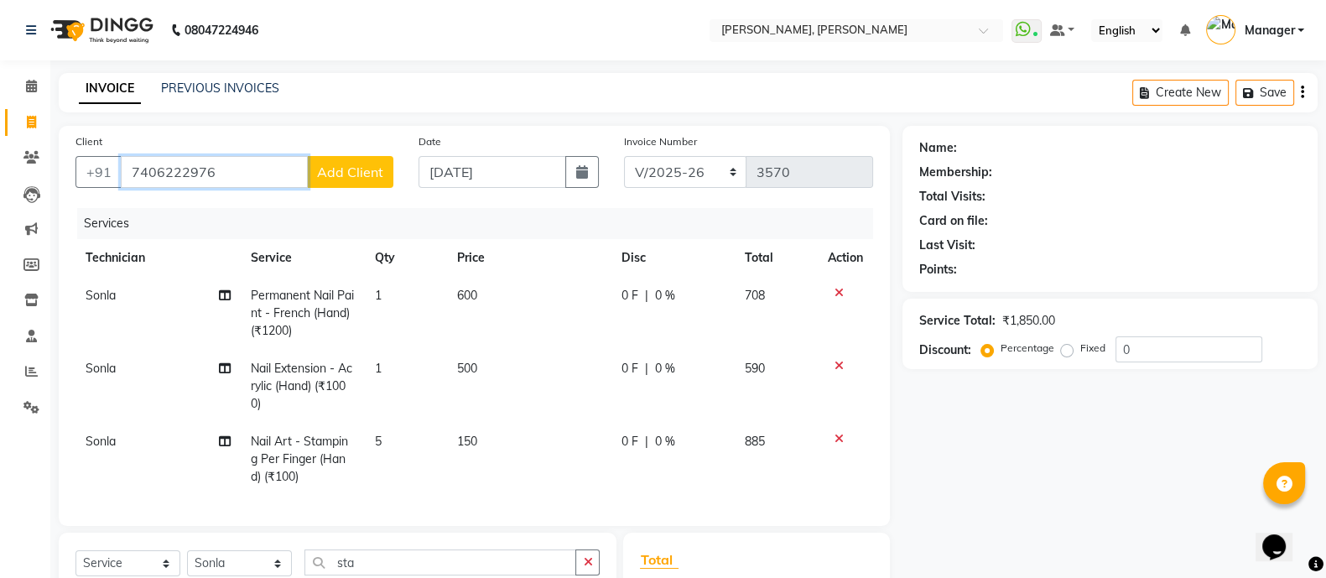
type input "7406222976"
click at [374, 169] on span "Add Client" at bounding box center [350, 172] width 66 height 17
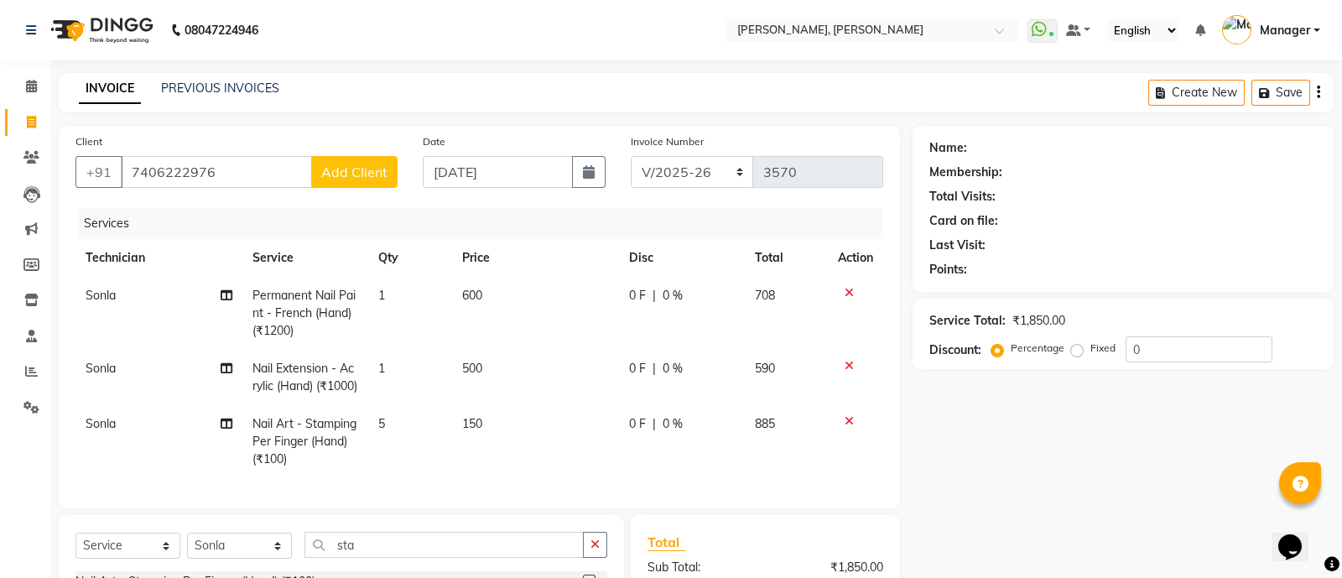
select select "21"
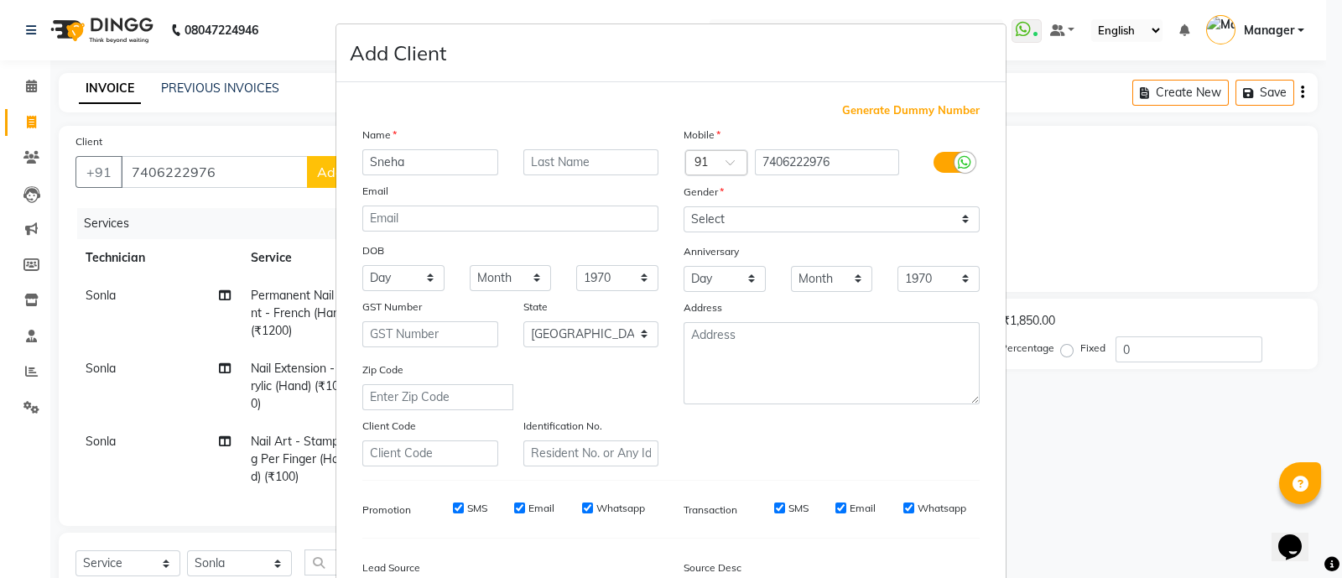
type input "Sneha"
drag, startPoint x: 824, startPoint y: 209, endPoint x: 713, endPoint y: 287, distance: 136.1
click at [713, 287] on div "Mobile Country Code × 91 7406222976 Gender Select Male Female Other Prefer Not …" at bounding box center [831, 296] width 321 height 340
select select "female"
click at [683, 207] on select "Select Male Female Other Prefer Not To Say" at bounding box center [831, 219] width 296 height 26
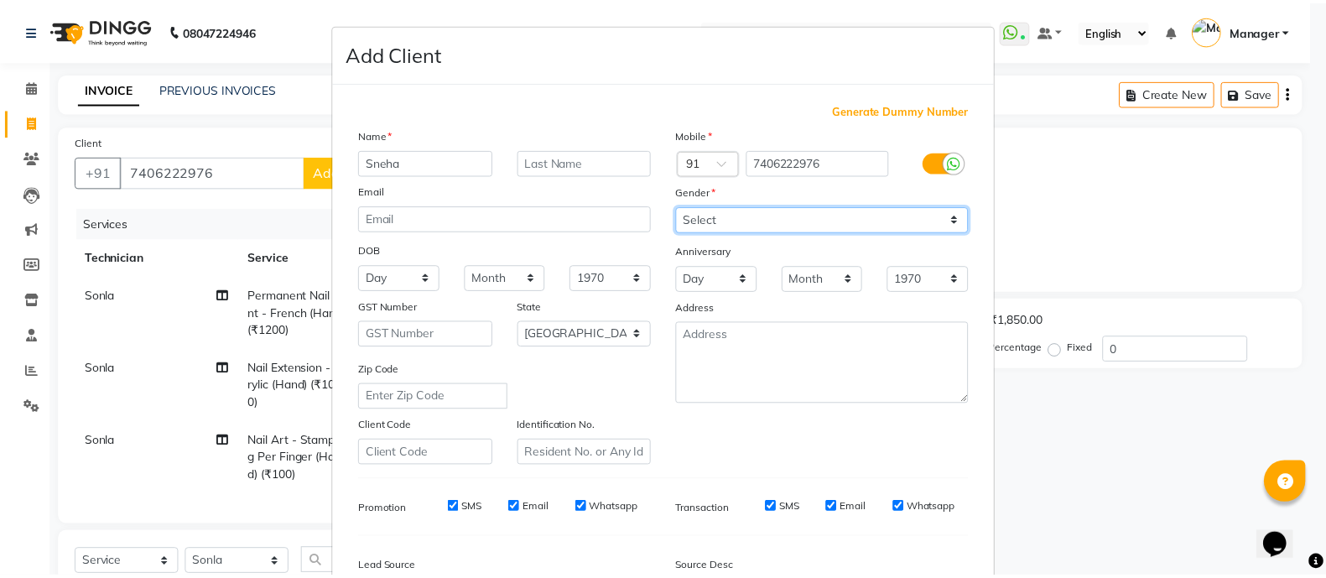
scroll to position [205, 0]
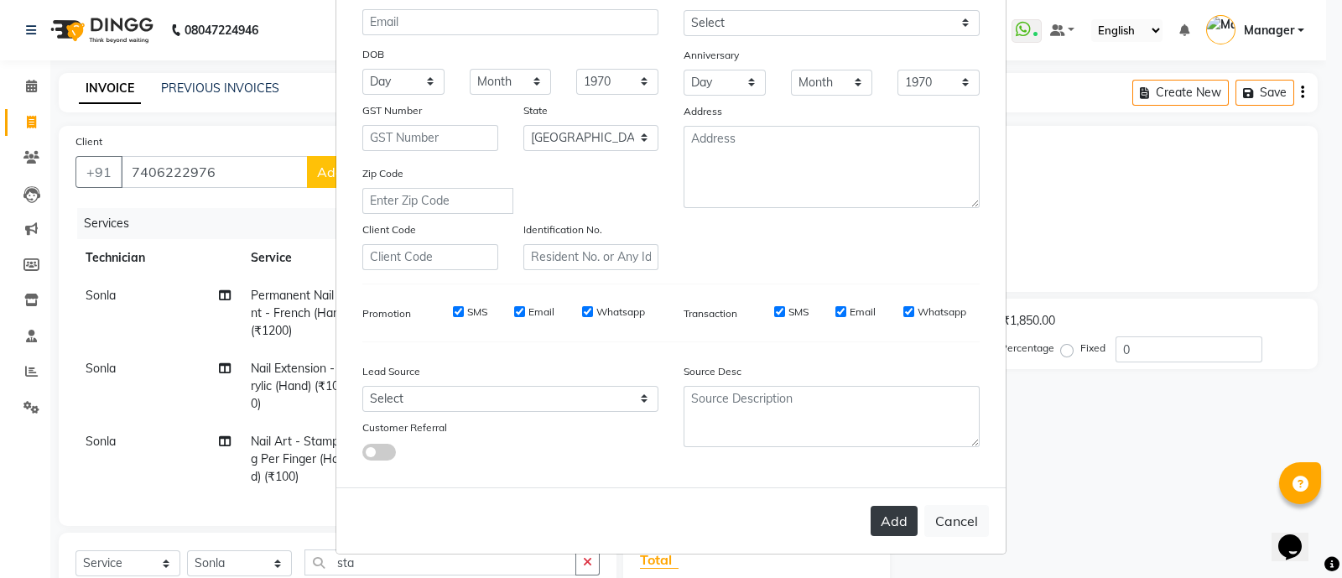
click at [880, 514] on button "Add" at bounding box center [893, 521] width 47 height 30
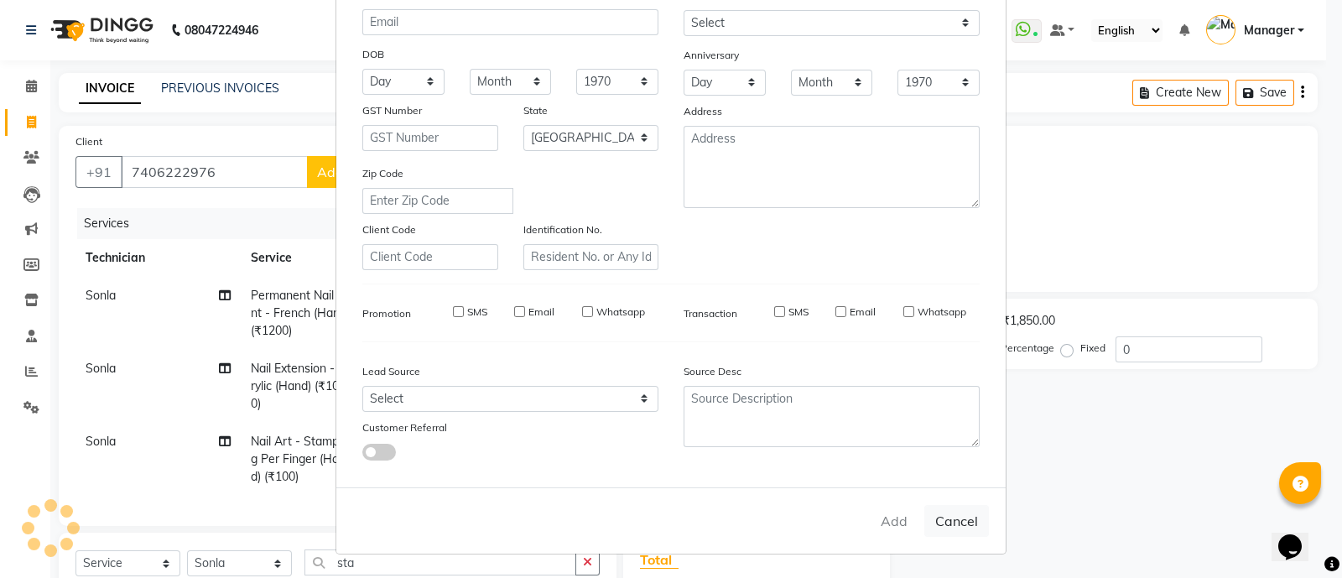
type input "74******76"
select select
select select "null"
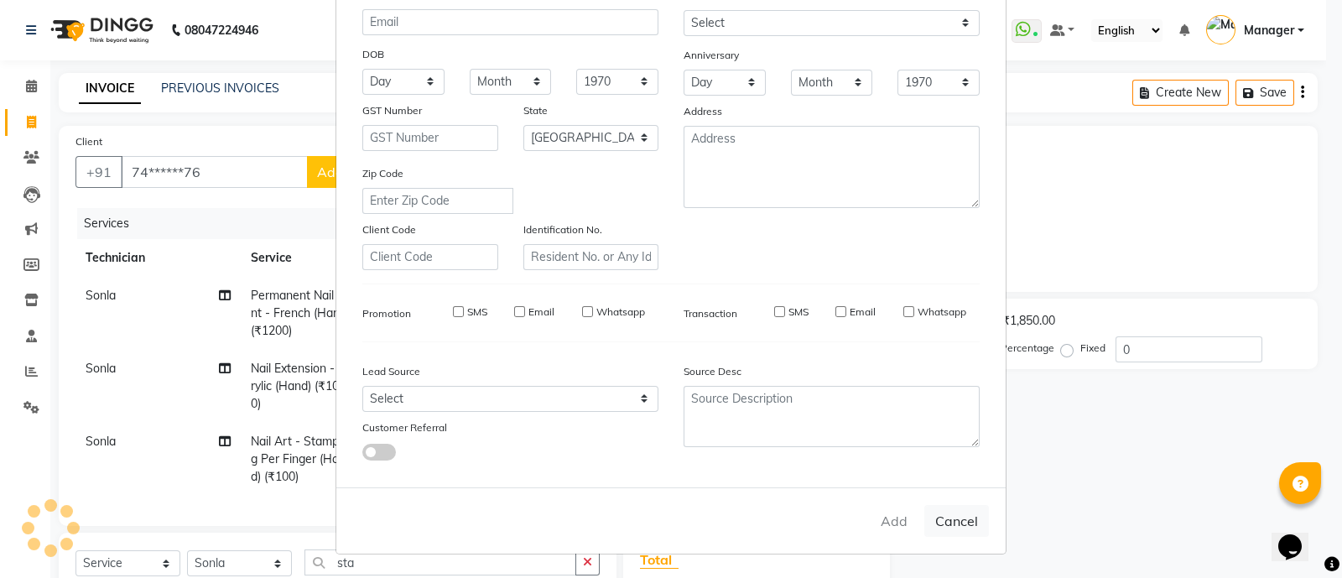
select select
checkbox input "false"
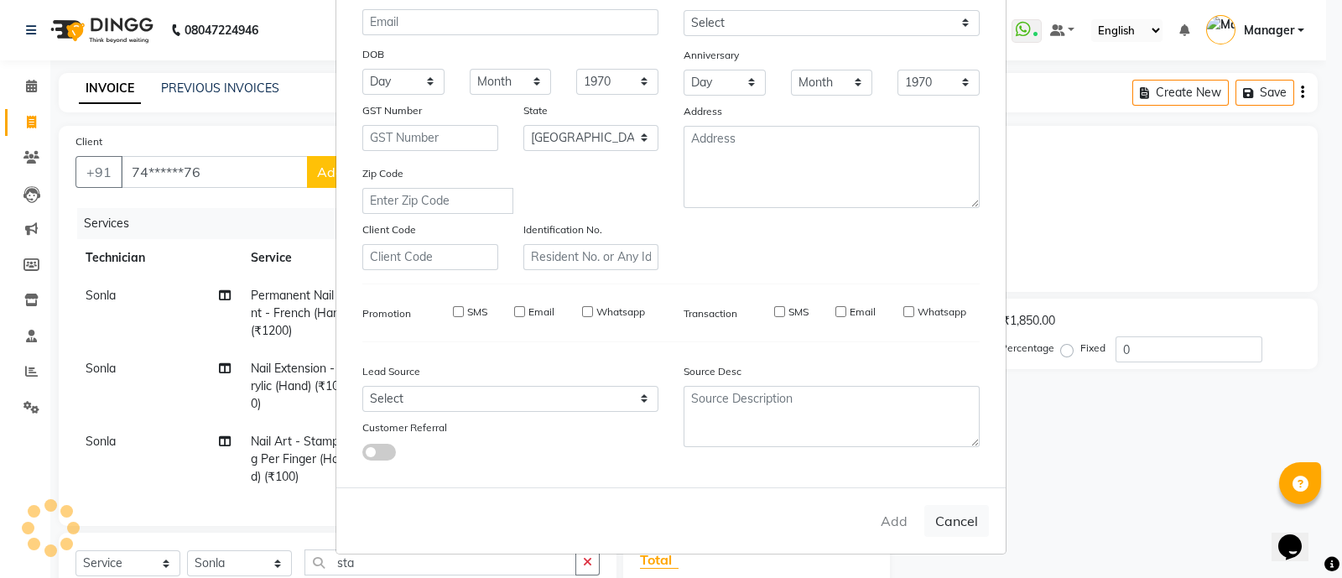
checkbox input "false"
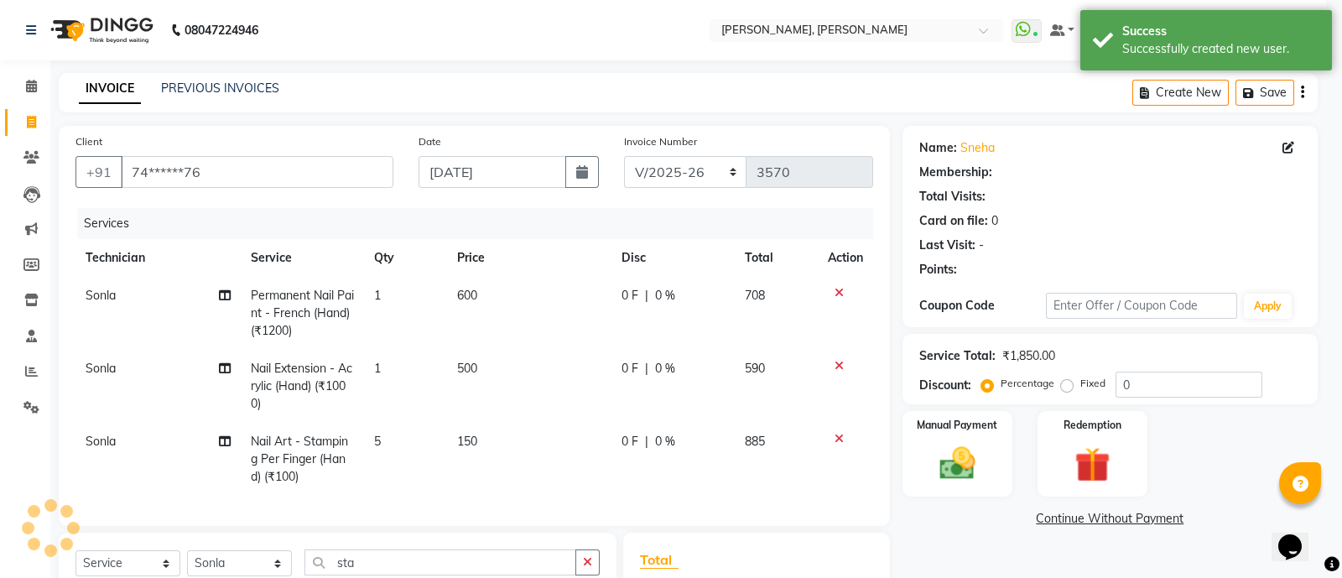
select select "1: Object"
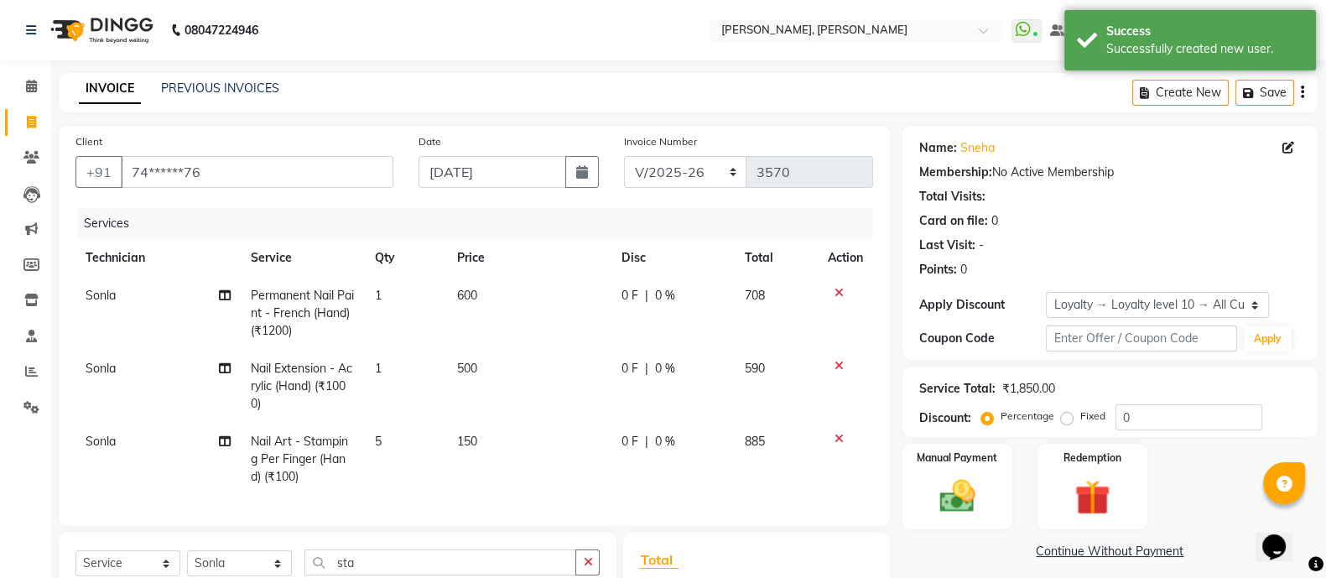
scroll to position [243, 0]
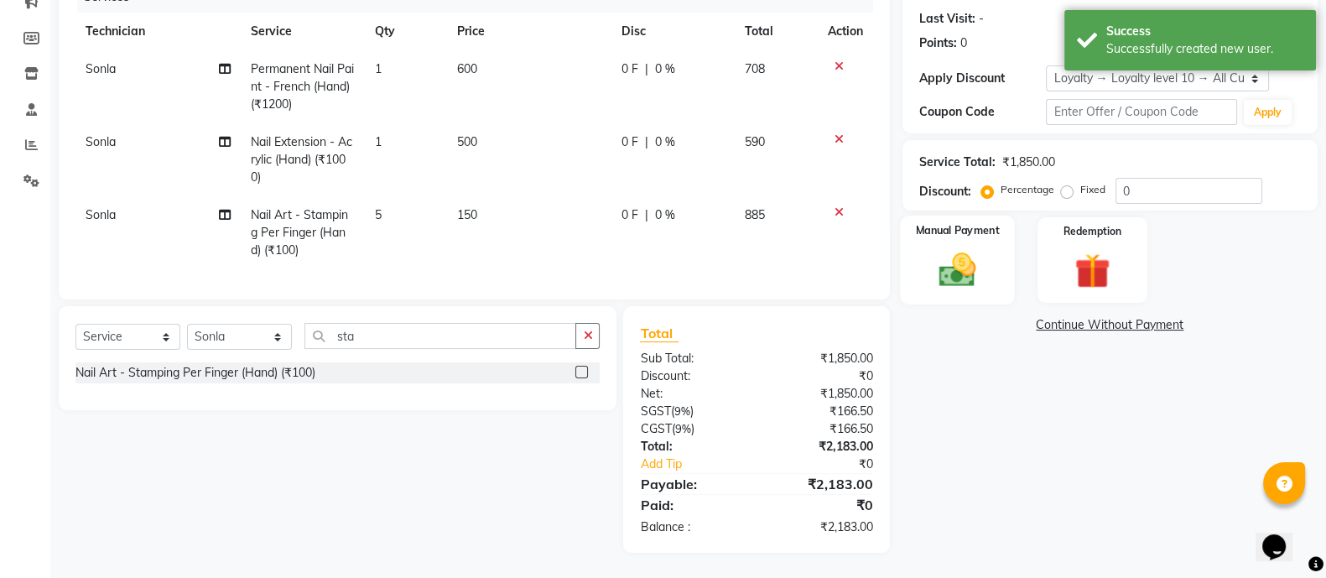
click at [959, 248] on img at bounding box center [957, 269] width 60 height 42
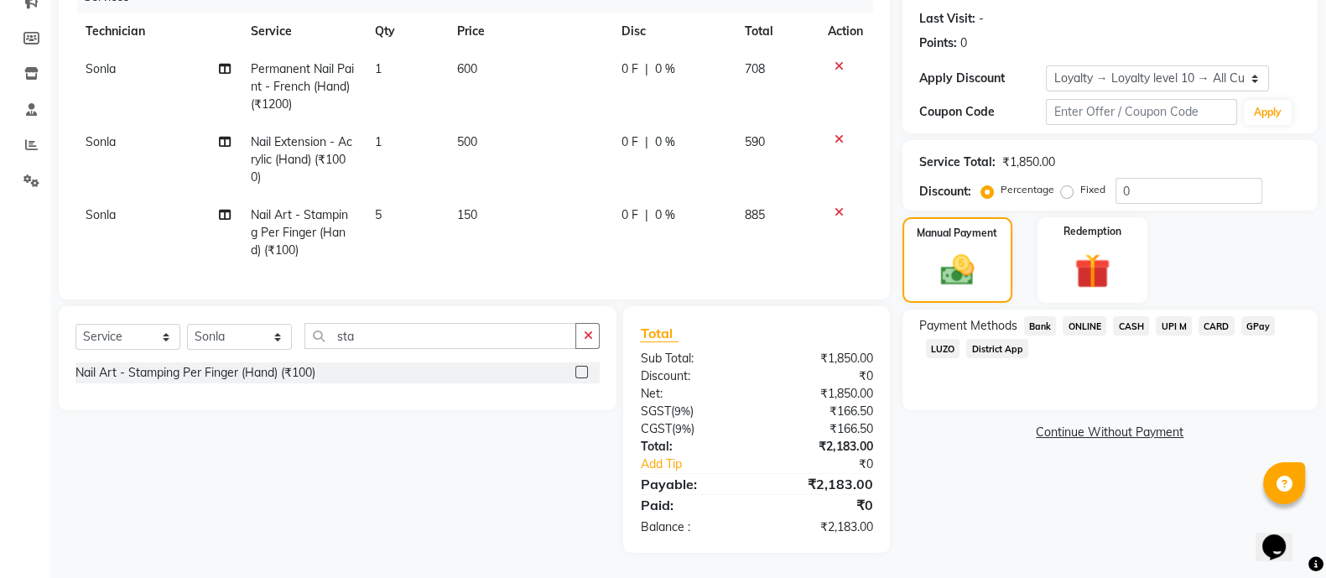
click at [1083, 316] on span "ONLINE" at bounding box center [1084, 325] width 44 height 19
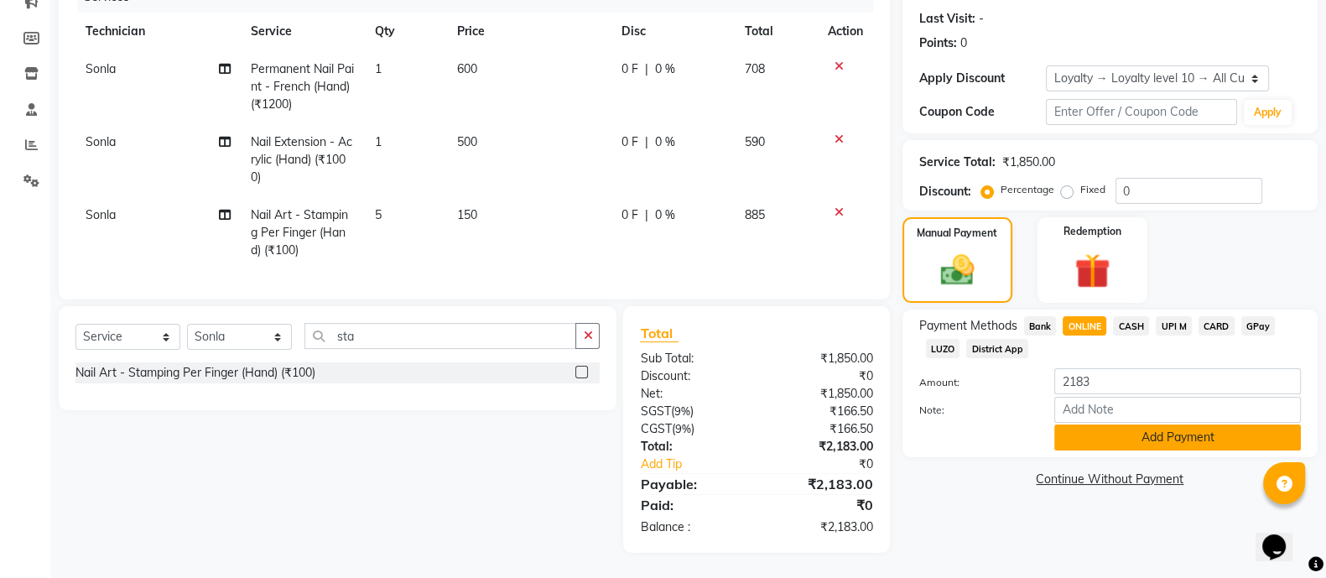
click at [1153, 424] on button "Add Payment" at bounding box center [1177, 437] width 247 height 26
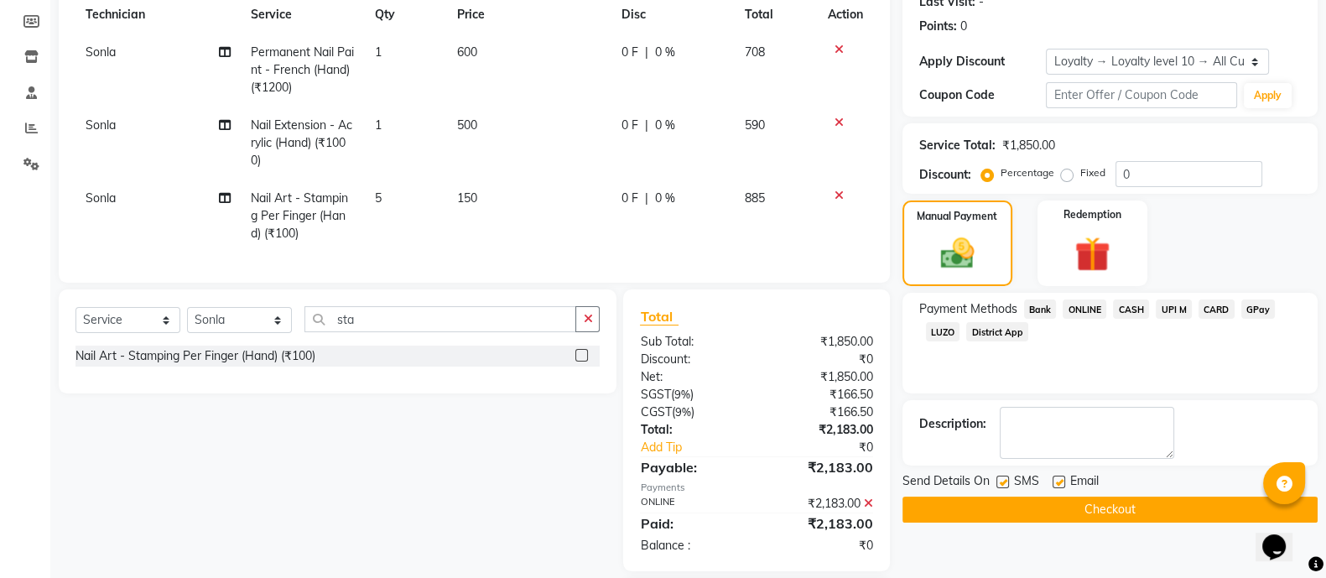
scroll to position [361, 0]
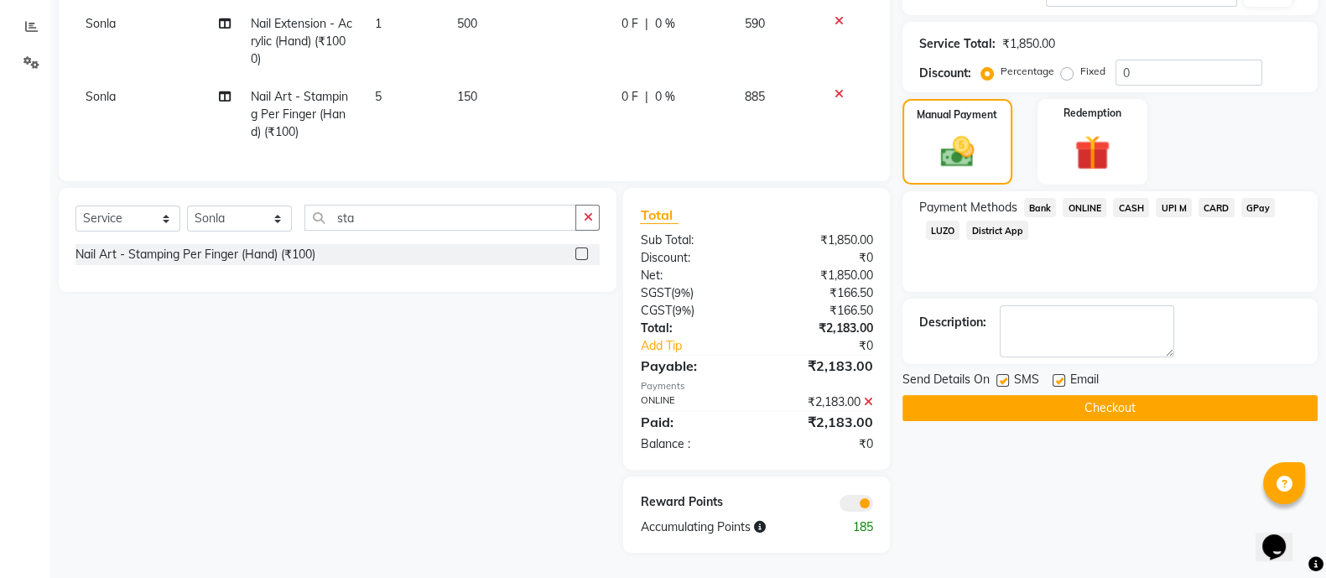
click at [1056, 395] on button "Checkout" at bounding box center [1109, 408] width 415 height 26
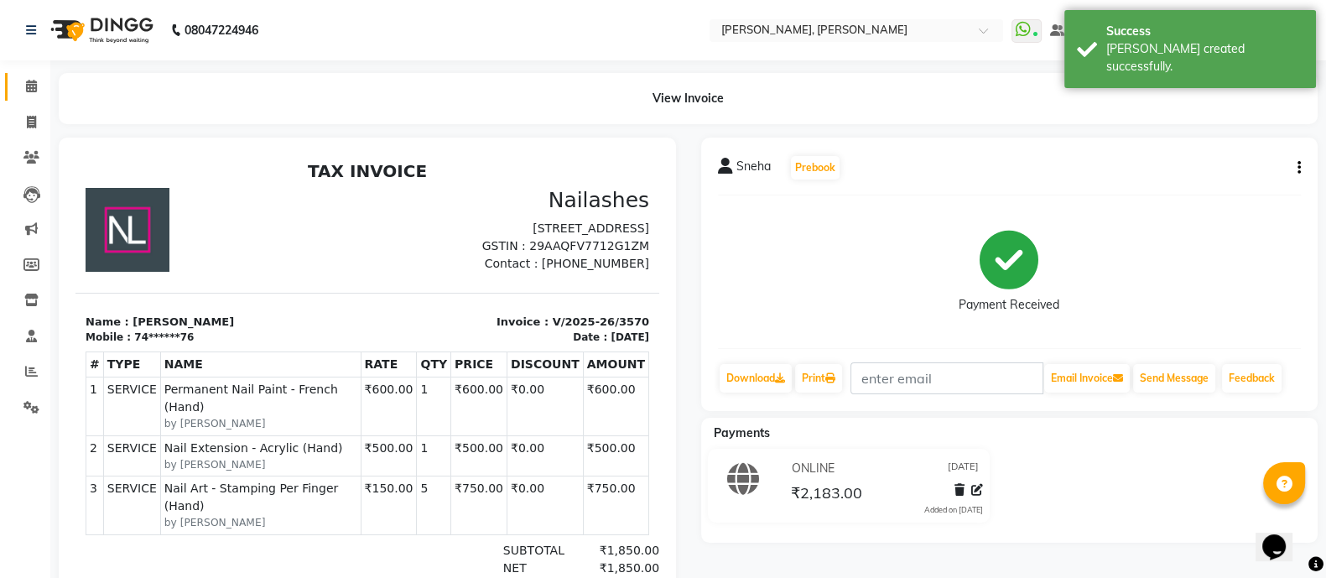
click at [26, 73] on link "Calendar" at bounding box center [25, 87] width 40 height 28
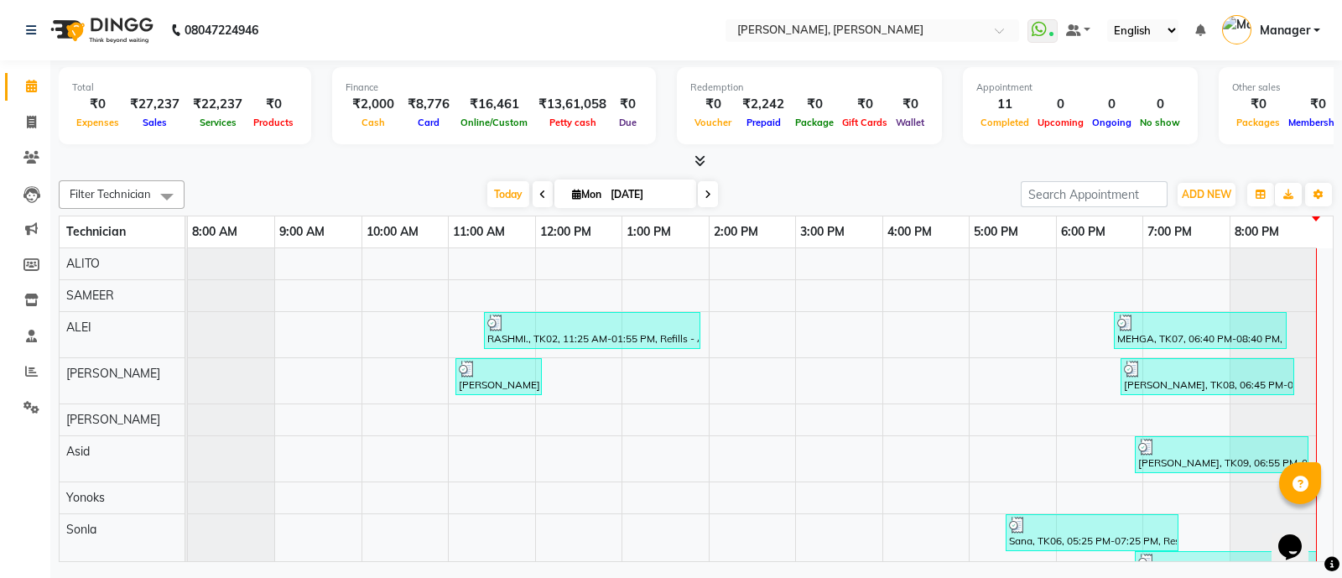
click at [699, 158] on icon at bounding box center [699, 160] width 11 height 13
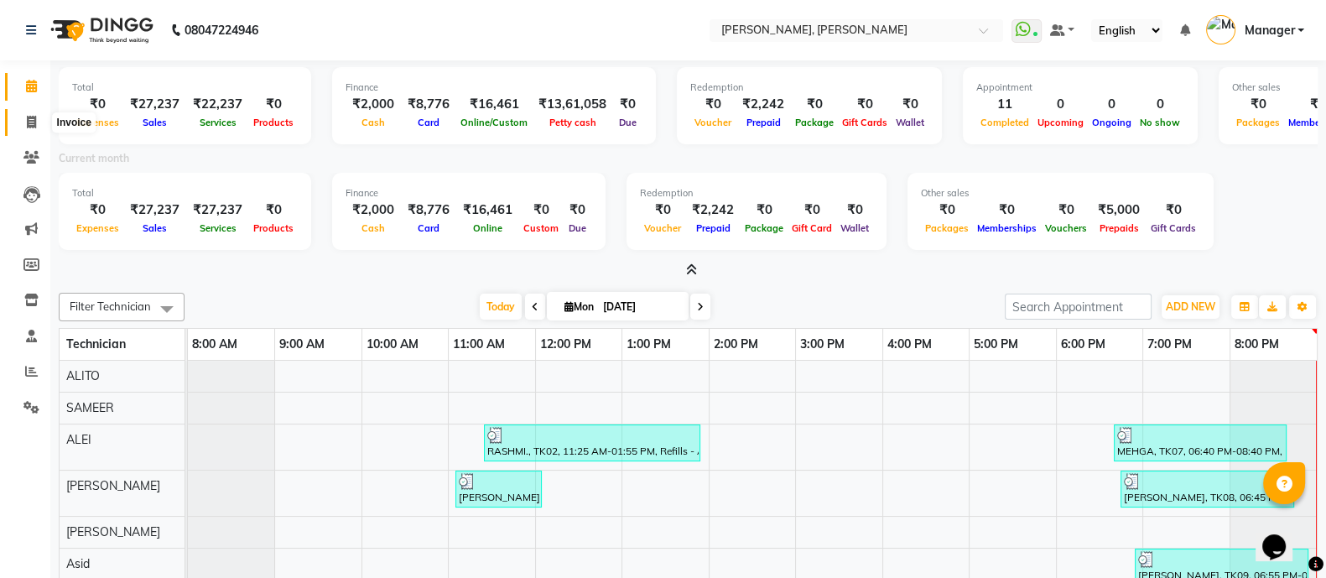
click at [36, 119] on span at bounding box center [31, 122] width 29 height 19
select select "service"
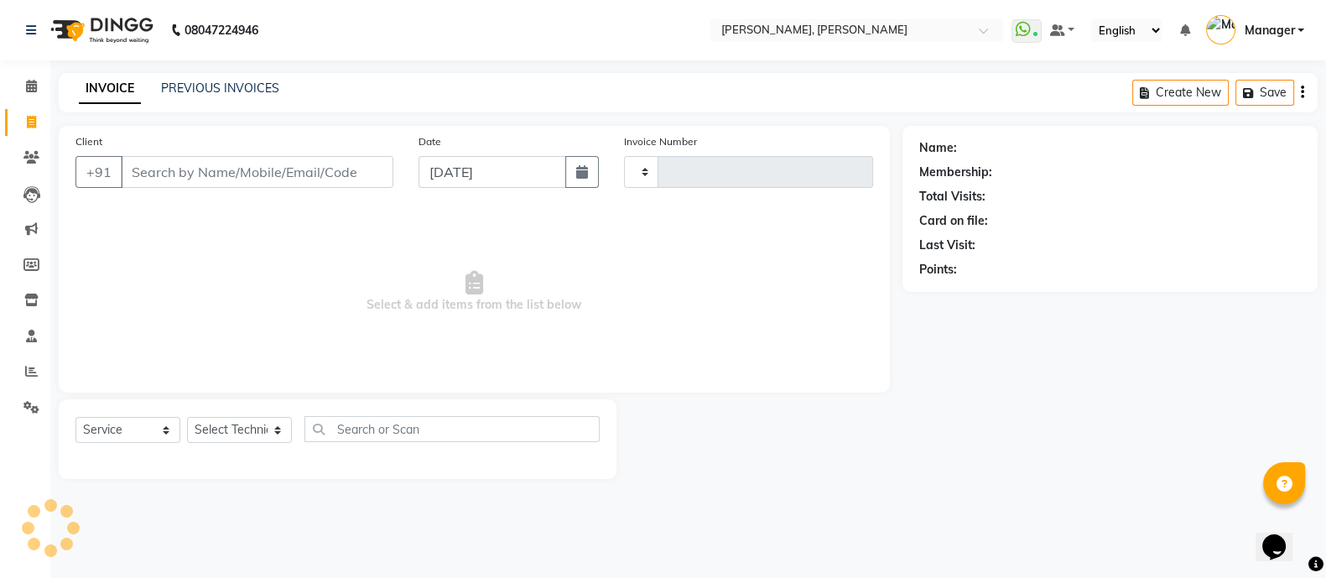
type input "3571"
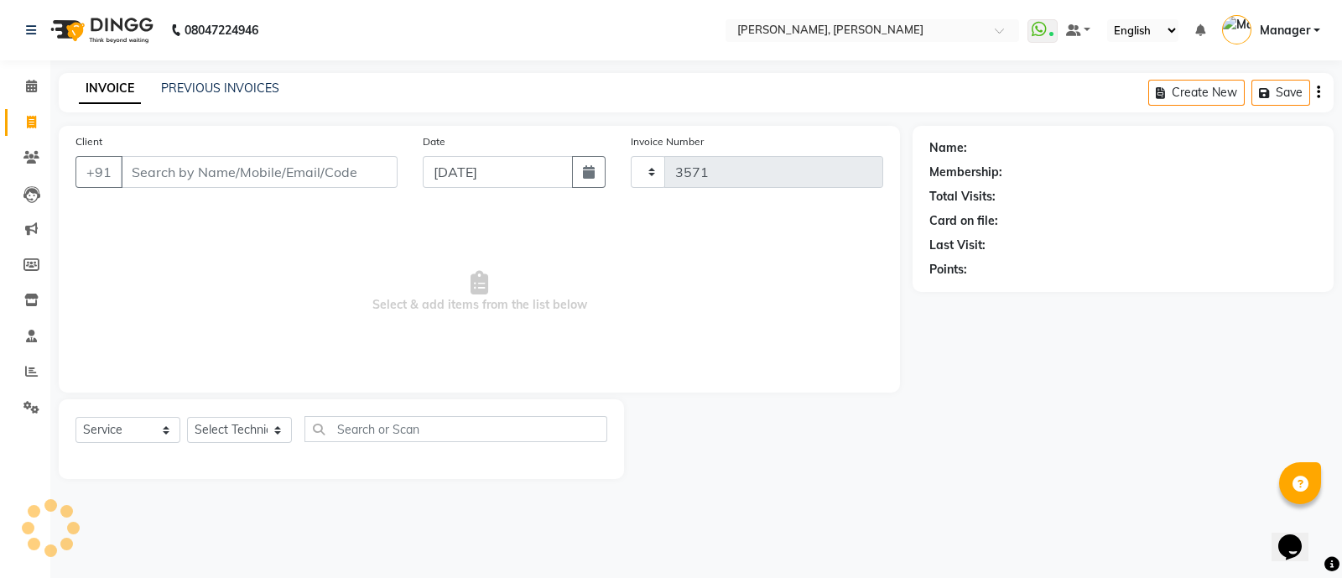
select select "3767"
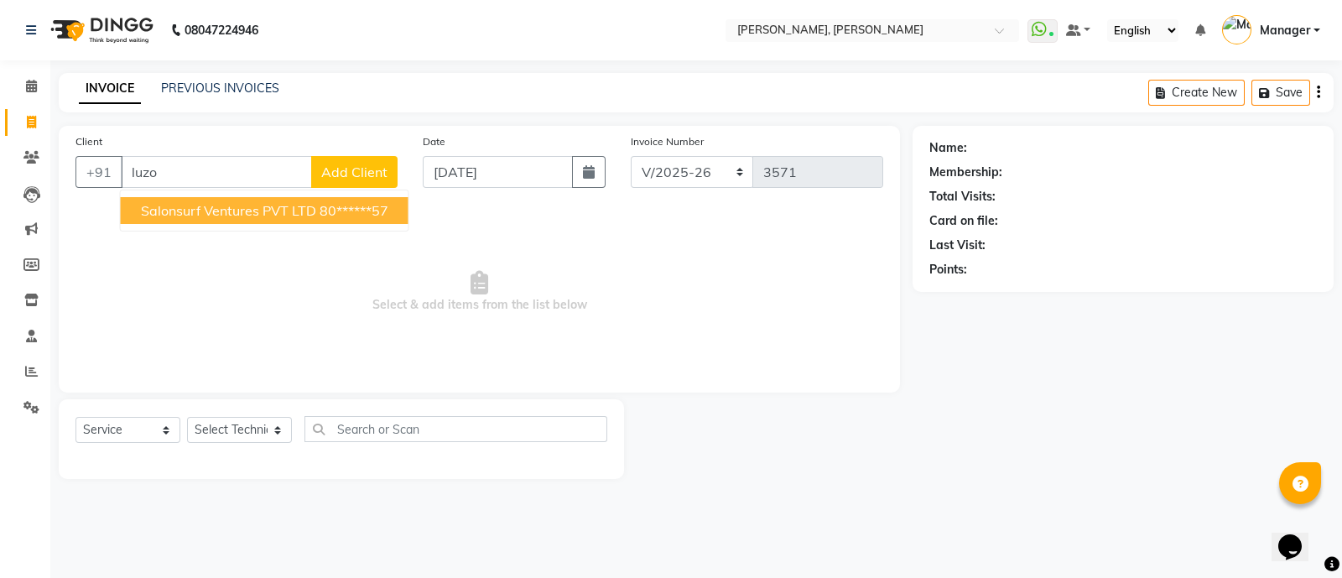
click at [224, 211] on span "Salonsurf Ventures PVT LTD" at bounding box center [228, 210] width 175 height 17
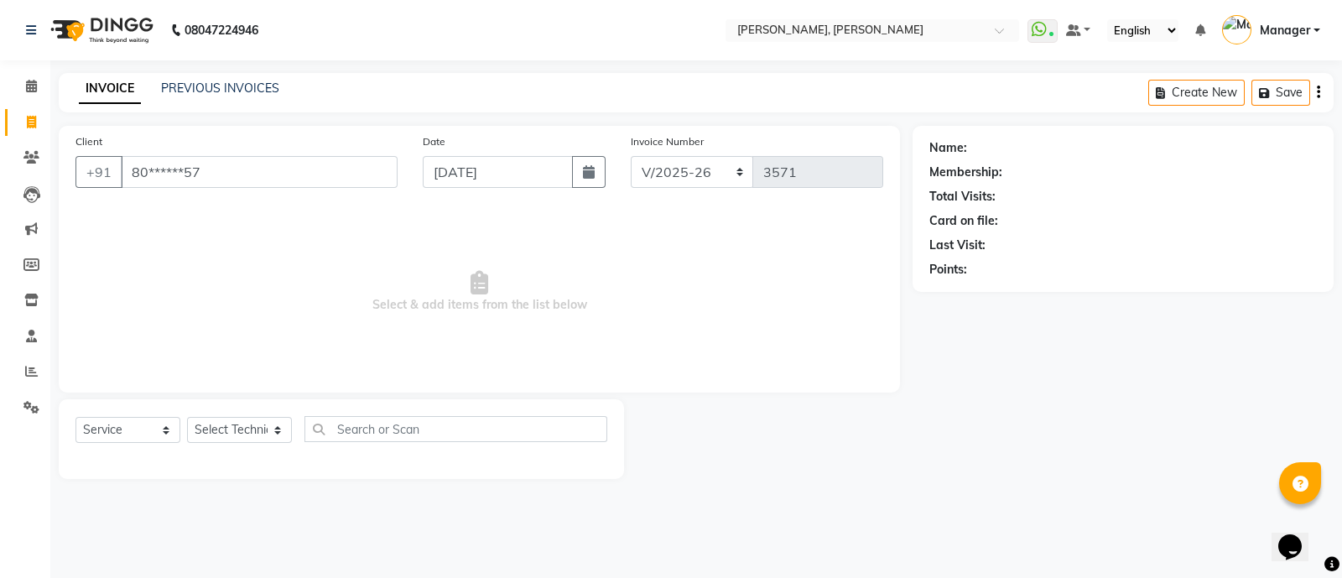
type input "80******57"
select select "1: Object"
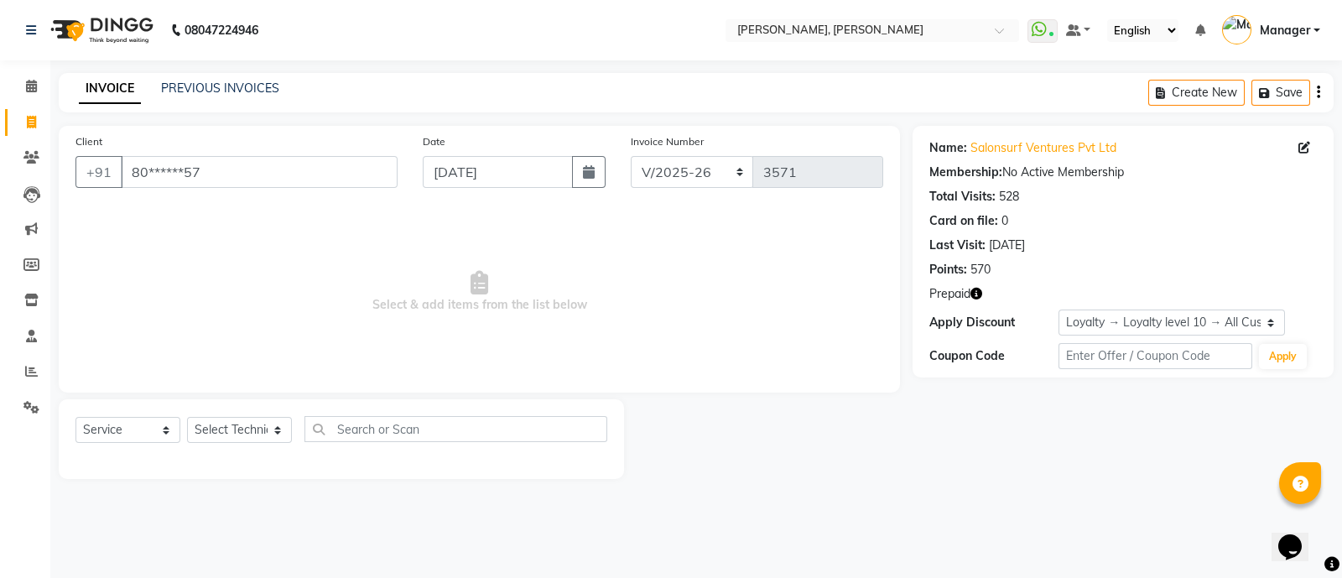
click at [977, 294] on icon "button" at bounding box center [976, 294] width 12 height 12
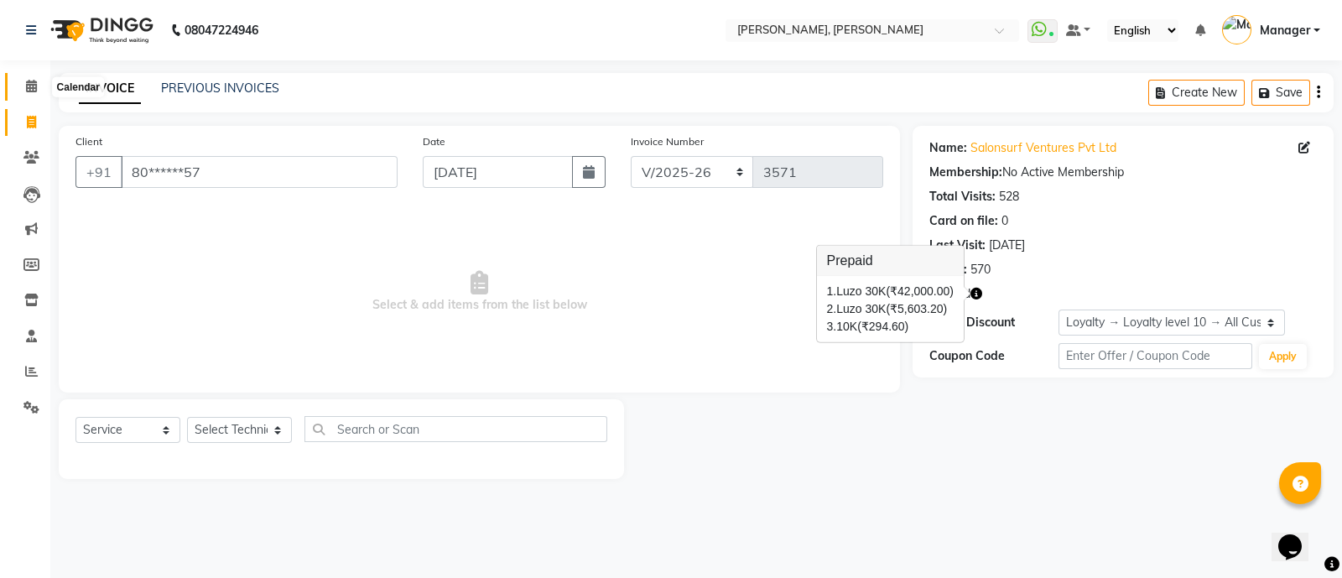
click at [38, 82] on span at bounding box center [31, 86] width 29 height 19
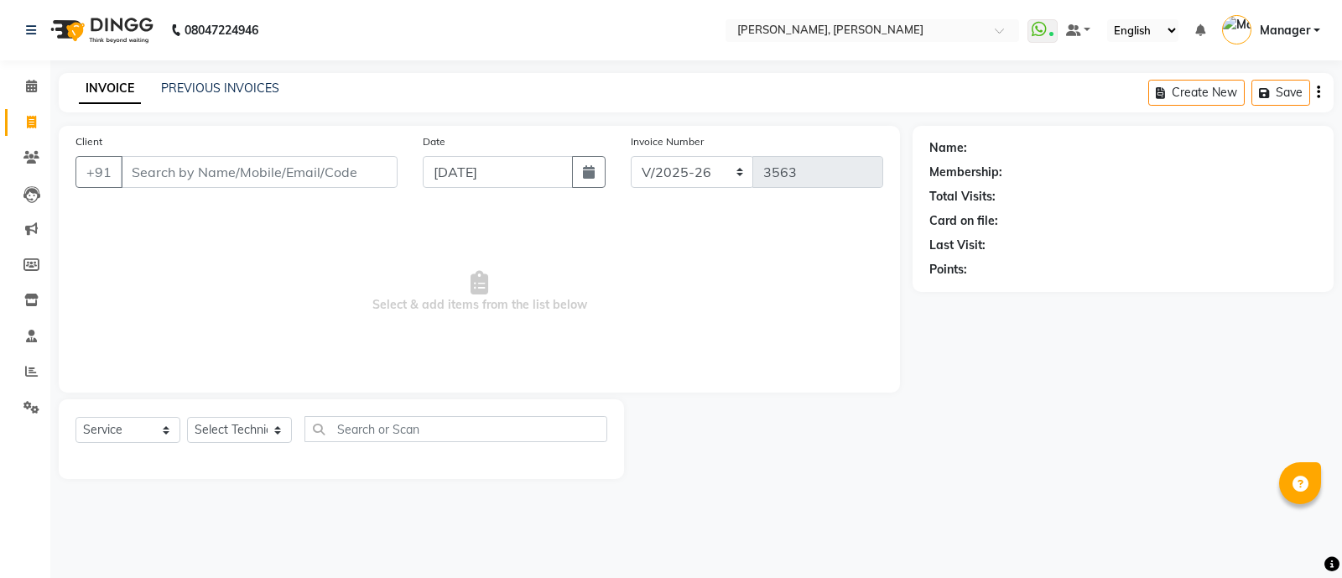
select select "3767"
select select "service"
click at [224, 426] on select "Select Technician [PERSON_NAME] [PERSON_NAME] Asid Hanmi [PERSON_NAME] Manager …" at bounding box center [239, 430] width 105 height 26
select select "76742"
click at [187, 418] on select "Select Technician [PERSON_NAME] [PERSON_NAME] Asid Hanmi [PERSON_NAME] Manager …" at bounding box center [239, 430] width 105 height 26
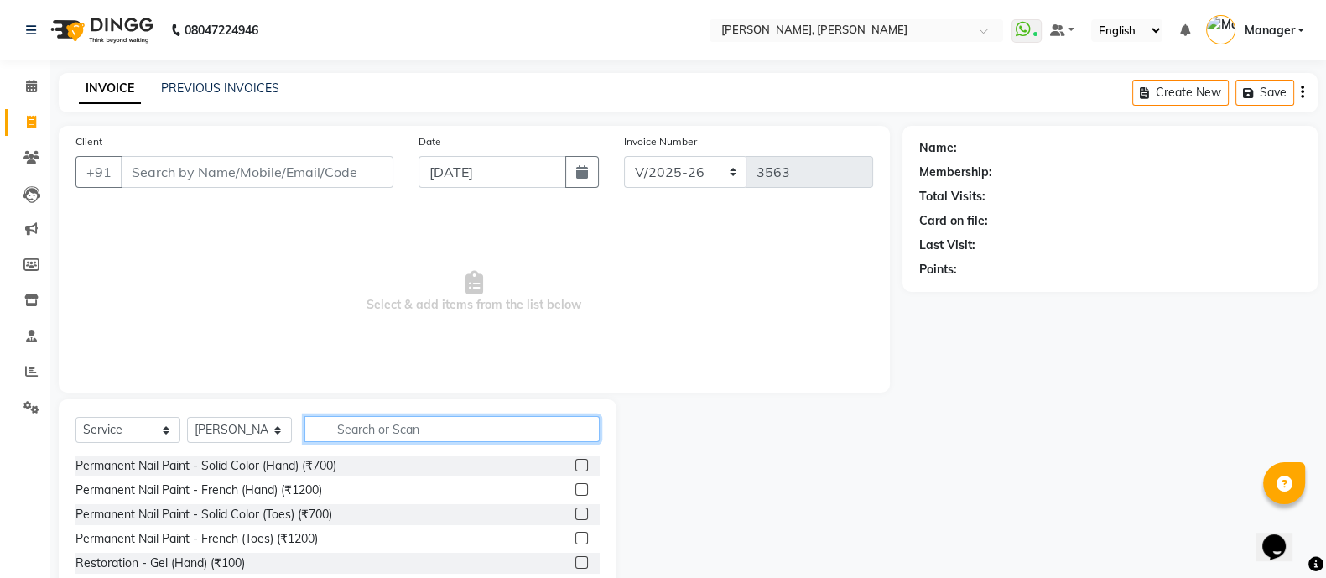
click at [373, 423] on input "text" at bounding box center [451, 429] width 295 height 26
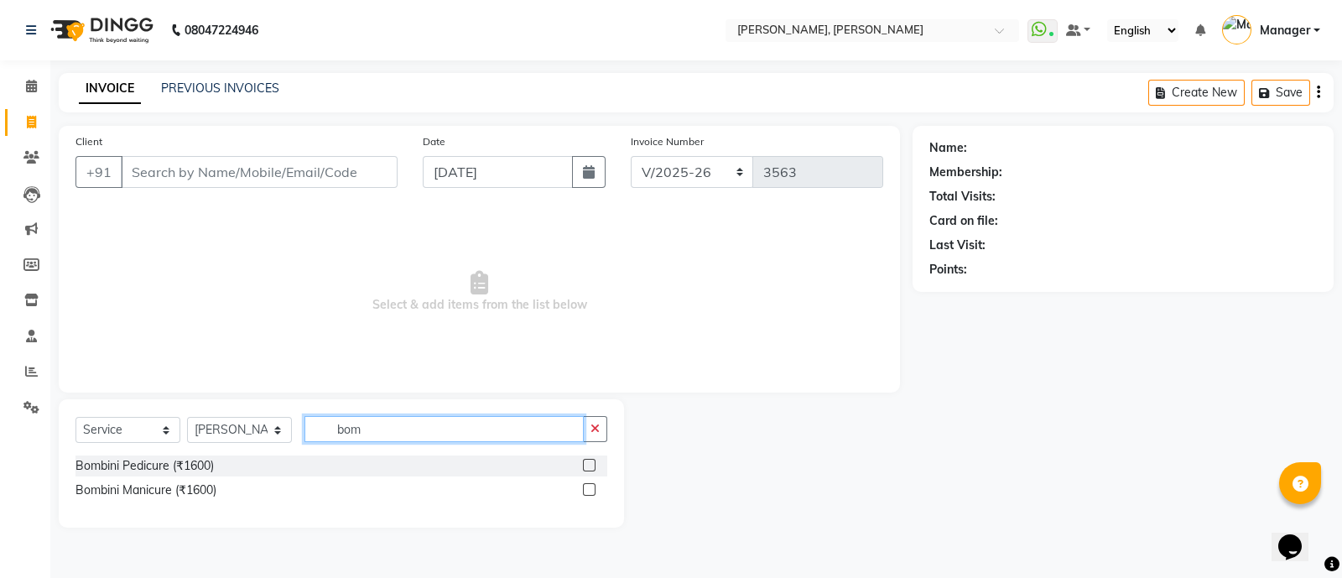
type input "bom"
click at [592, 465] on label at bounding box center [589, 465] width 13 height 13
click at [592, 465] on input "checkbox" at bounding box center [588, 465] width 11 height 11
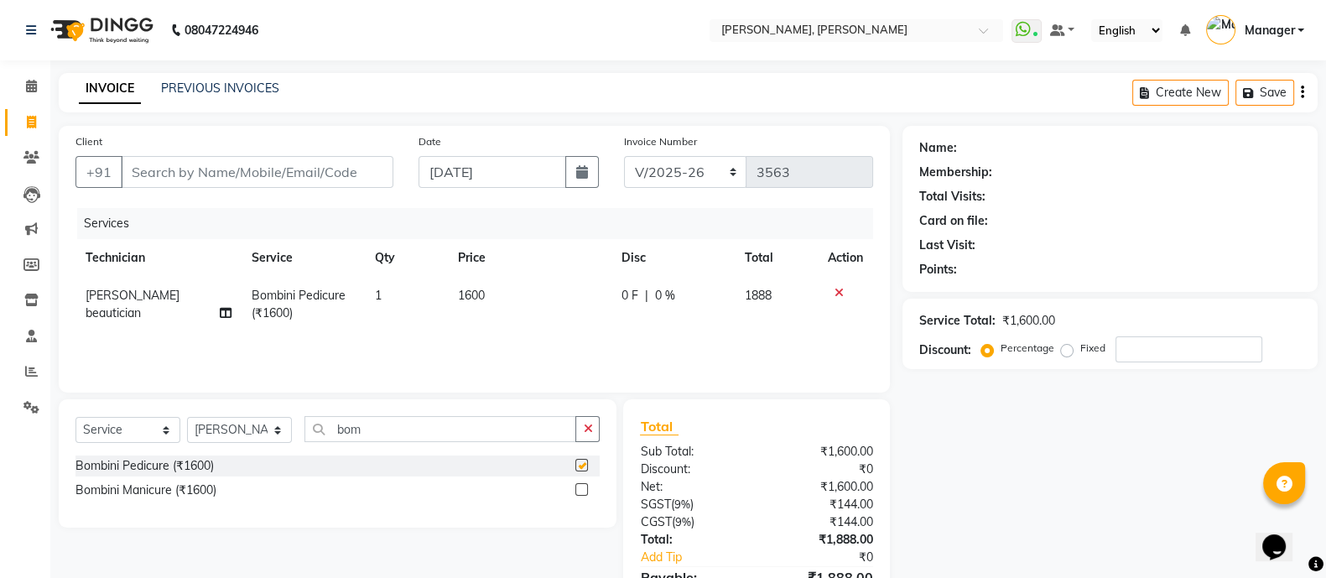
checkbox input "false"
click at [371, 438] on div "Select Service Product Membership Package Voucher Prepaid Gift Card Select Tech…" at bounding box center [337, 435] width 524 height 39
click at [371, 438] on input "bom" at bounding box center [440, 429] width 272 height 26
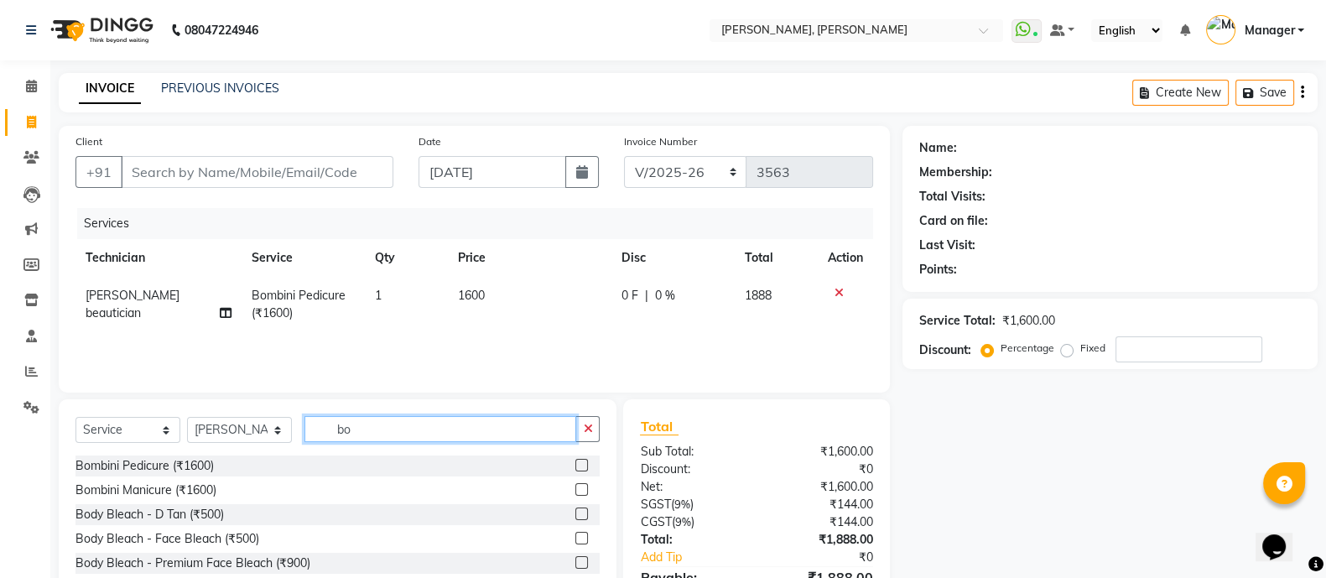
type input "b"
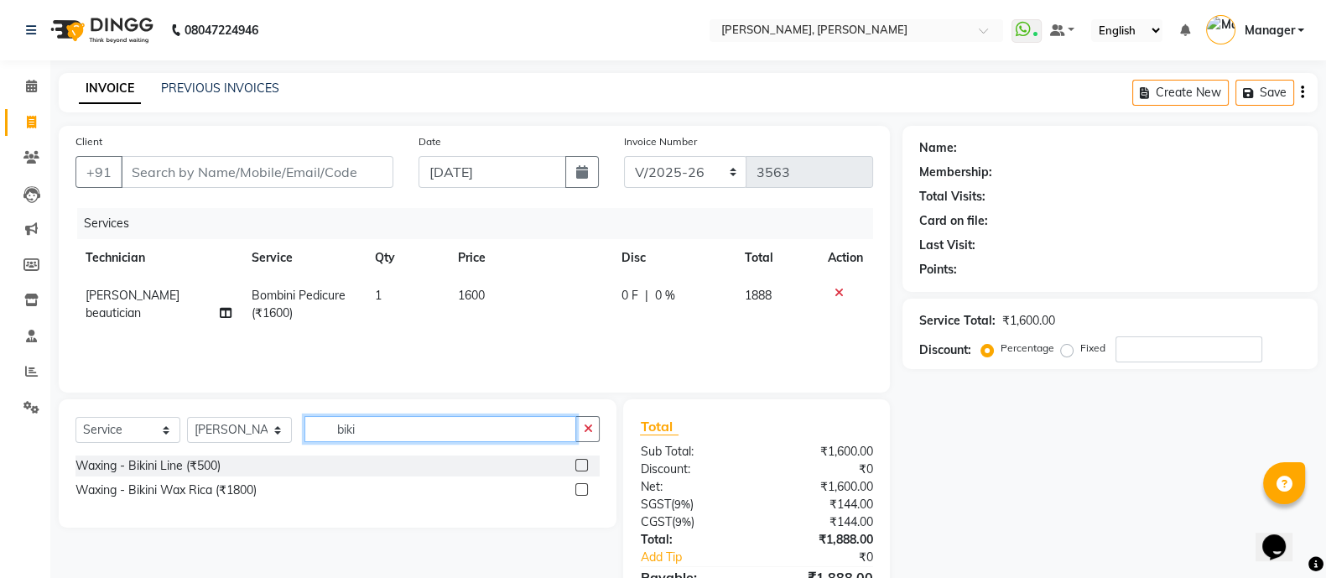
type input "biki"
click at [579, 490] on label at bounding box center [581, 489] width 13 height 13
click at [579, 490] on input "checkbox" at bounding box center [580, 490] width 11 height 11
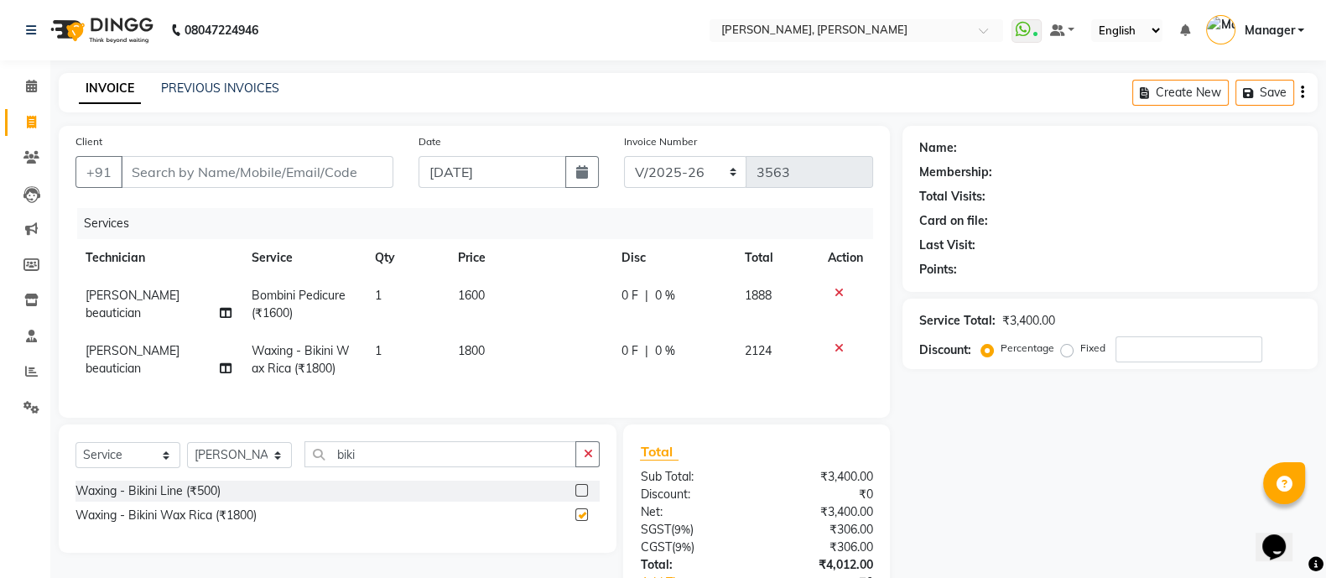
checkbox input "false"
click at [169, 178] on input "Client" at bounding box center [257, 172] width 273 height 32
type input "7"
type input "0"
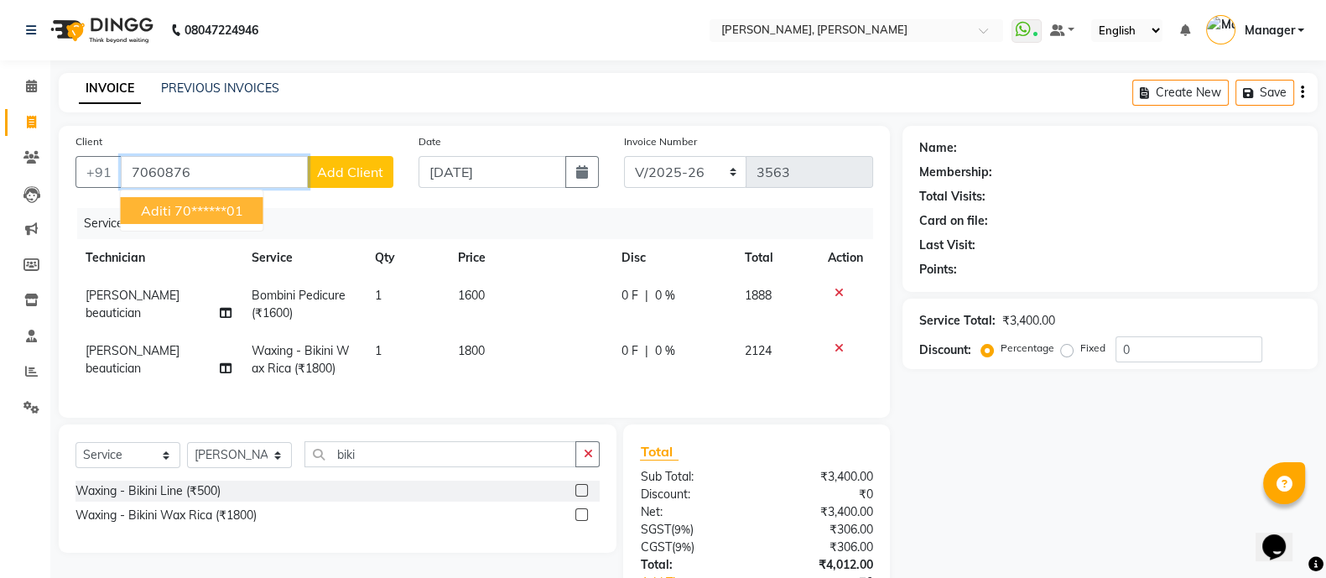
click at [201, 204] on ngb-highlight "70******01" at bounding box center [208, 210] width 69 height 17
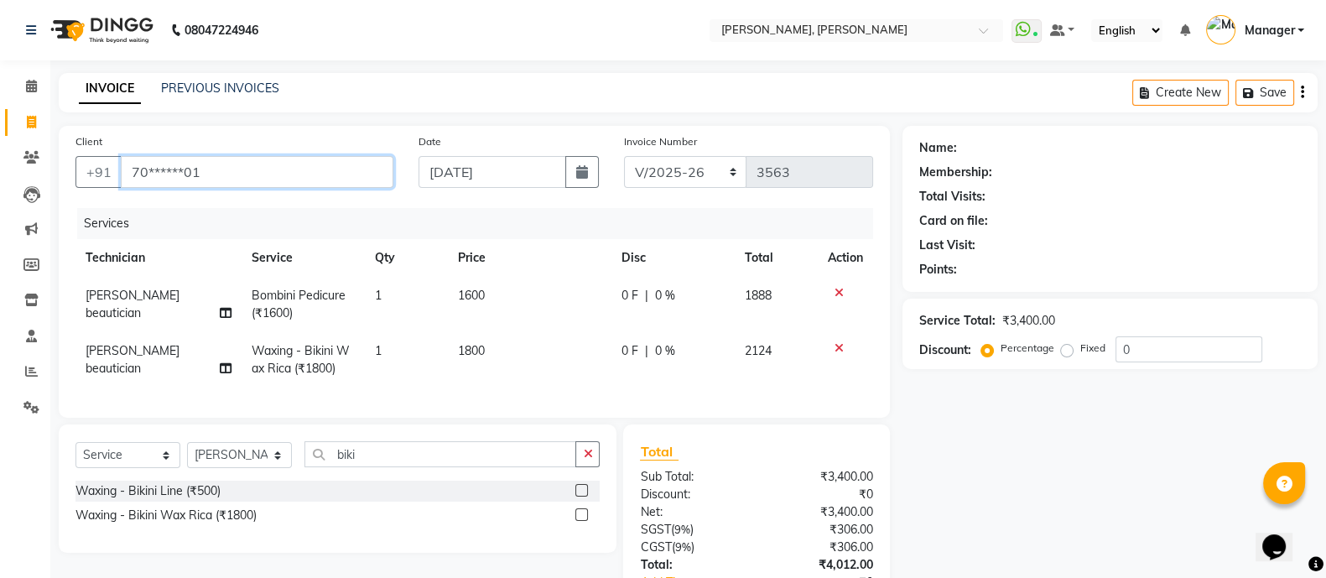
type input "70******01"
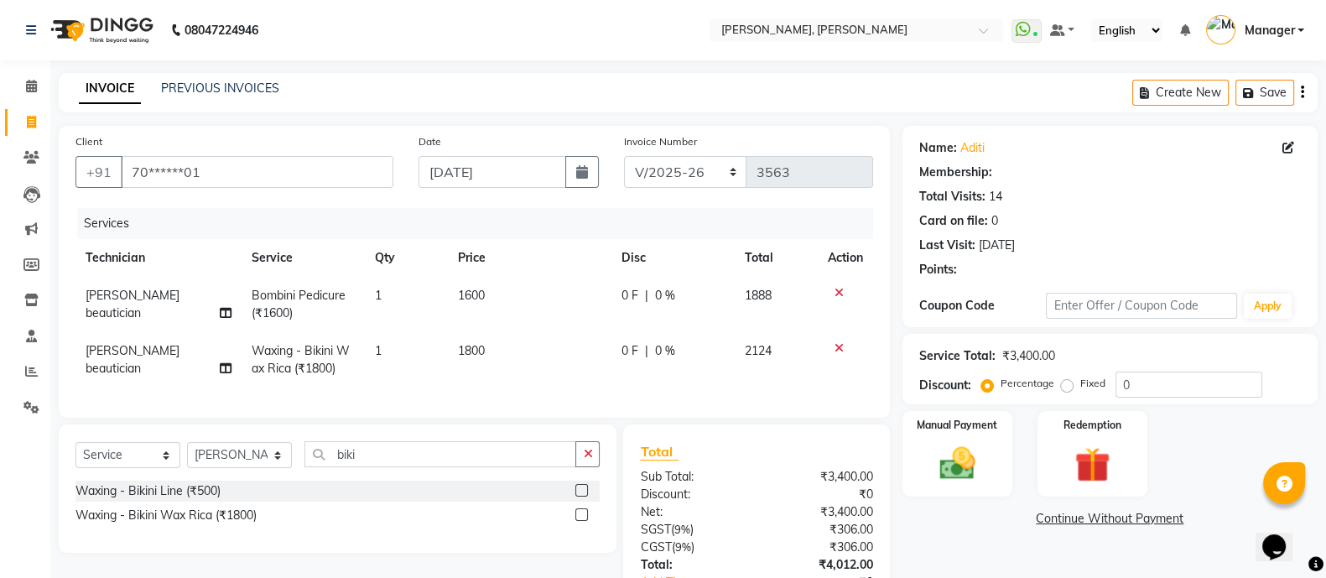
select select "1: Object"
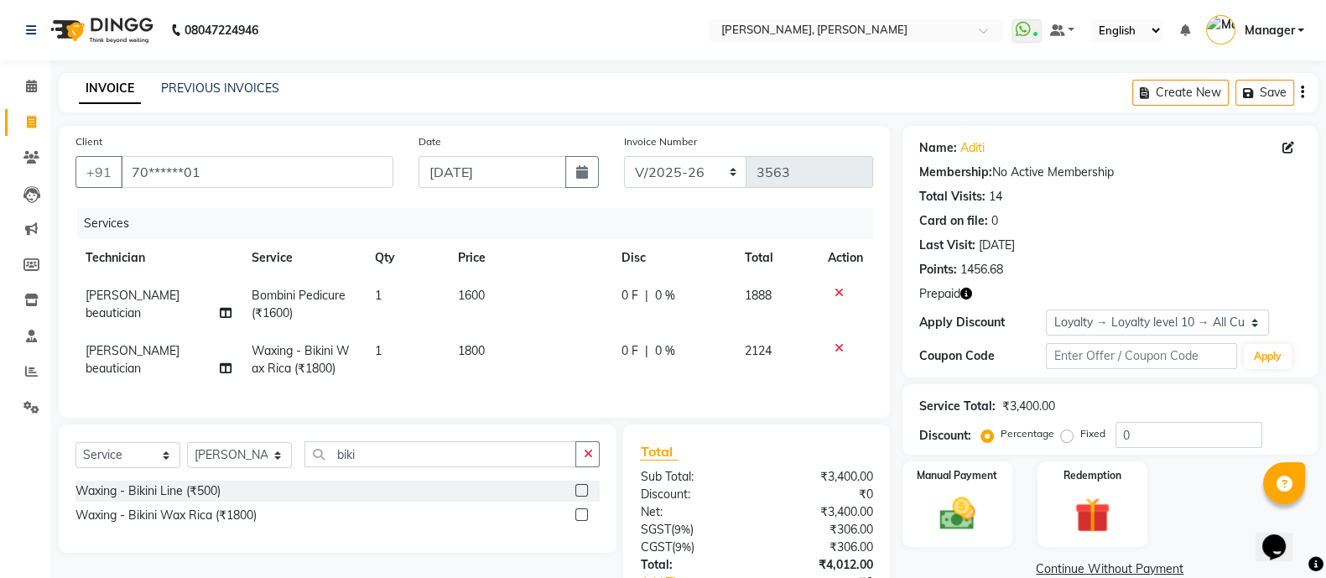
scroll to position [134, 0]
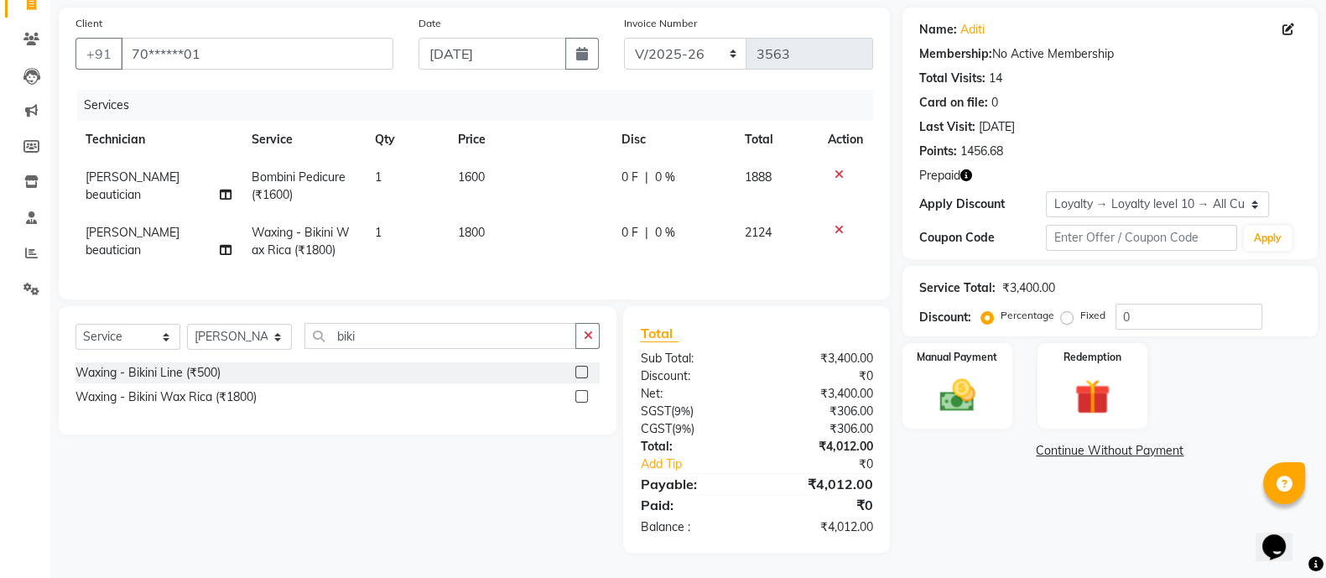
click at [967, 169] on icon "button" at bounding box center [966, 175] width 12 height 12
click at [1080, 167] on div "Prepaid" at bounding box center [1110, 176] width 382 height 18
click at [964, 374] on img at bounding box center [957, 395] width 60 height 42
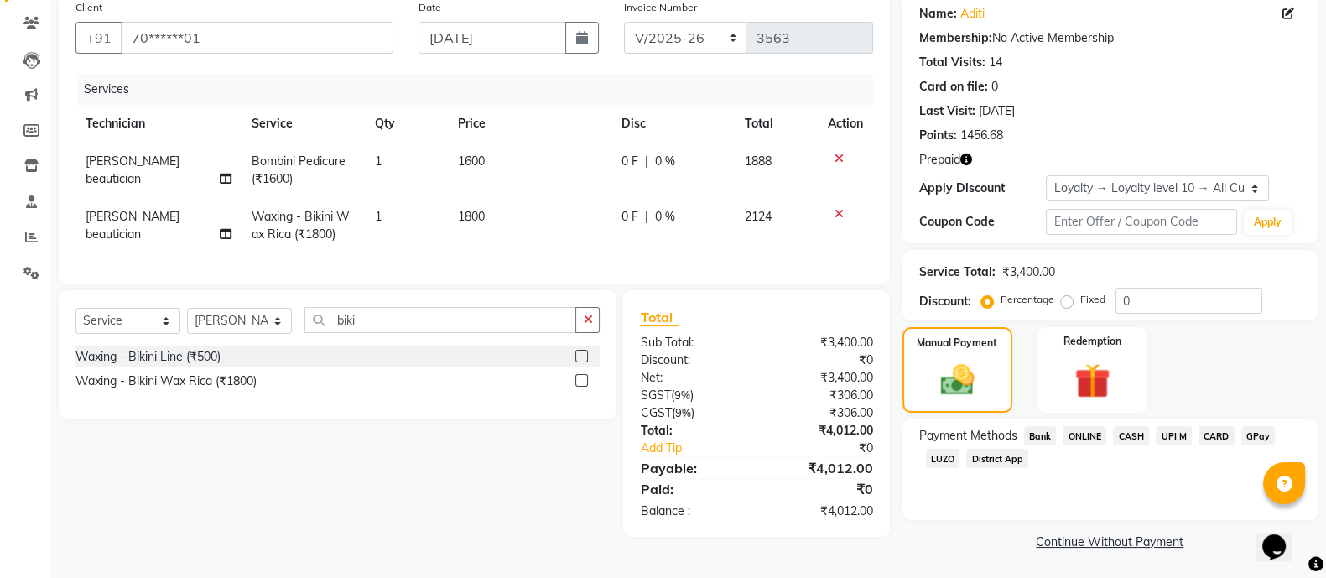
click at [1087, 429] on span "ONLINE" at bounding box center [1084, 435] width 44 height 19
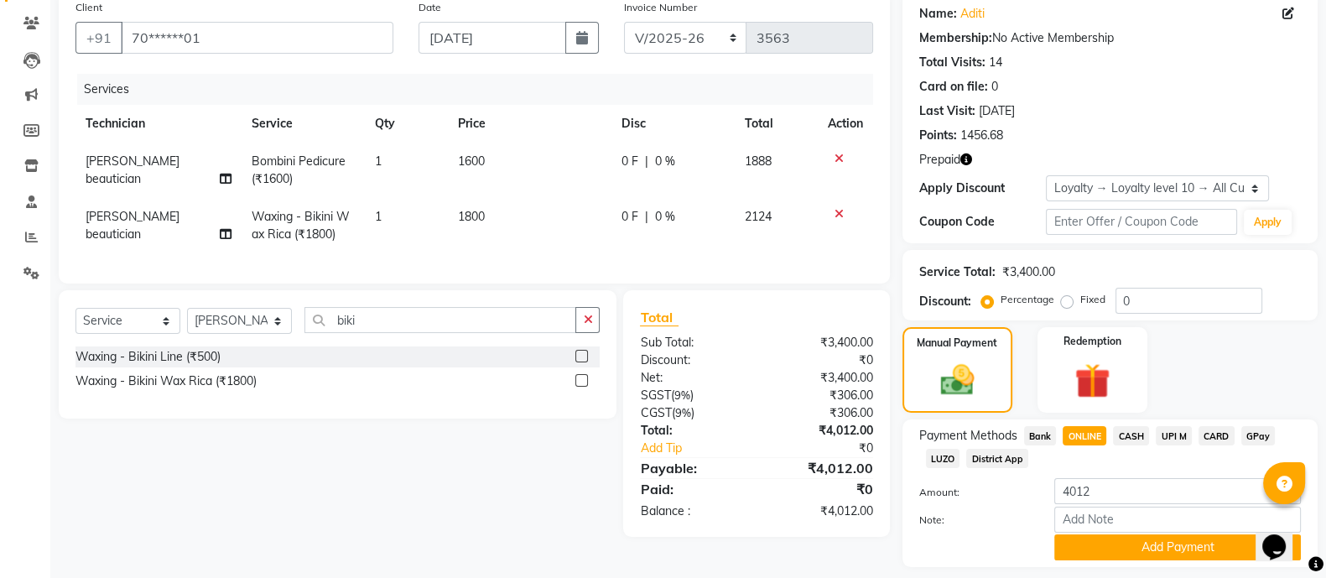
scroll to position [184, 0]
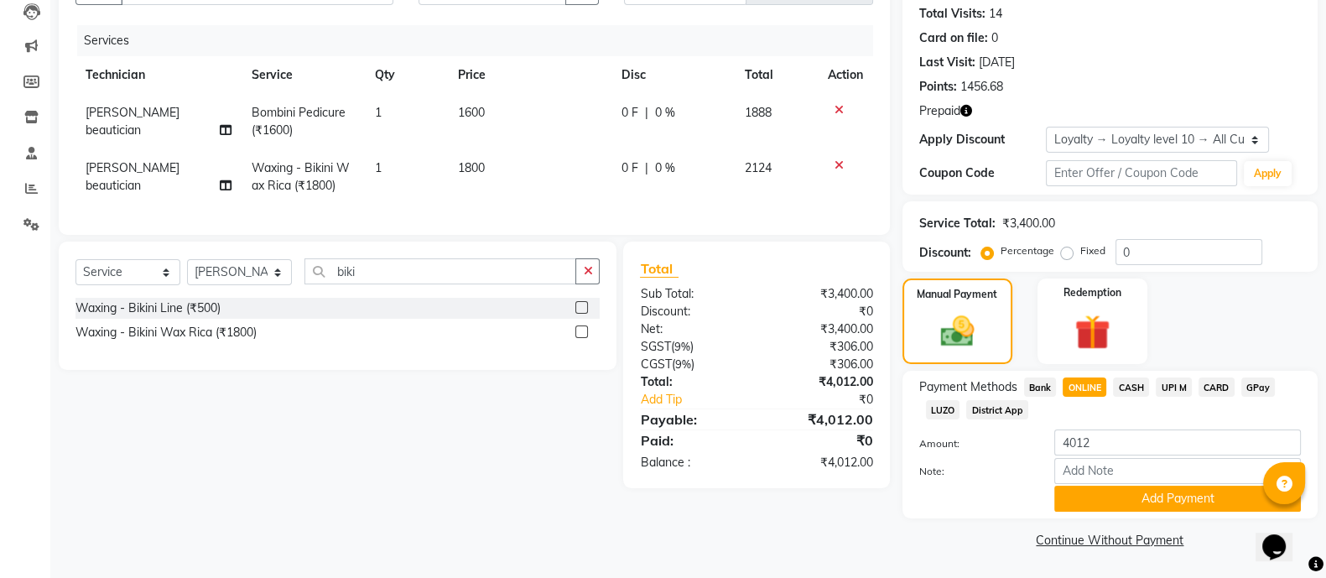
click at [965, 114] on icon "button" at bounding box center [966, 111] width 12 height 12
click at [1025, 103] on div "Prepaid" at bounding box center [1110, 111] width 382 height 18
click at [1154, 503] on button "Add Payment" at bounding box center [1177, 499] width 247 height 26
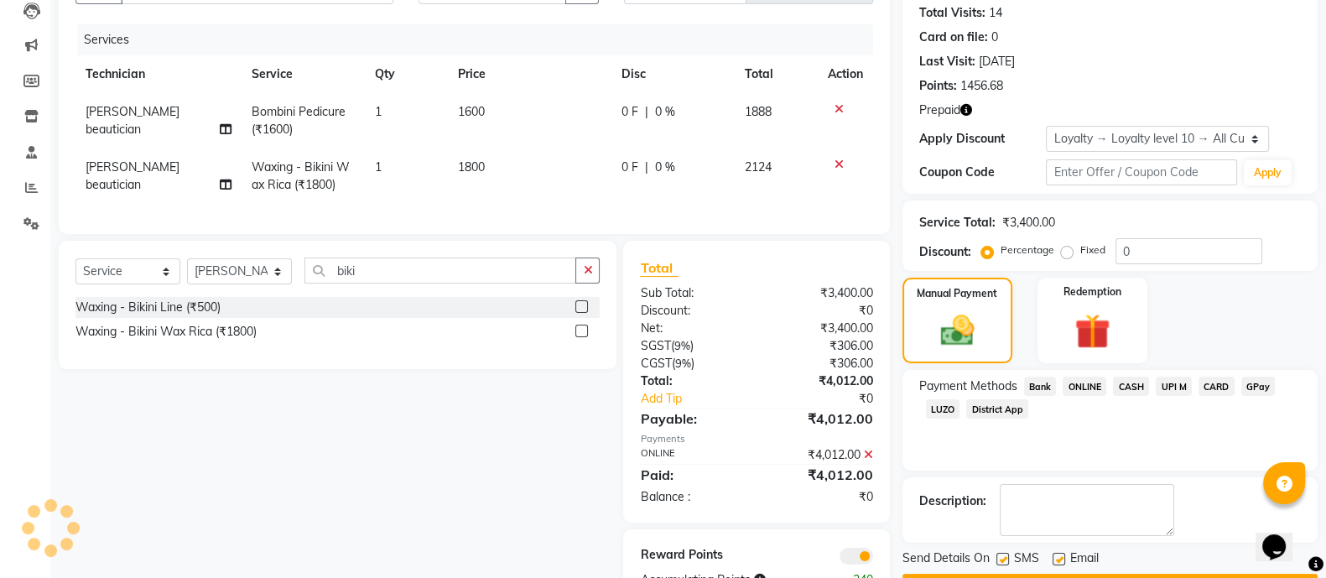
scroll to position [253, 0]
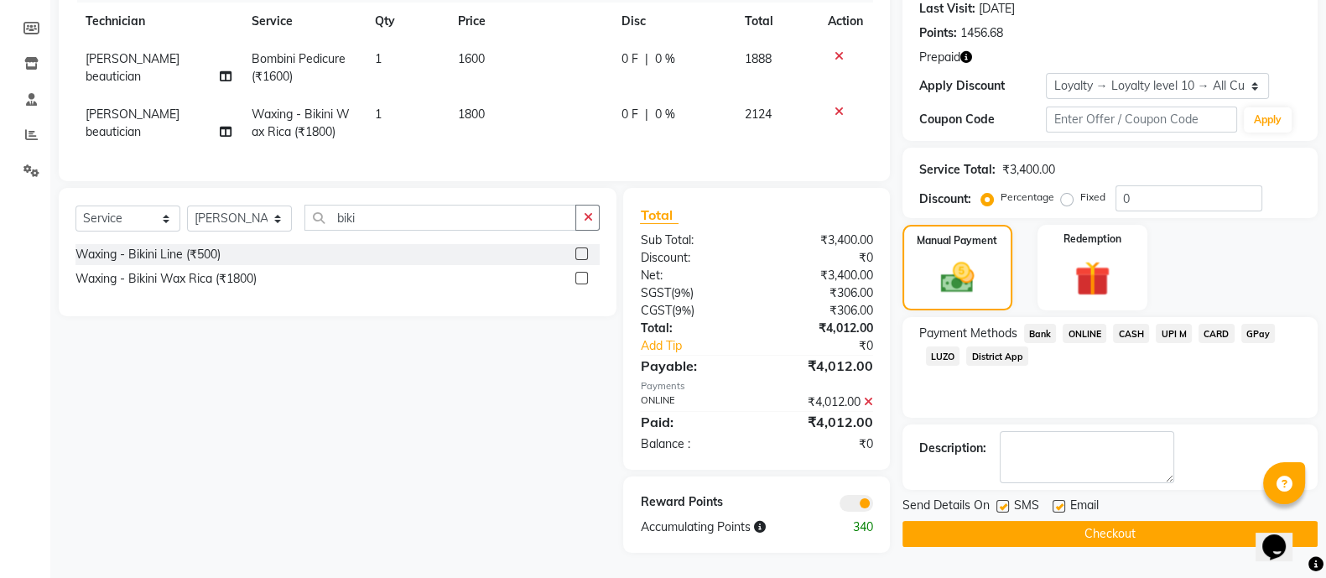
click at [998, 500] on label at bounding box center [1002, 506] width 13 height 13
click at [998, 501] on input "checkbox" at bounding box center [1001, 506] width 11 height 11
checkbox input "false"
click at [1062, 500] on label at bounding box center [1058, 506] width 13 height 13
click at [1062, 501] on input "checkbox" at bounding box center [1057, 506] width 11 height 11
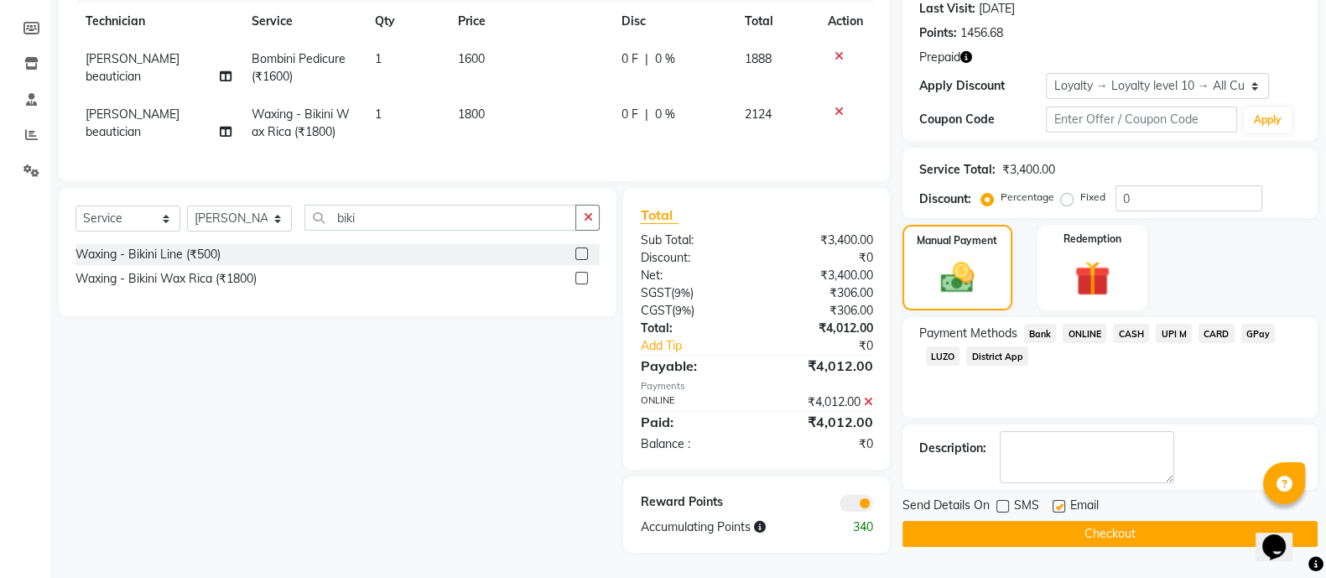
checkbox input "false"
click at [1083, 521] on button "Checkout" at bounding box center [1109, 534] width 415 height 26
